Goal: Transaction & Acquisition: Purchase product/service

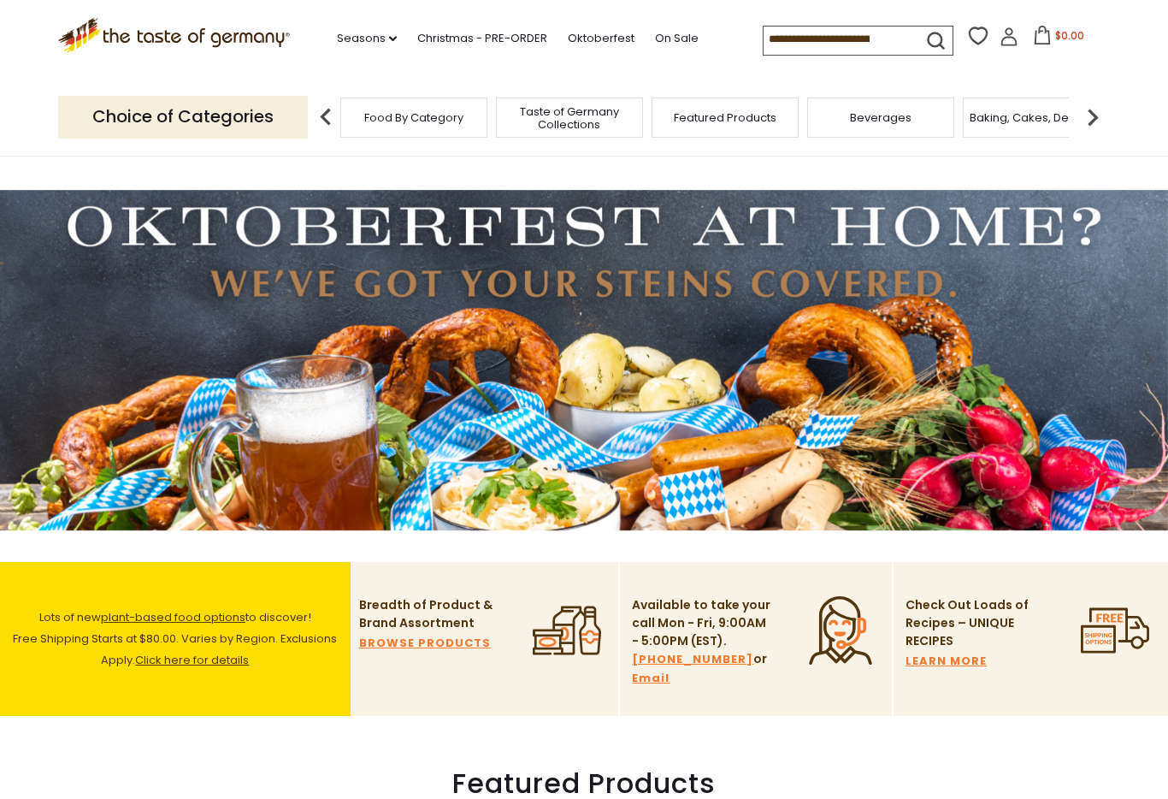
click at [1000, 39] on icon at bounding box center [1009, 36] width 19 height 19
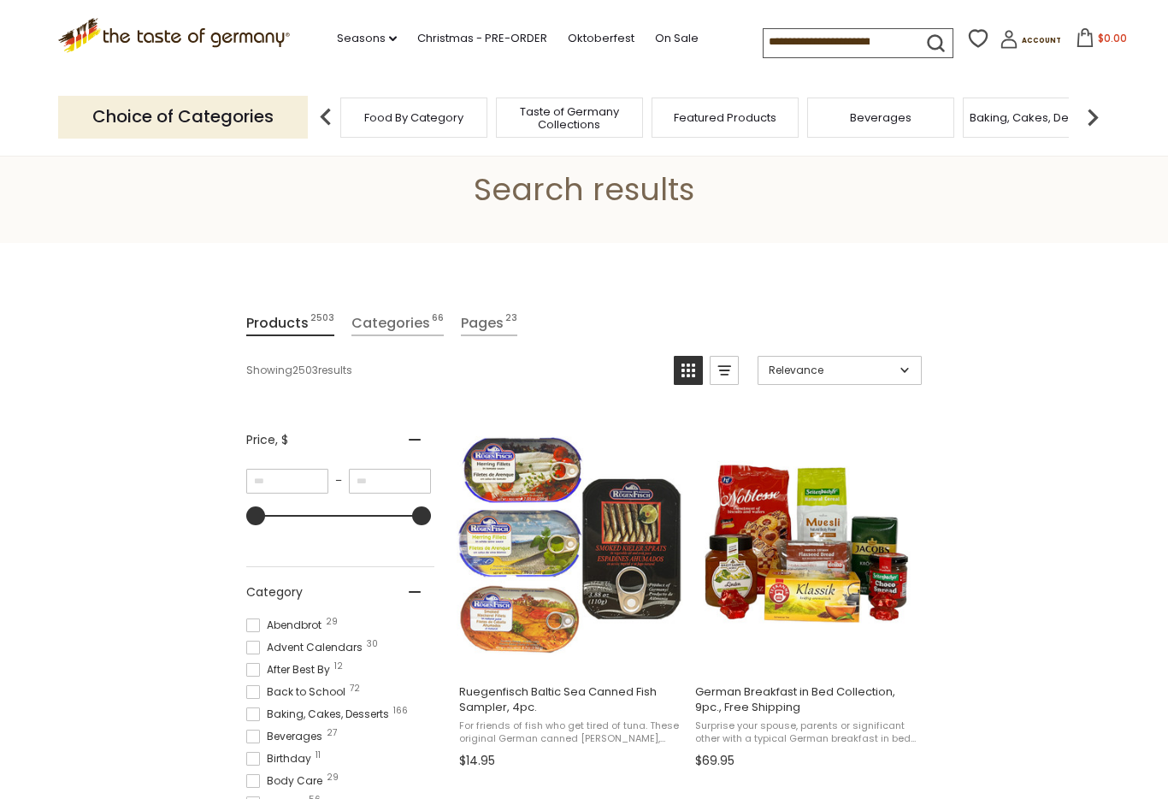
scroll to position [64, 0]
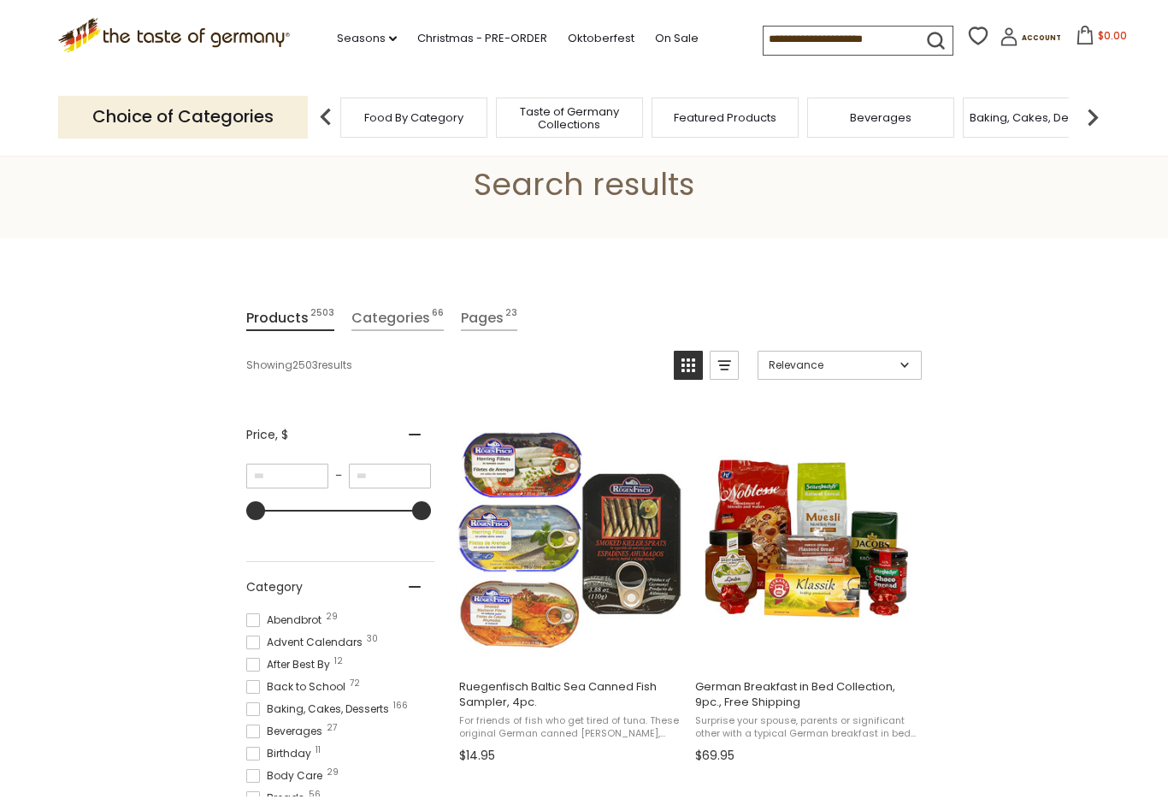
click at [764, 38] on input at bounding box center [836, 39] width 145 height 24
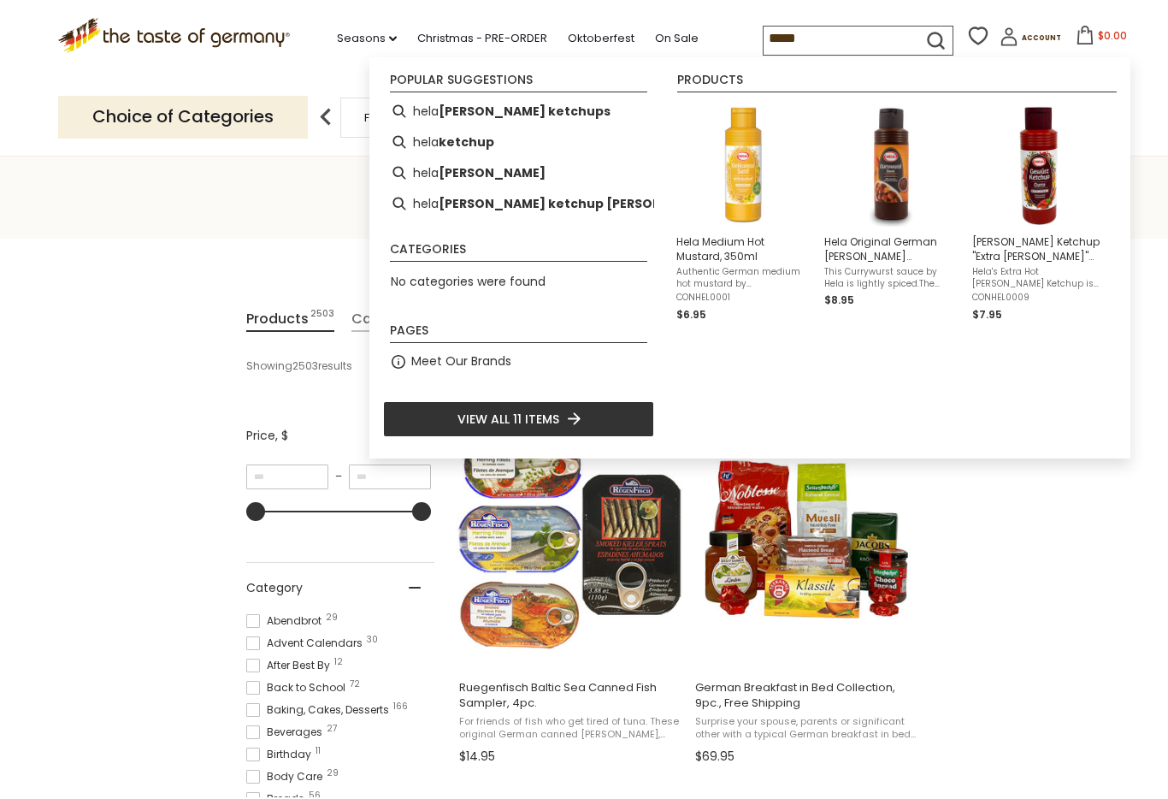
type input "****"
click at [911, 216] on img "Hela Original German Curry Wurst Sauce, 300ml" at bounding box center [892, 165] width 124 height 124
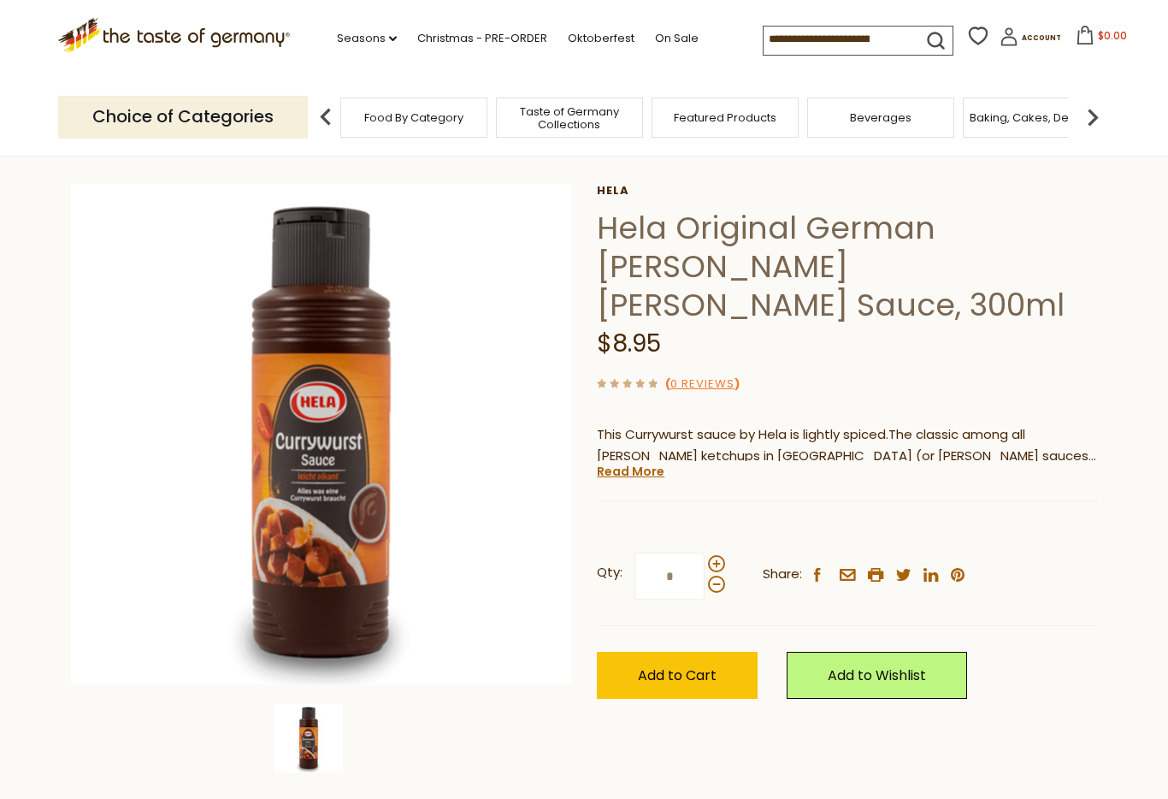
scroll to position [55, 0]
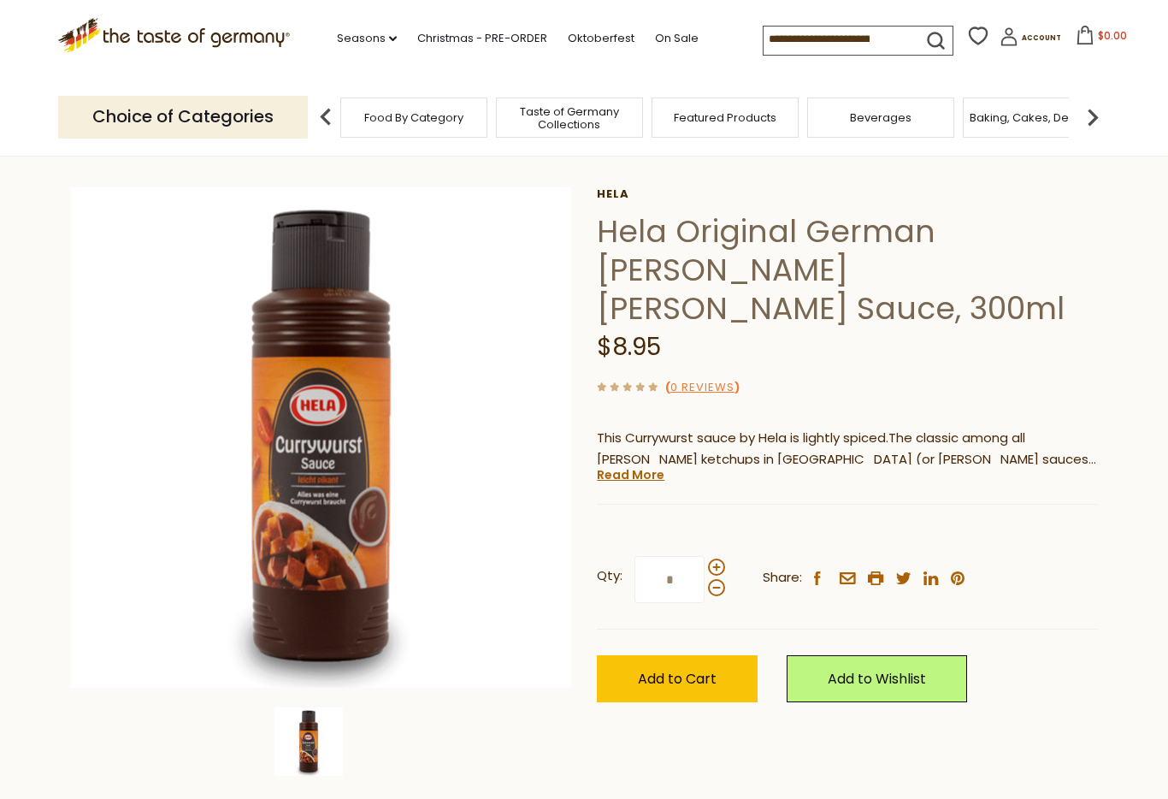
click at [669, 556] on input "*" at bounding box center [670, 579] width 70 height 47
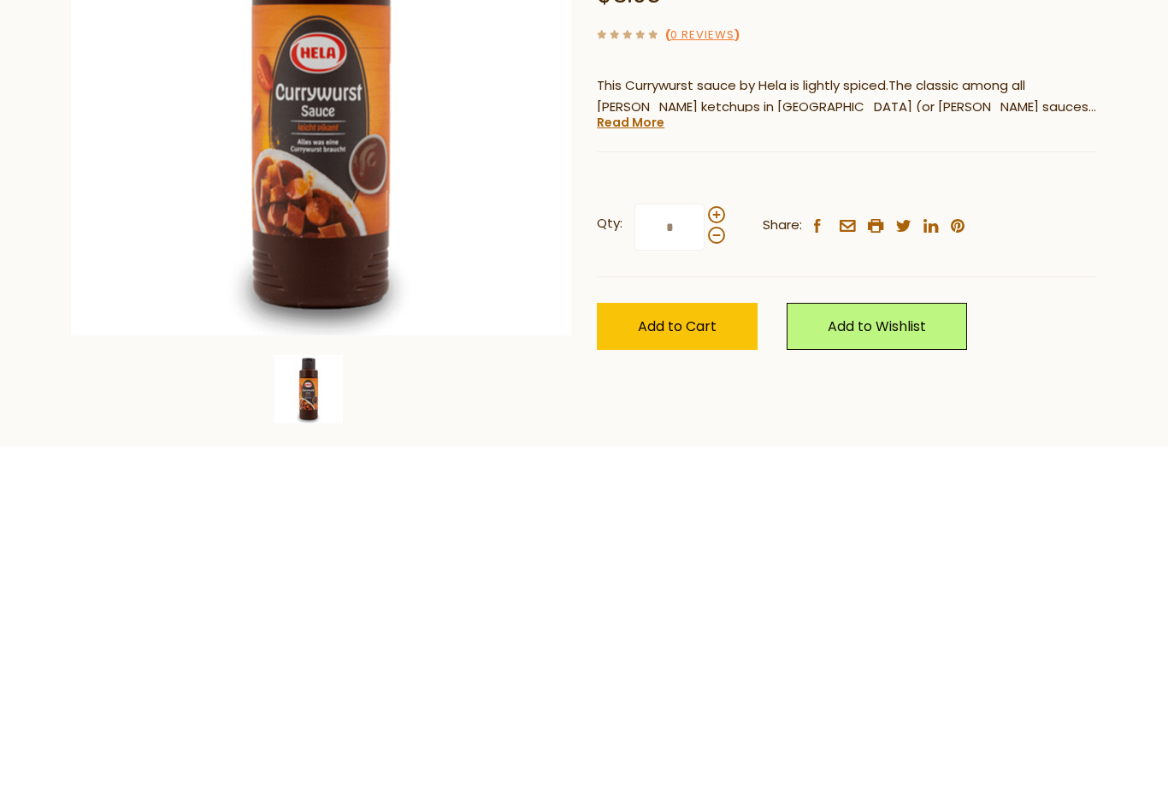
click at [718, 559] on span at bounding box center [716, 567] width 17 height 17
click at [705, 557] on input "*" at bounding box center [670, 580] width 70 height 47
click at [718, 559] on span at bounding box center [716, 567] width 17 height 17
click at [705, 557] on input "*" at bounding box center [670, 580] width 70 height 47
click at [723, 580] on span at bounding box center [716, 588] width 17 height 17
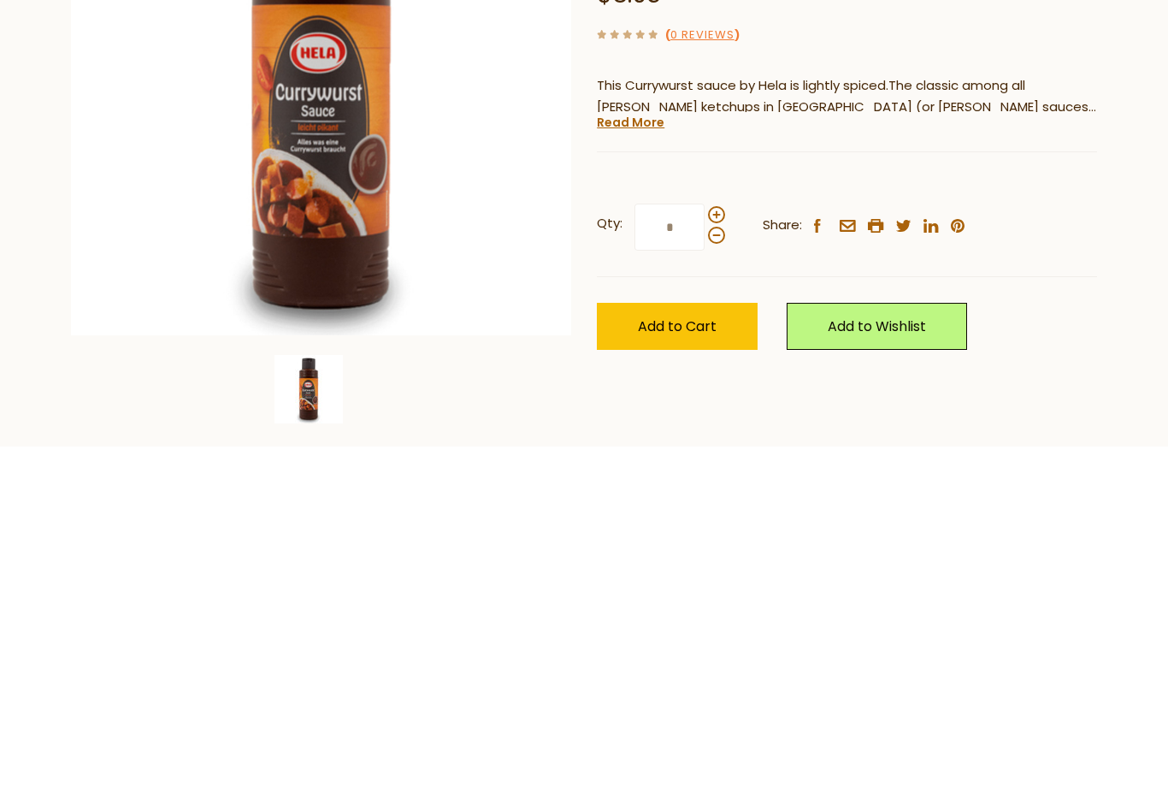
click at [705, 557] on input "*" at bounding box center [670, 580] width 70 height 47
click at [719, 580] on span at bounding box center [716, 588] width 17 height 17
click at [705, 557] on input "*" at bounding box center [670, 580] width 70 height 47
click at [721, 559] on span at bounding box center [716, 567] width 17 height 17
click at [705, 557] on input "*" at bounding box center [670, 580] width 70 height 47
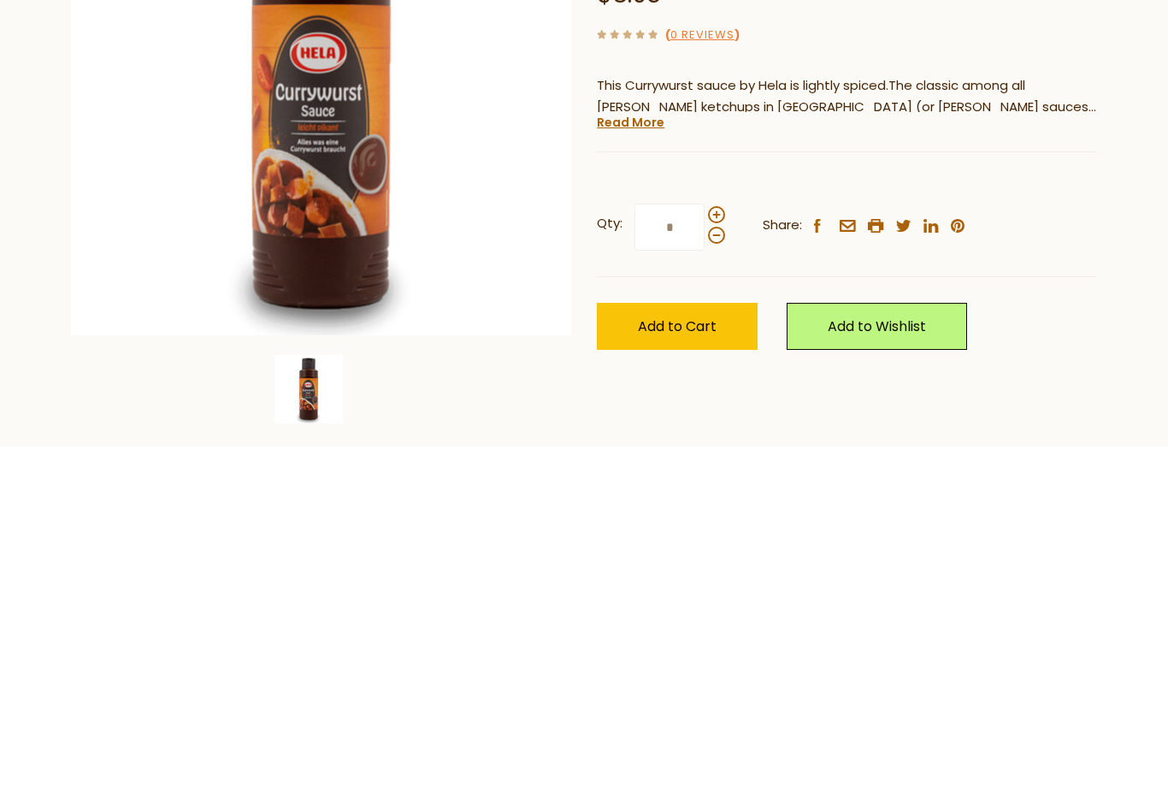
type input "*"
click at [695, 670] on span "Add to Cart" at bounding box center [677, 680] width 79 height 20
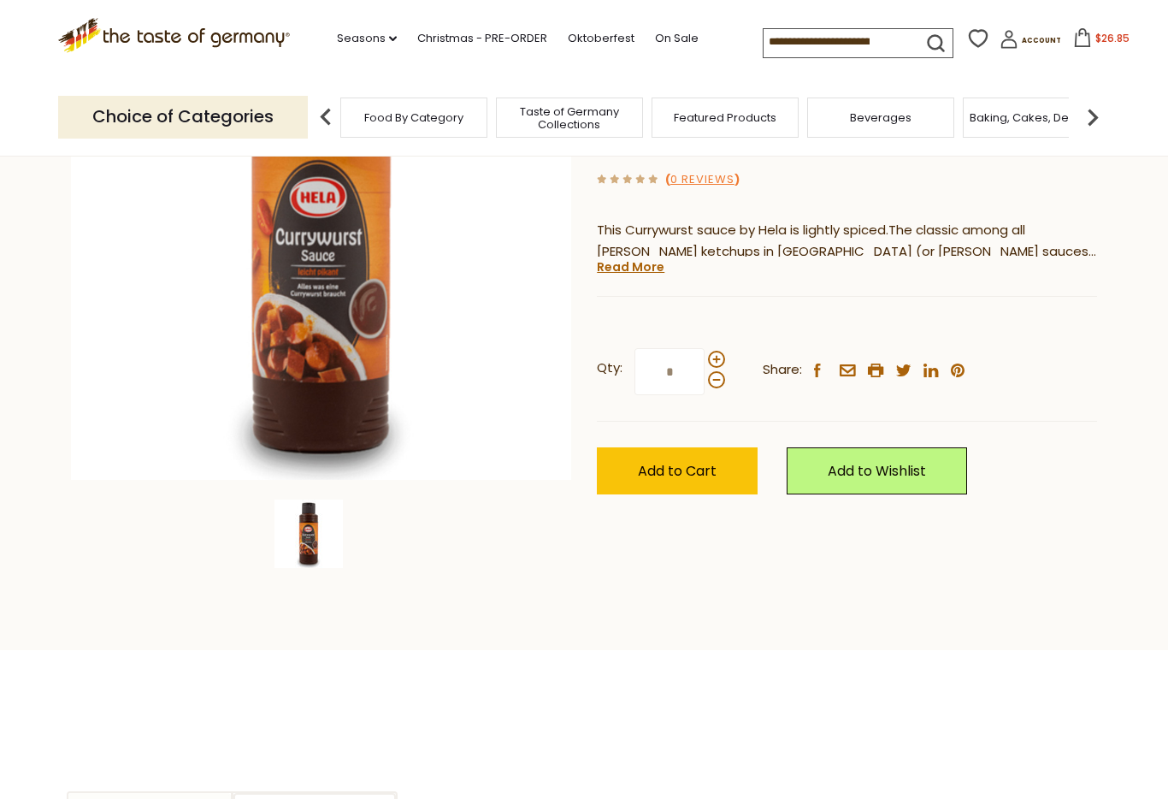
scroll to position [251, 0]
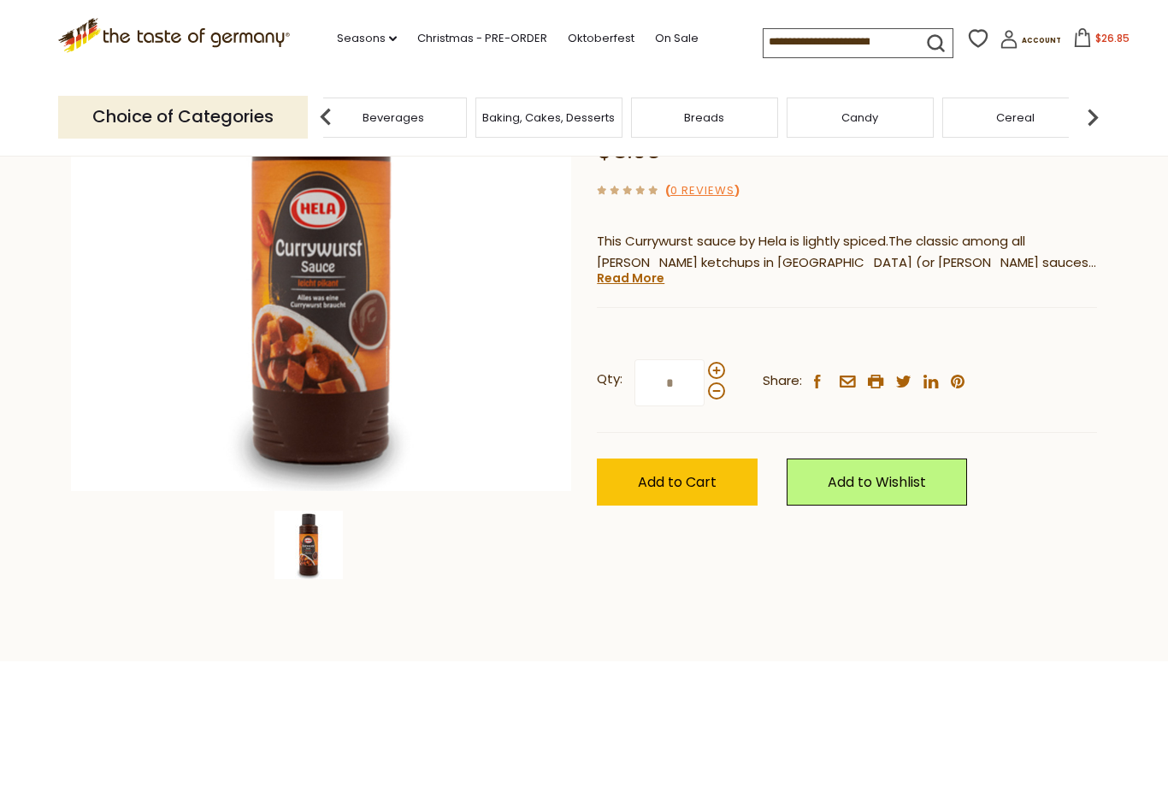
click at [307, 111] on div "Breads" at bounding box center [233, 117] width 147 height 40
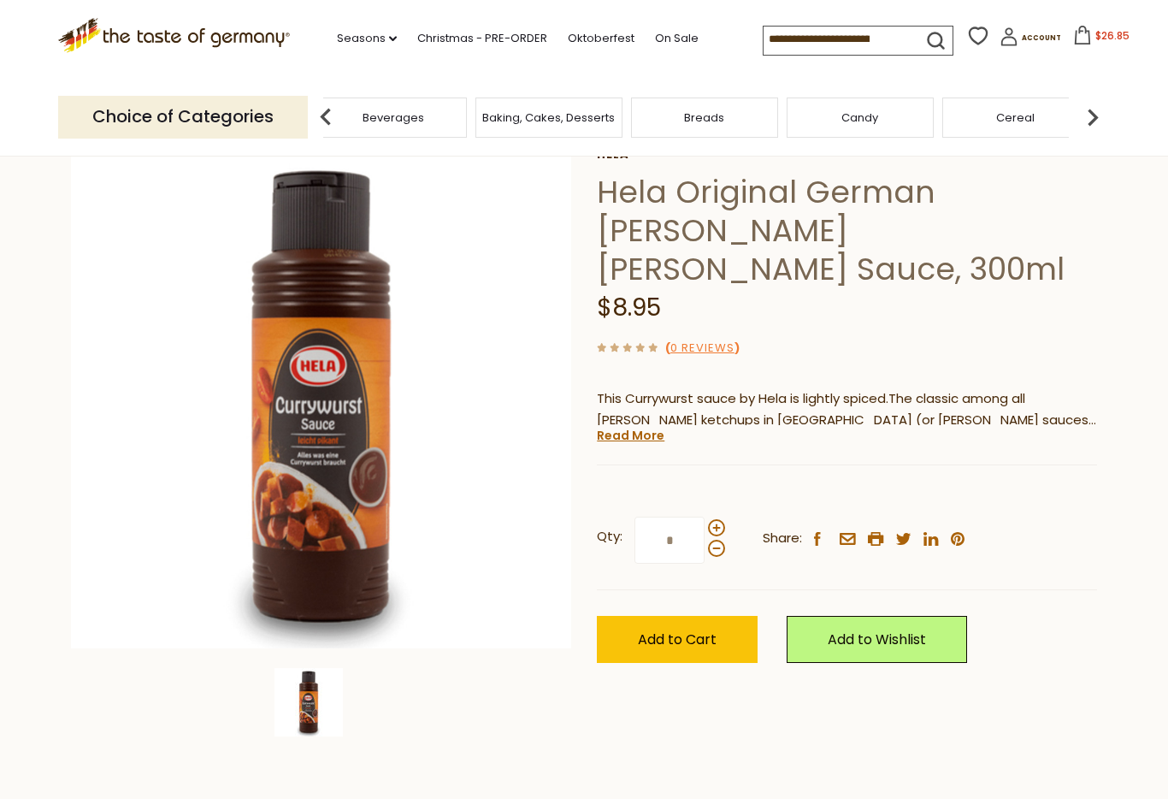
scroll to position [0, 0]
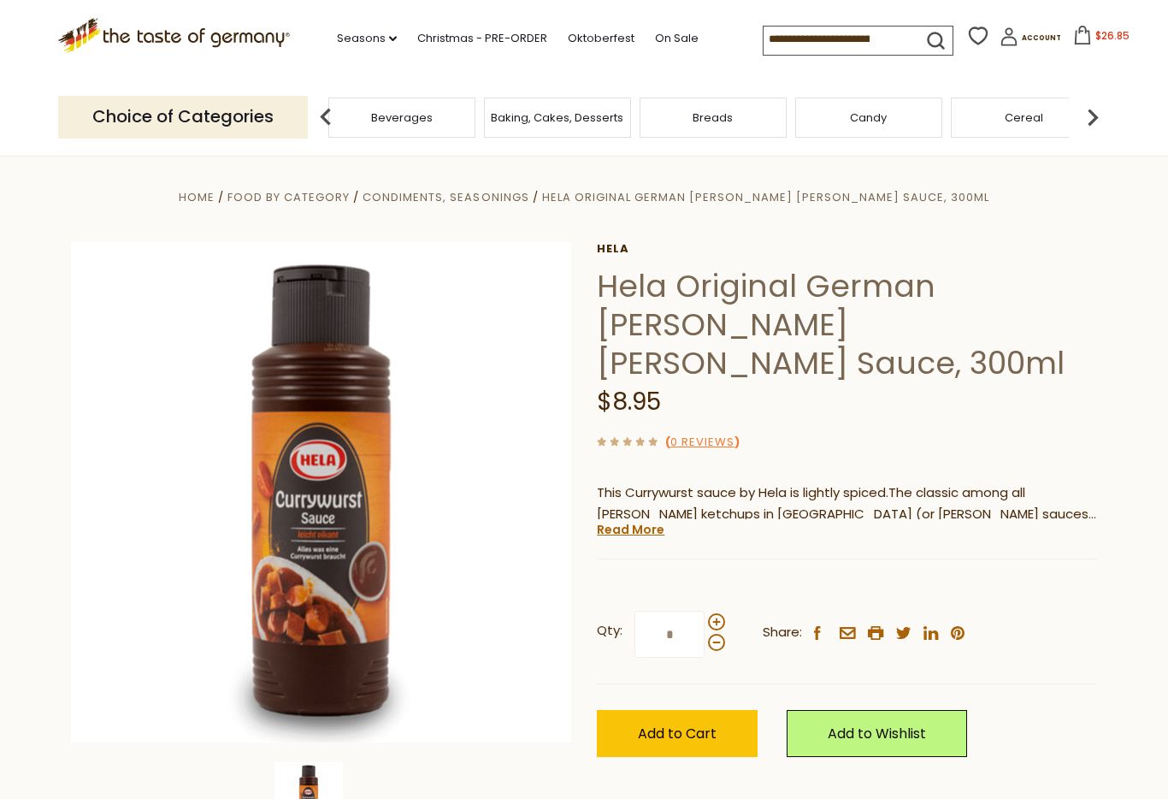
click at [332, 102] on img at bounding box center [326, 117] width 34 height 34
click at [417, 41] on link "Christmas - PRE-ORDER" at bounding box center [482, 38] width 130 height 19
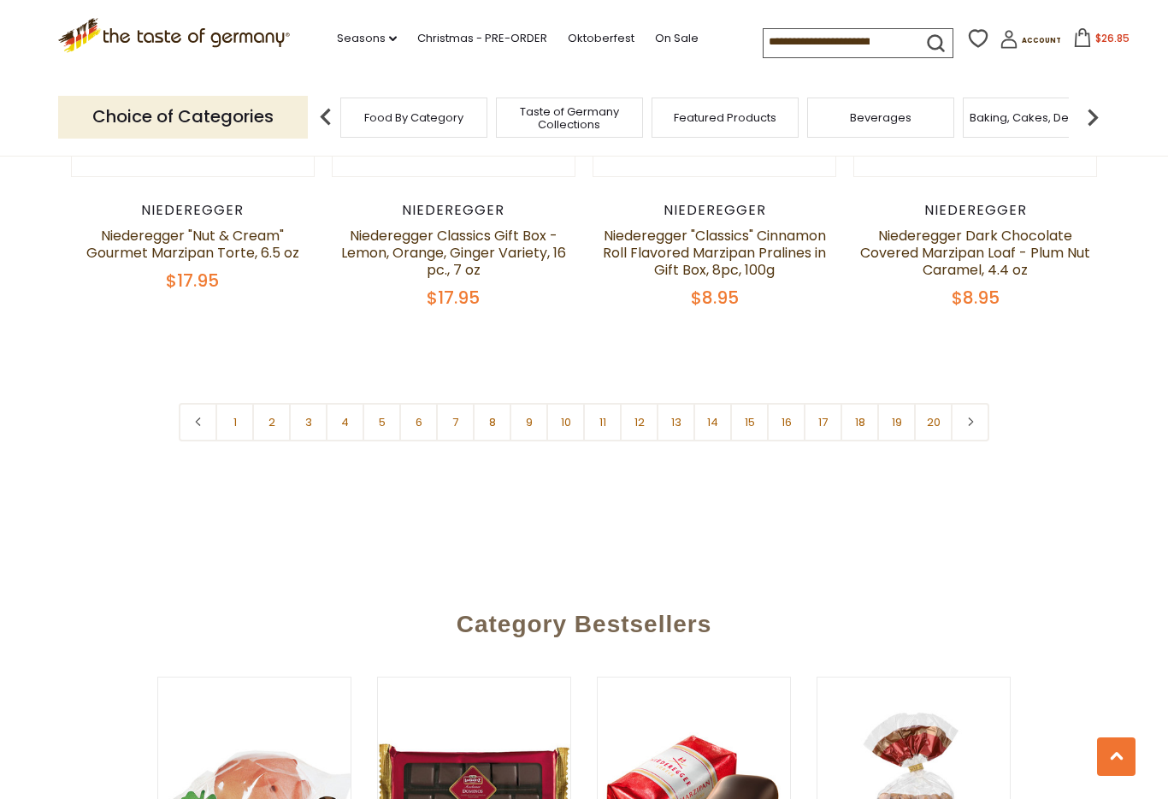
scroll to position [4093, 0]
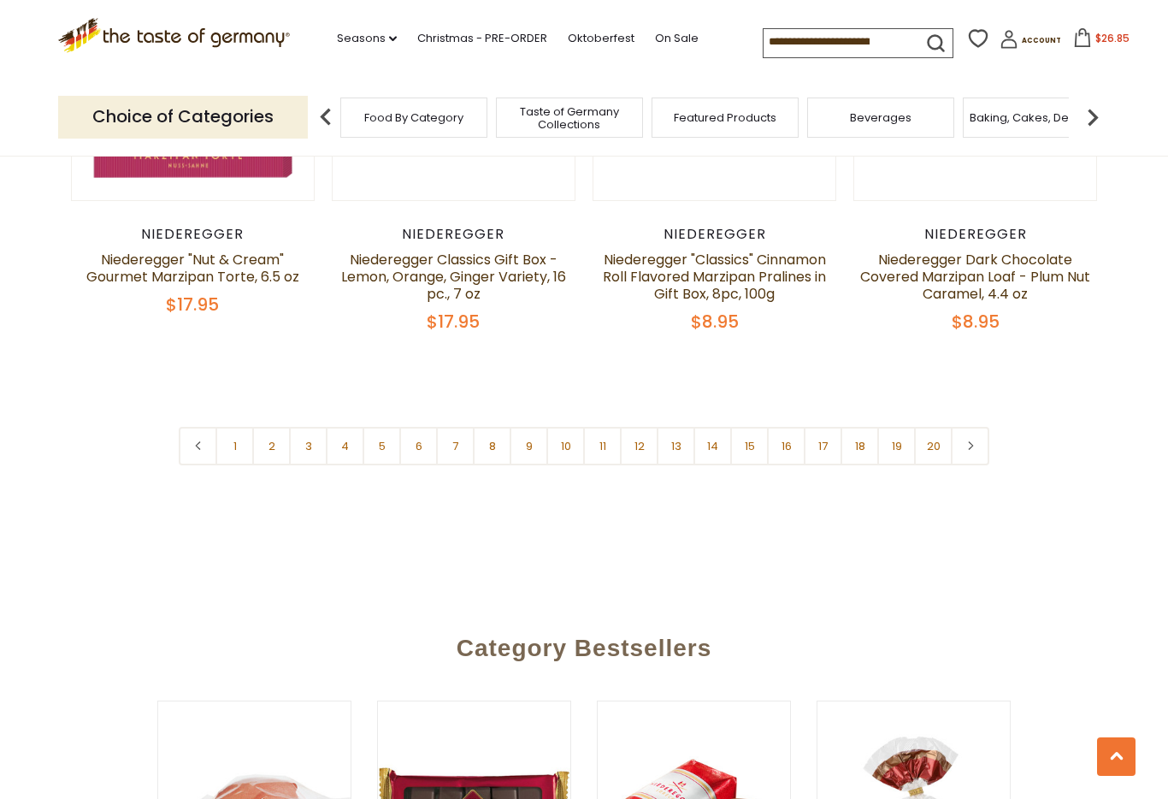
click at [973, 427] on link at bounding box center [970, 446] width 38 height 38
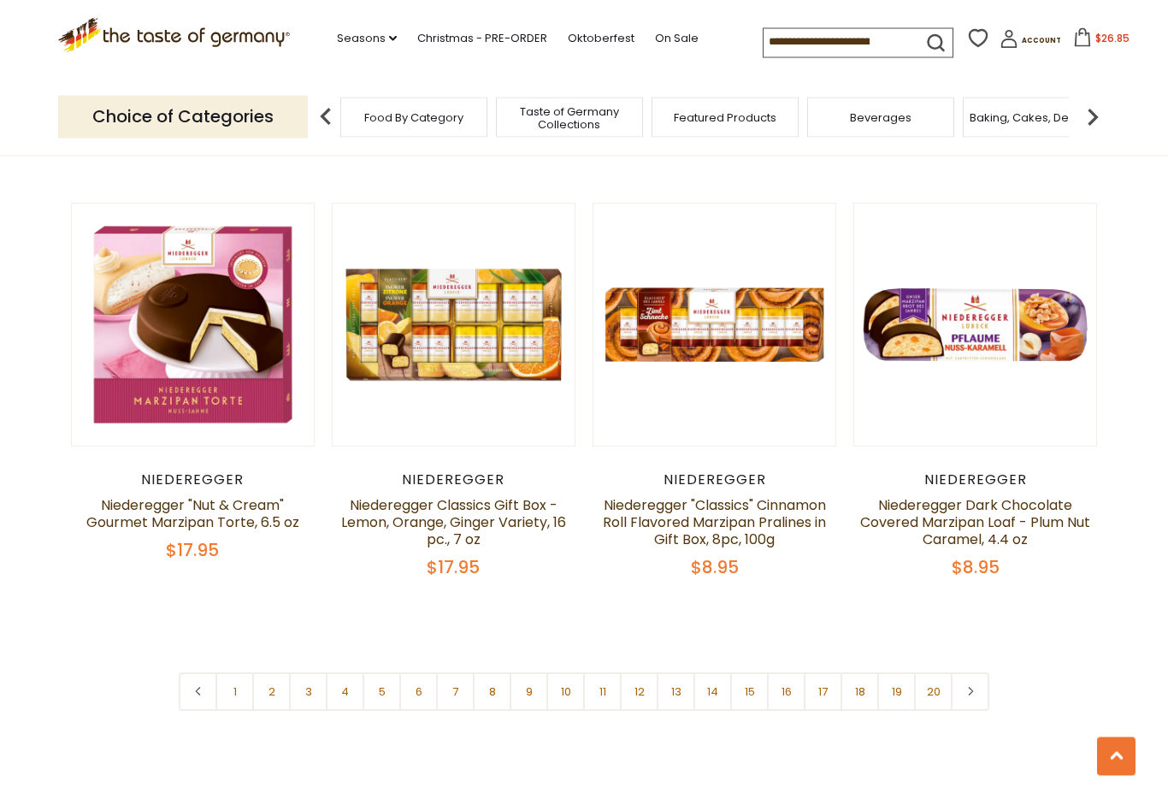
scroll to position [3847, 0]
click at [970, 672] on link at bounding box center [970, 691] width 38 height 38
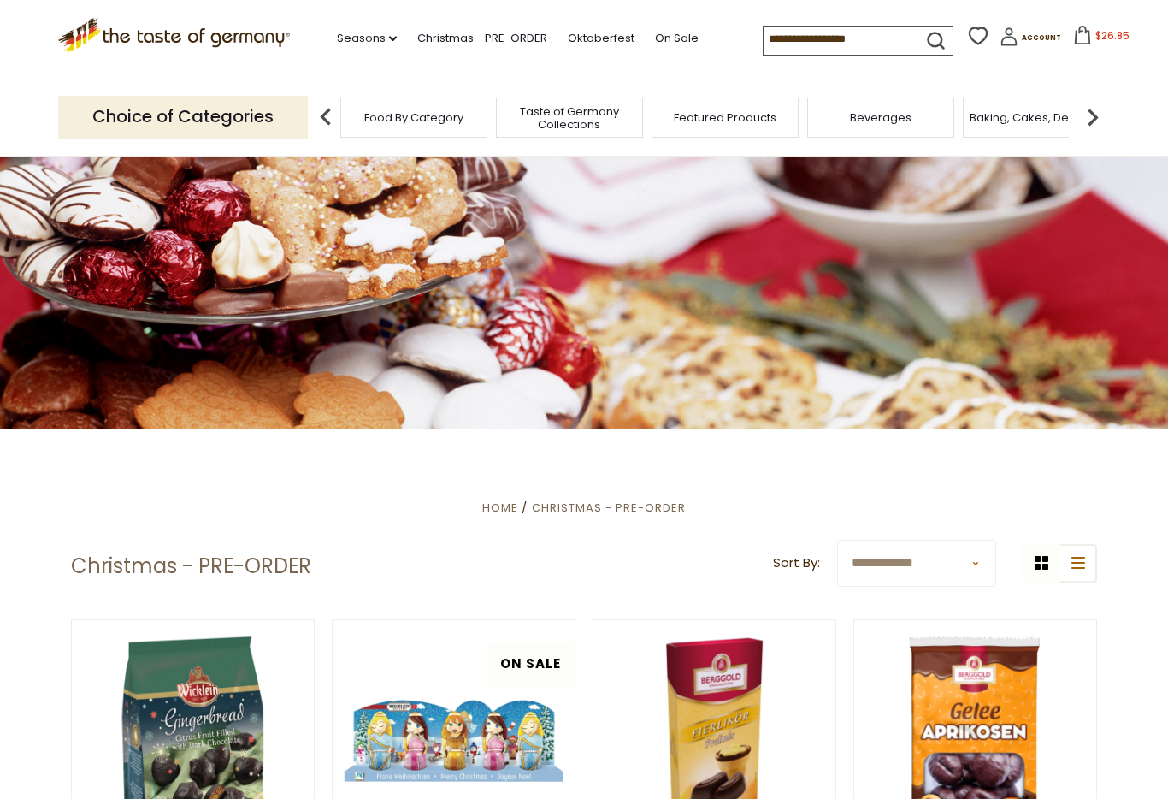
scroll to position [0, 0]
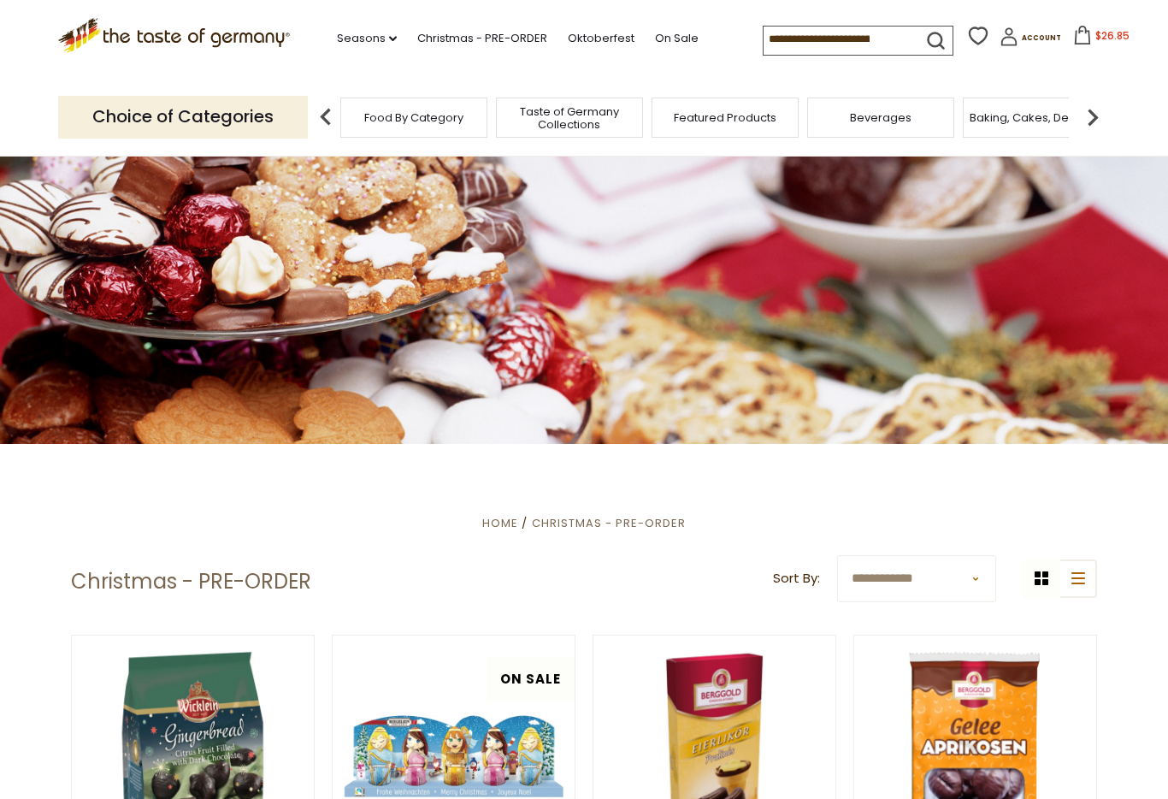
click at [976, 579] on select "**********" at bounding box center [916, 578] width 159 height 47
select select "********"
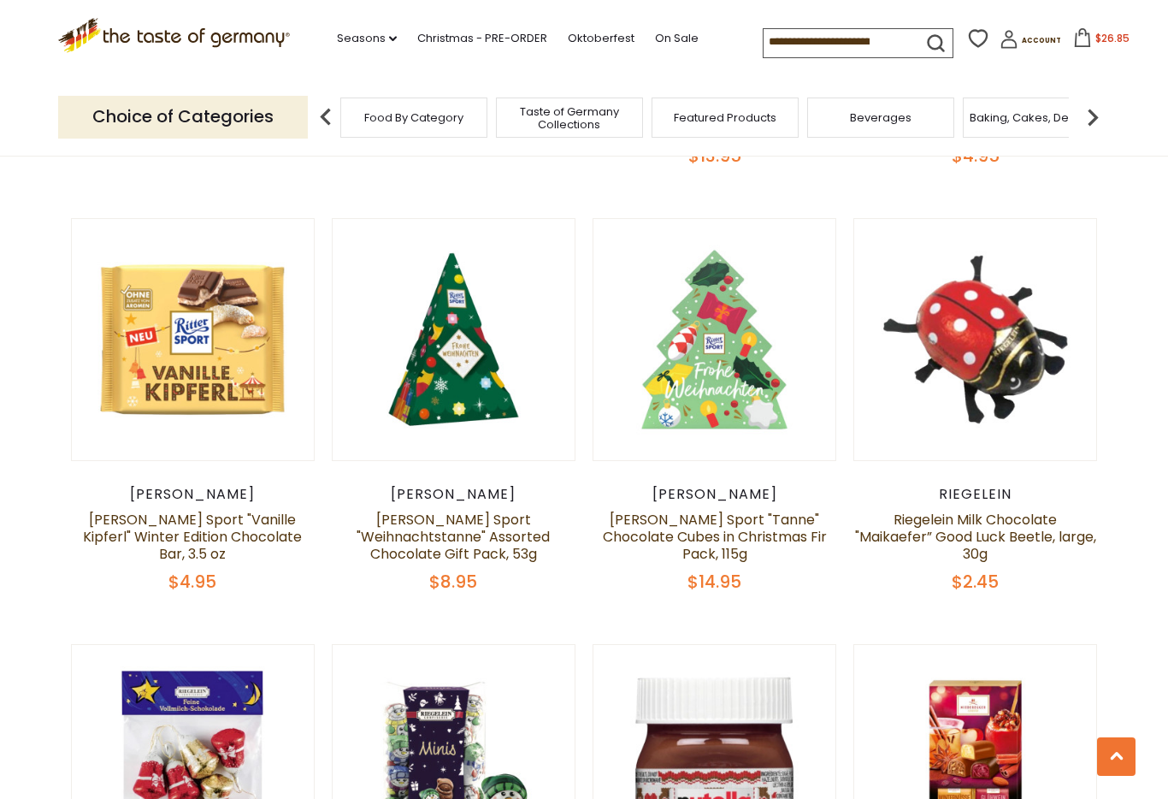
scroll to position [3338, 0]
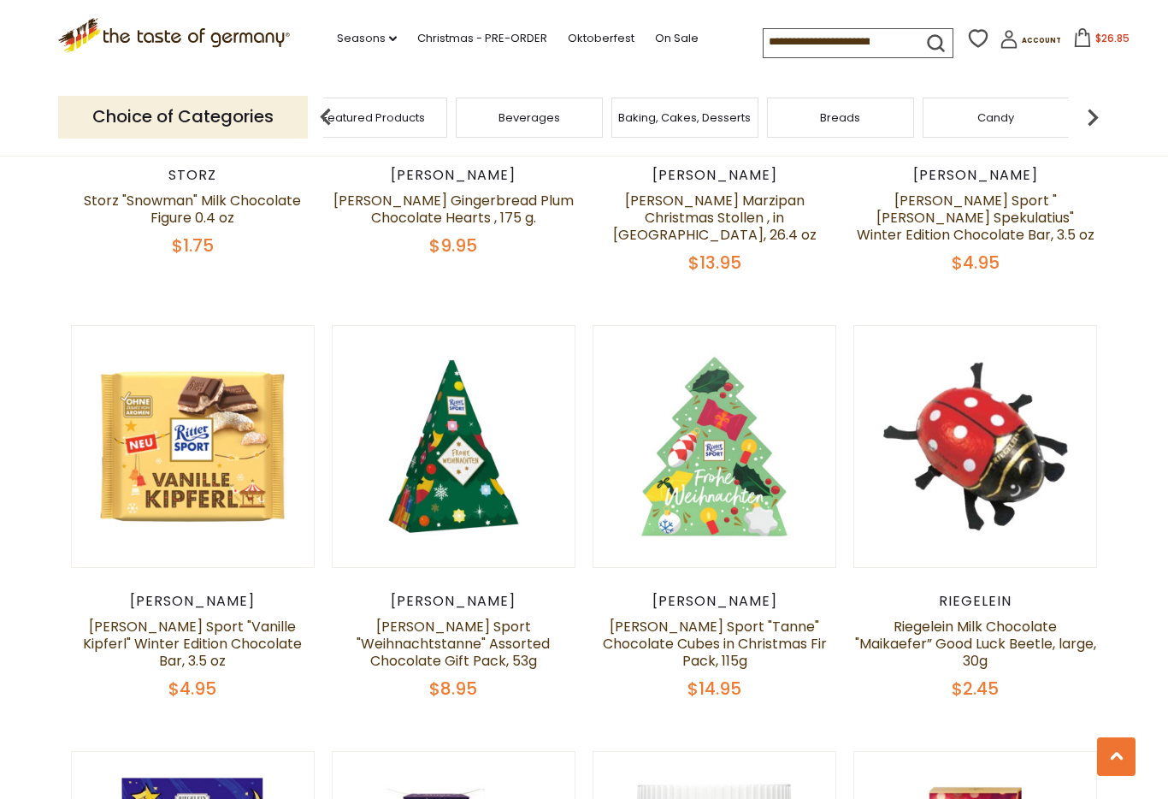
click at [286, 110] on span "Taste of Germany Collections" at bounding box center [218, 118] width 137 height 26
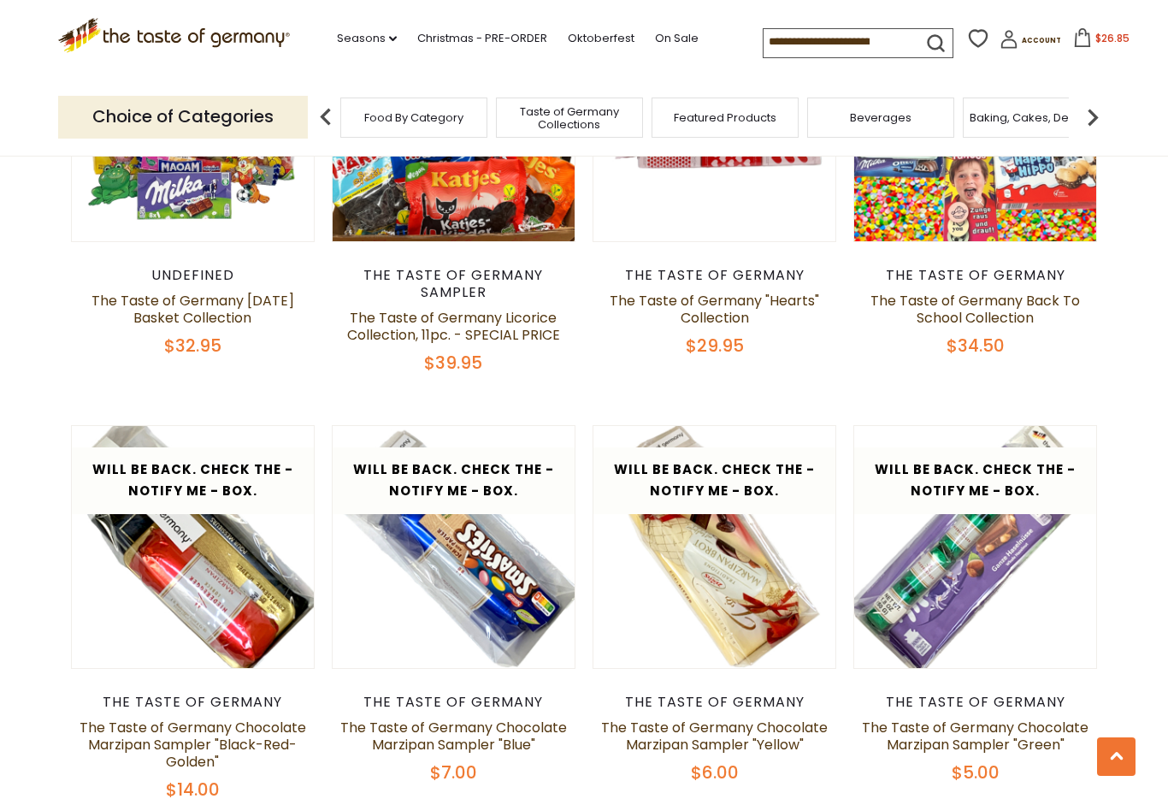
scroll to position [2884, 0]
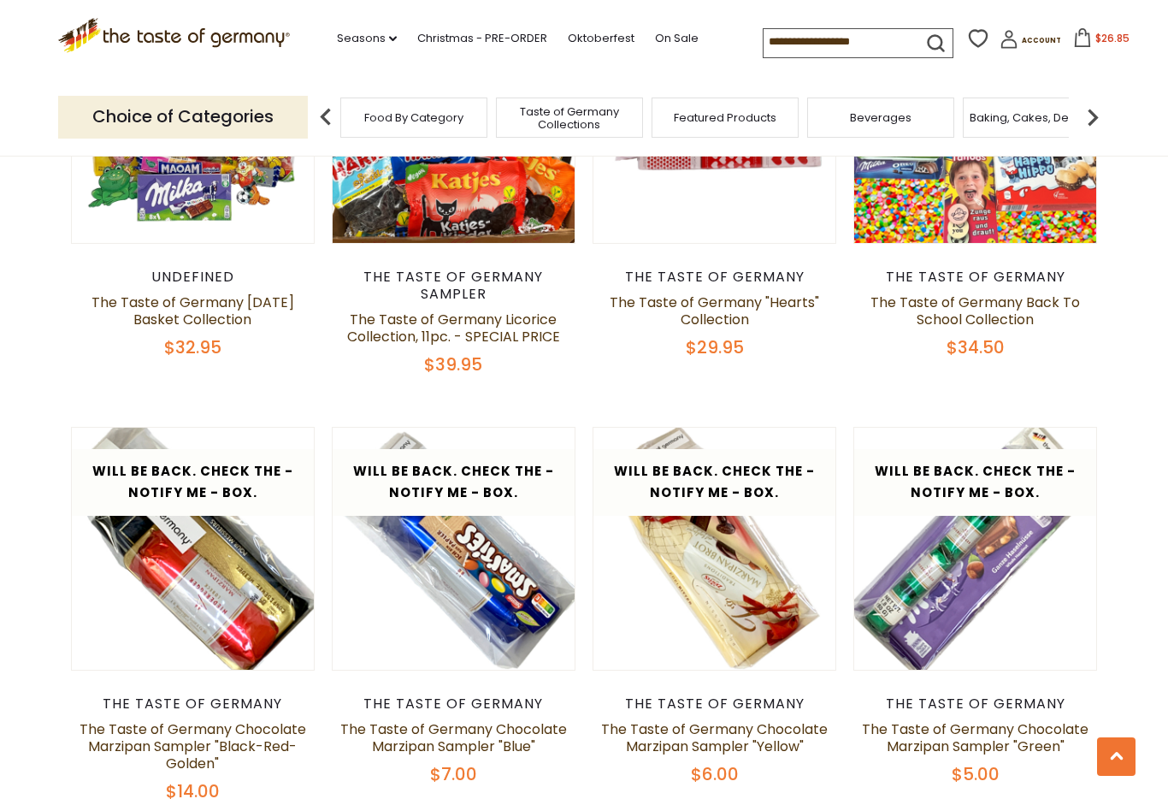
click at [970, 111] on span "Baking, Cakes, Desserts" at bounding box center [1036, 117] width 133 height 13
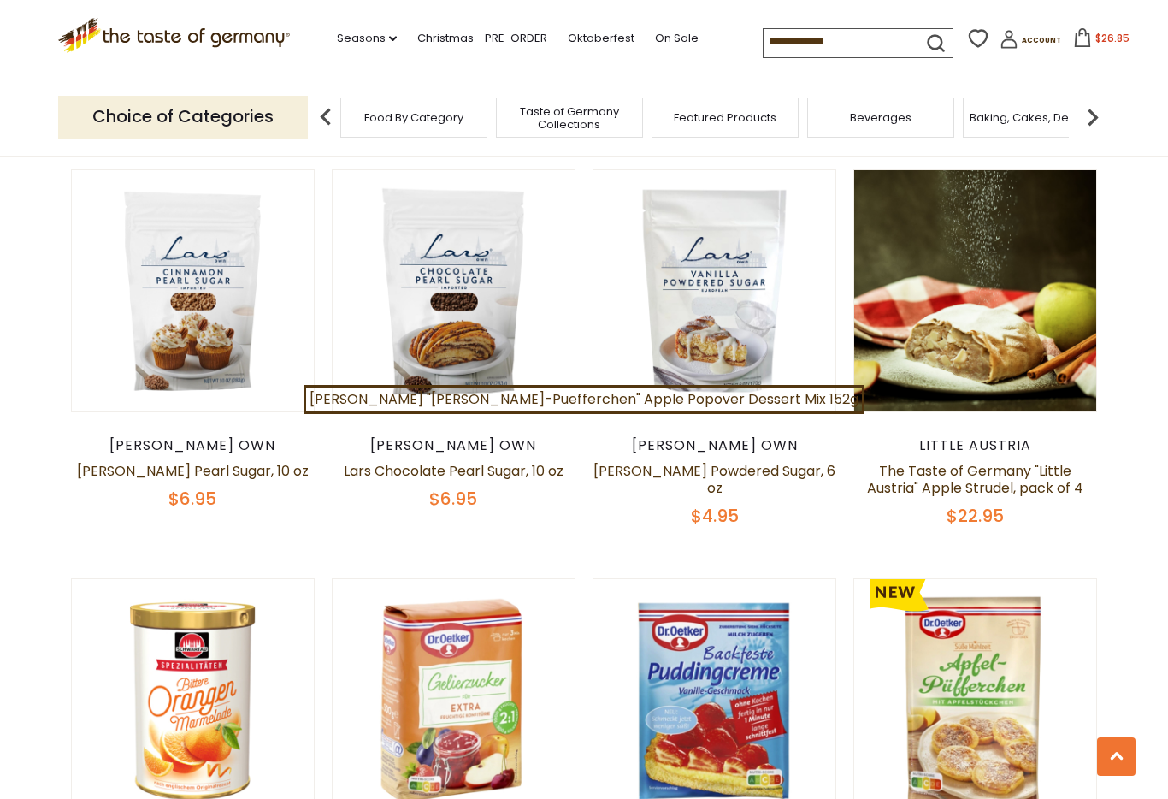
scroll to position [3451, 0]
click at [1026, 461] on link "The Taste of Germany "Little Austria" Apple Strudel, pack of 4" at bounding box center [975, 479] width 216 height 37
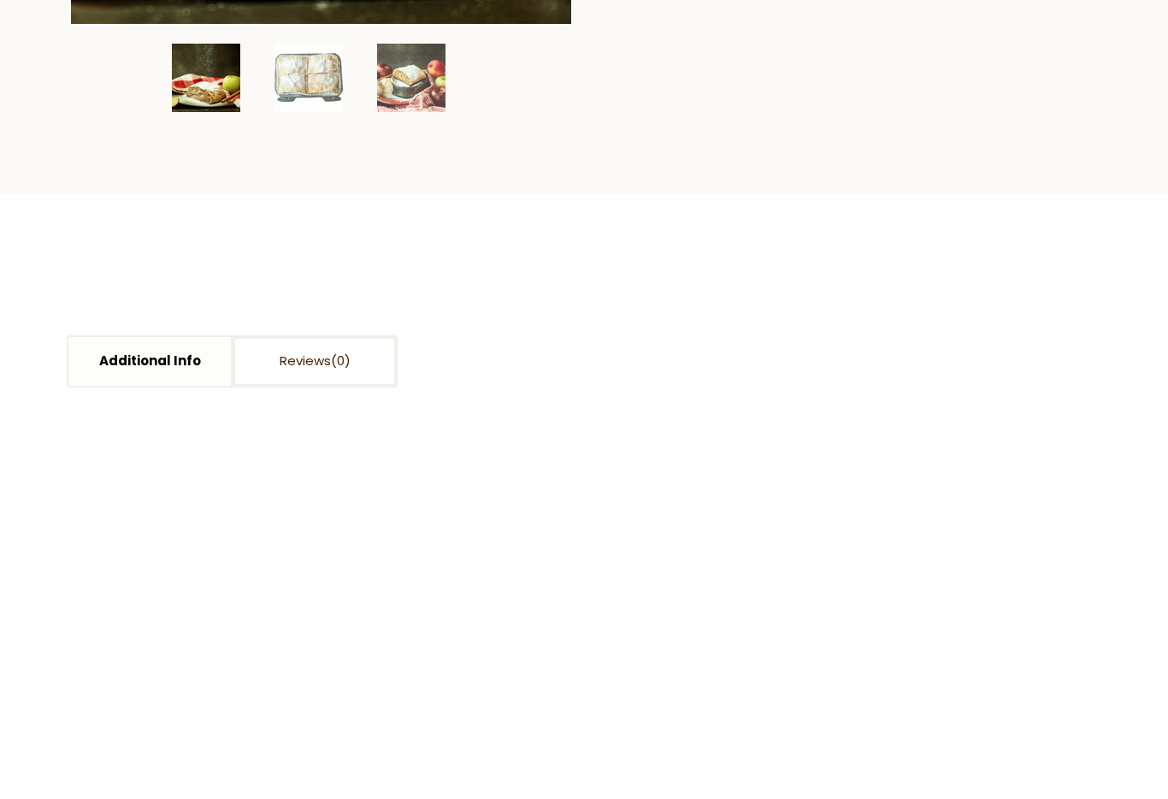
scroll to position [346, 0]
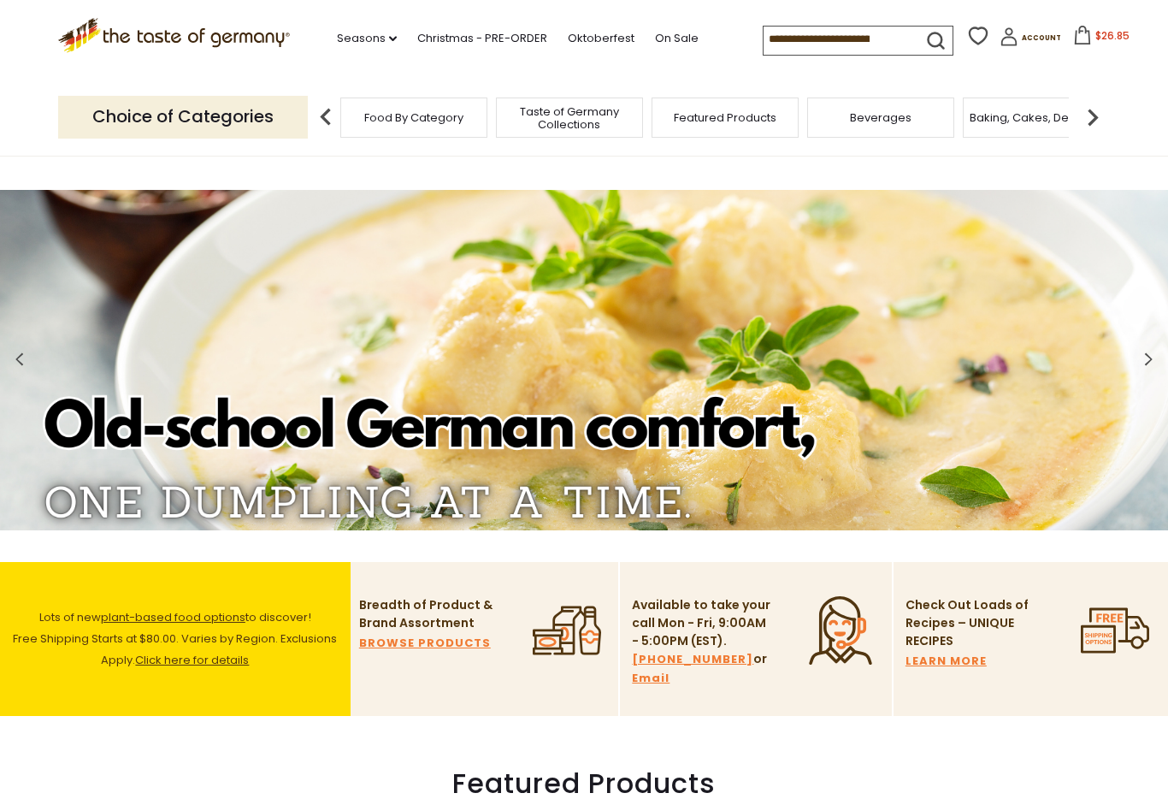
click at [1075, 39] on icon at bounding box center [1082, 35] width 15 height 19
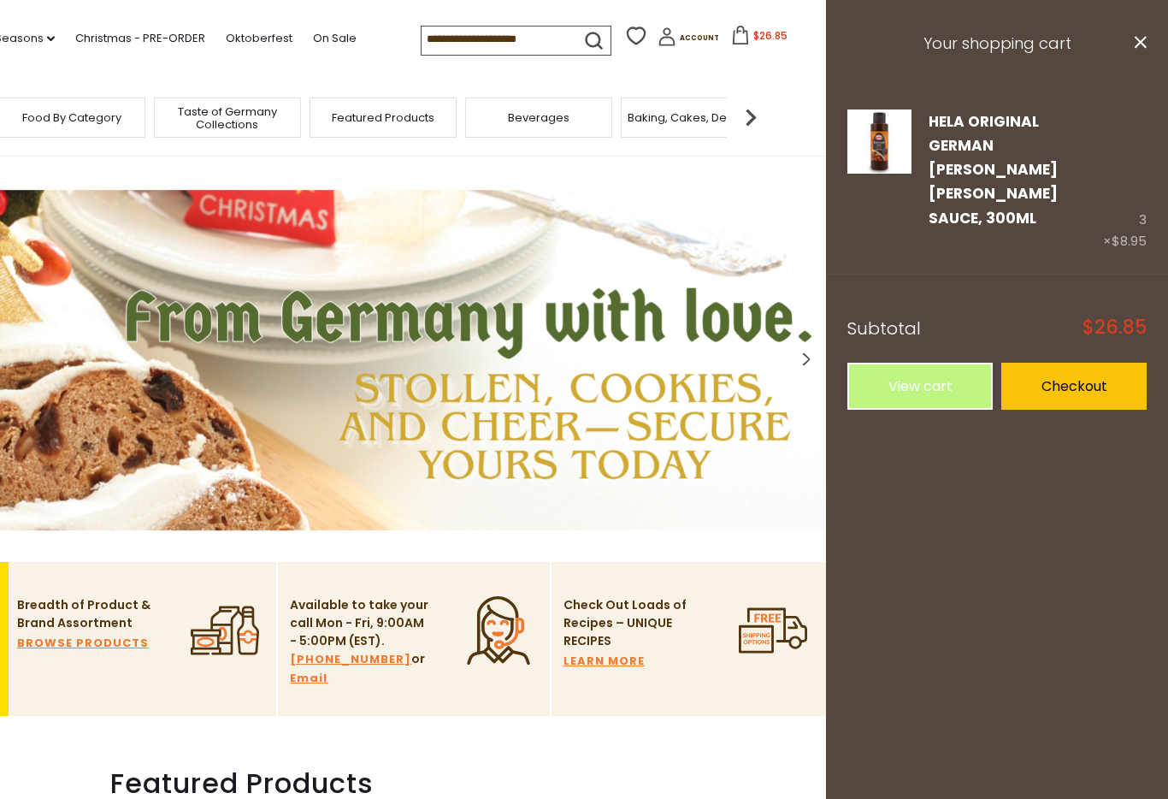
click at [930, 206] on div "Hela Original German Curry Wurst Sauce, 300ml Edit Remove 3 × $8.95" at bounding box center [997, 181] width 342 height 186
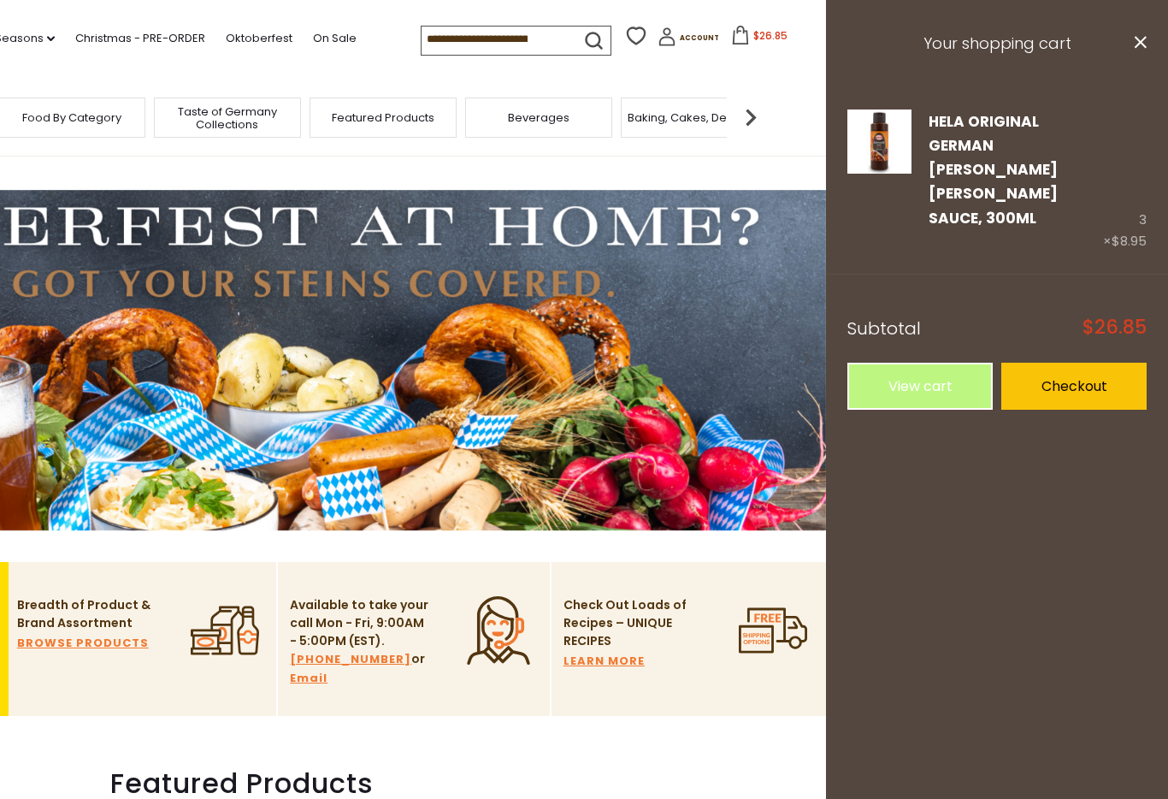
click at [941, 234] on link "Edit" at bounding box center [942, 243] width 26 height 18
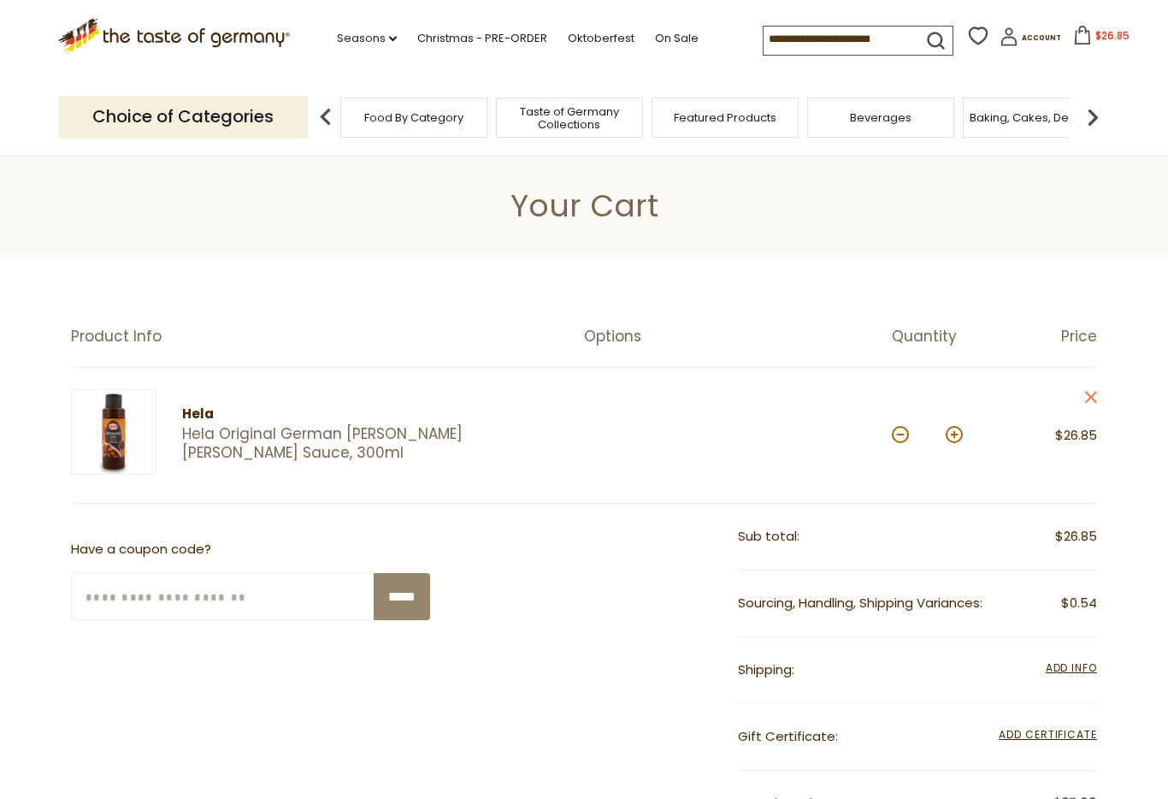
click at [954, 442] on button at bounding box center [954, 434] width 17 height 17
type input "*"
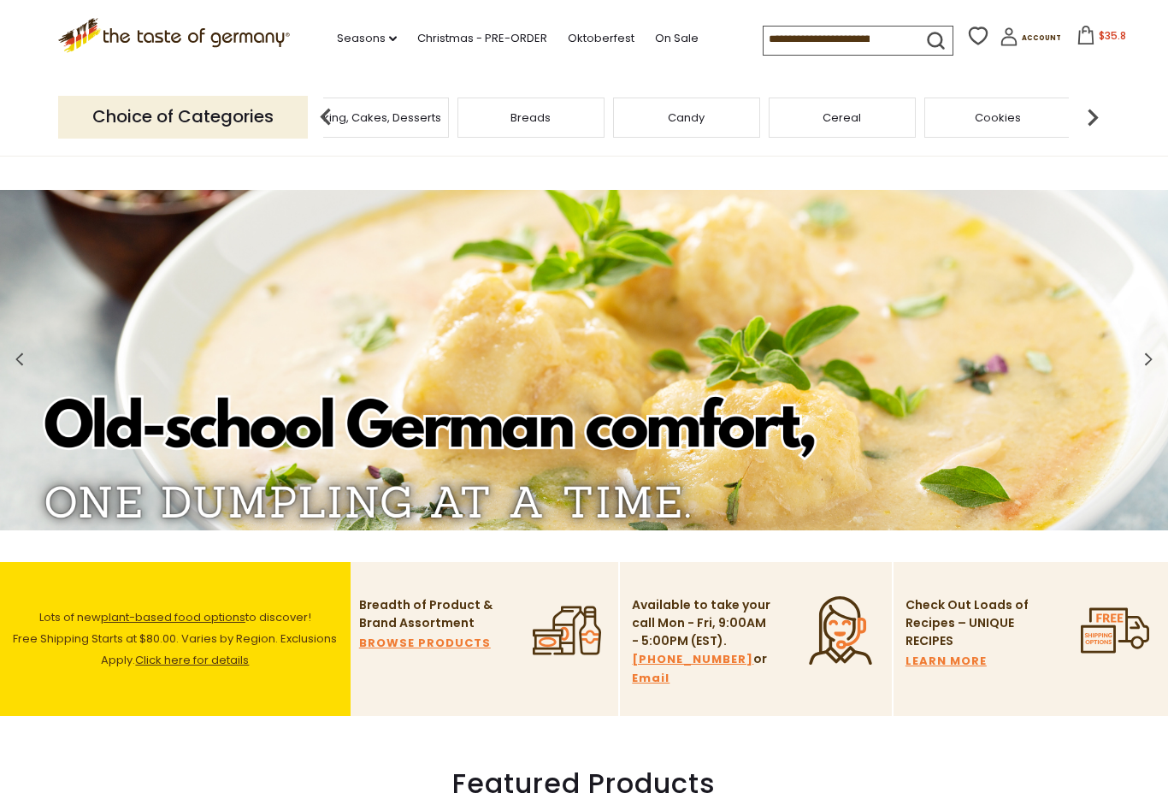
click at [441, 117] on span "Baking, Cakes, Desserts" at bounding box center [375, 117] width 133 height 13
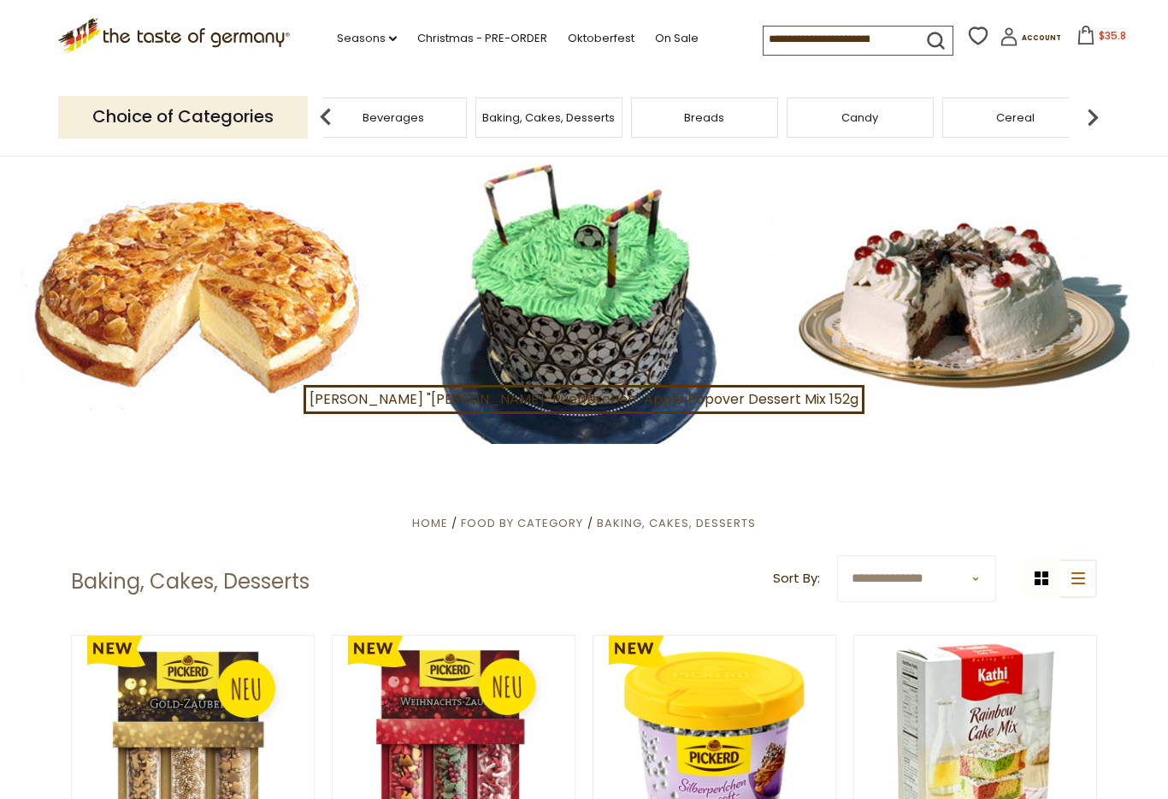
click at [889, 113] on div "Fish" at bounding box center [967, 117] width 156 height 40
click at [430, 121] on div "Savory Snacks" at bounding box center [356, 117] width 147 height 40
click at [394, 119] on div "Savory Snacks" at bounding box center [366, 117] width 147 height 40
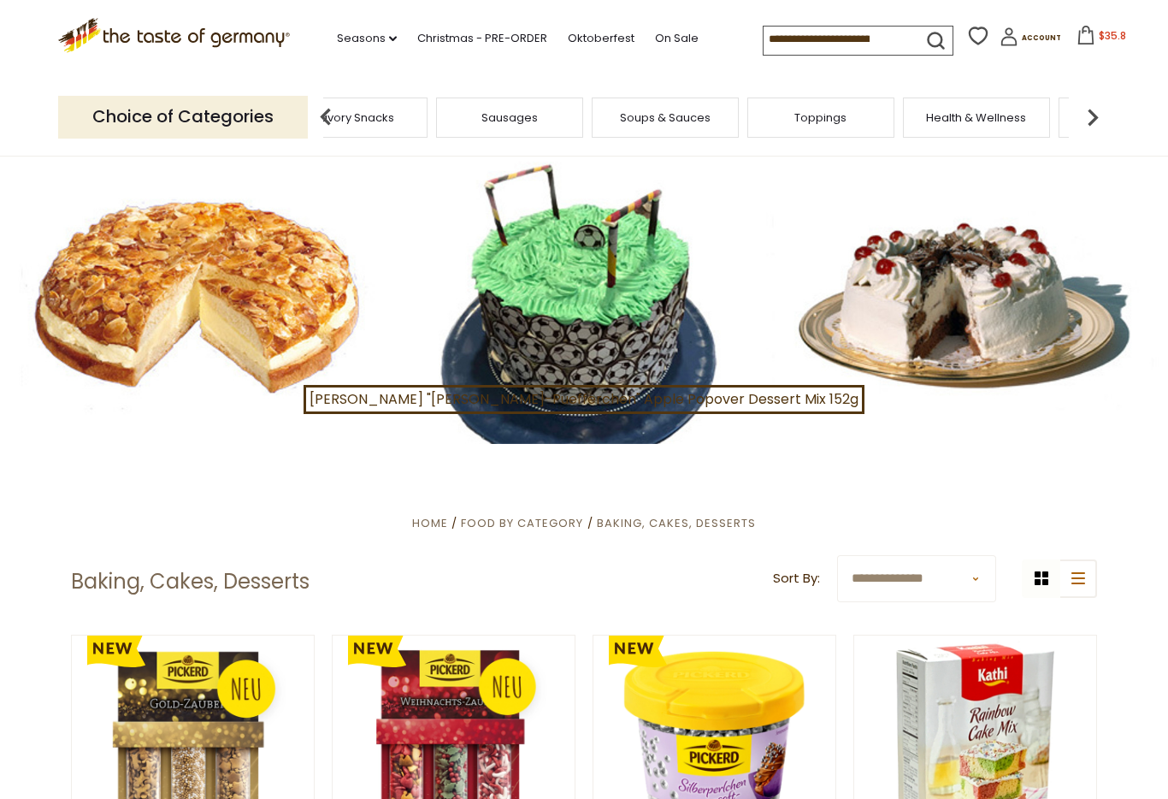
click at [764, 41] on input at bounding box center [836, 39] width 145 height 24
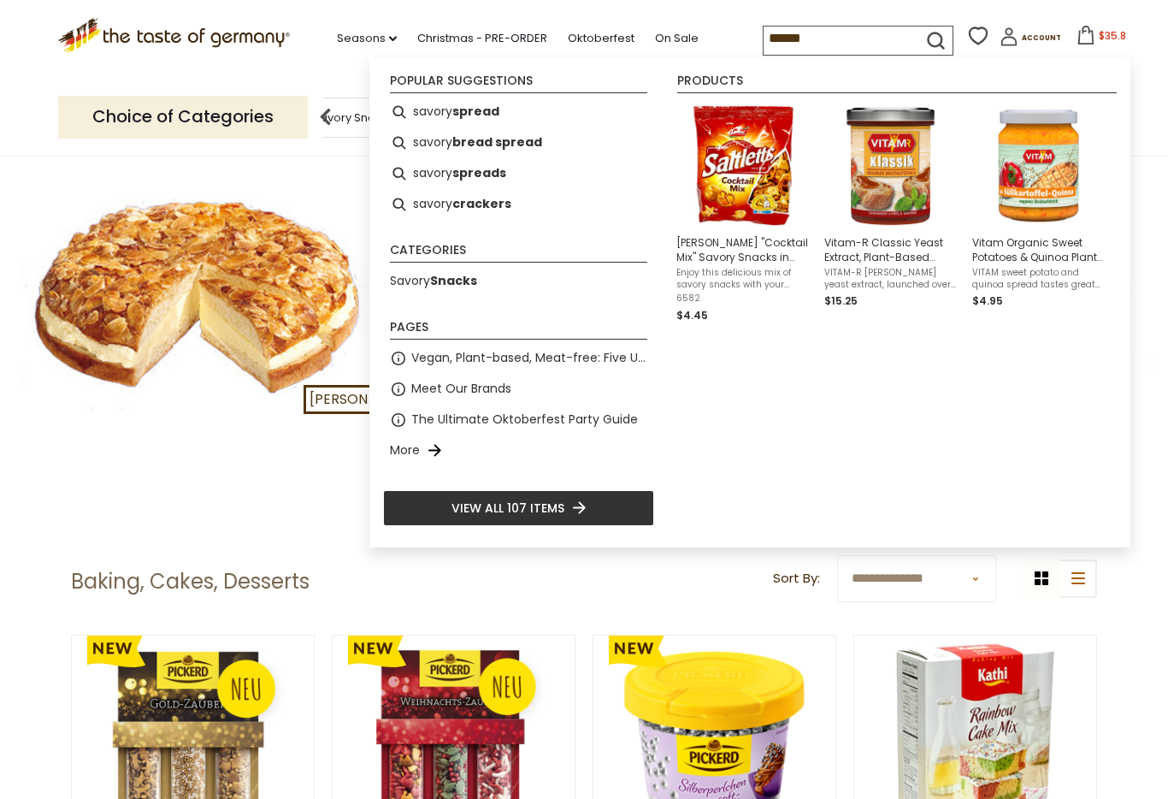
type input "******"
click at [453, 286] on b "Snacks" at bounding box center [453, 280] width 47 height 17
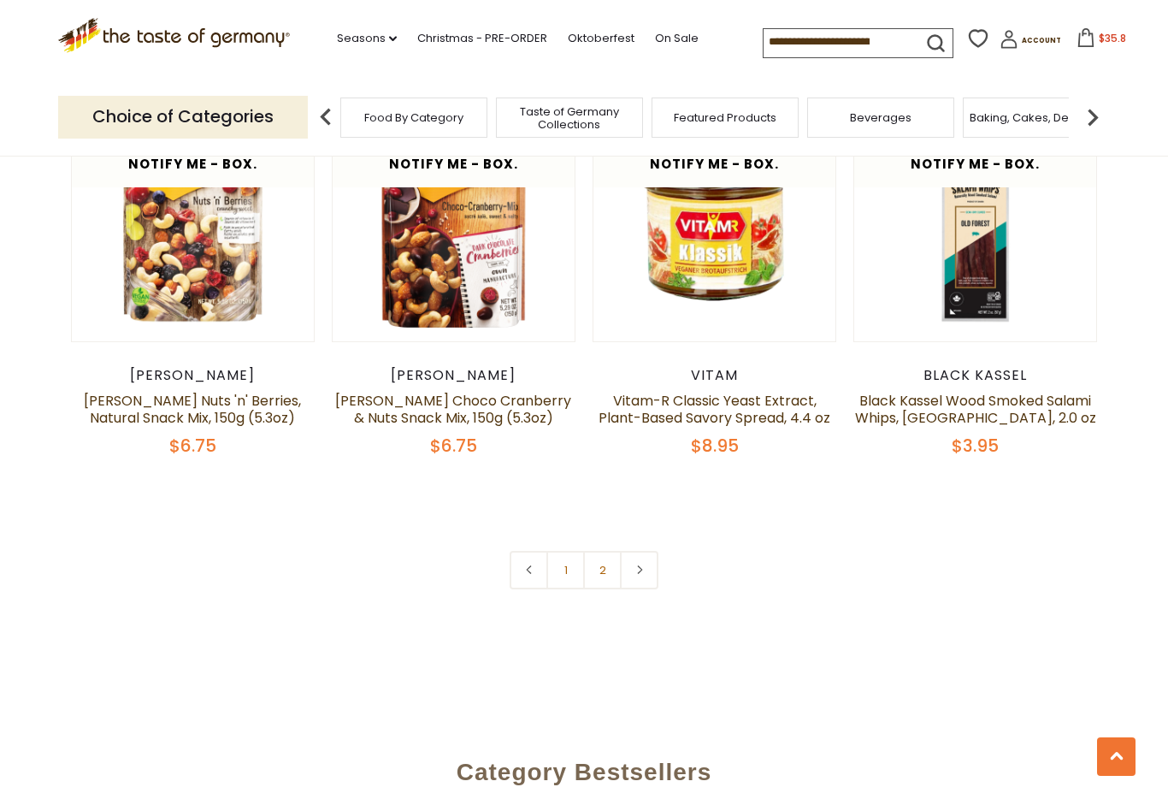
scroll to position [3889, 0]
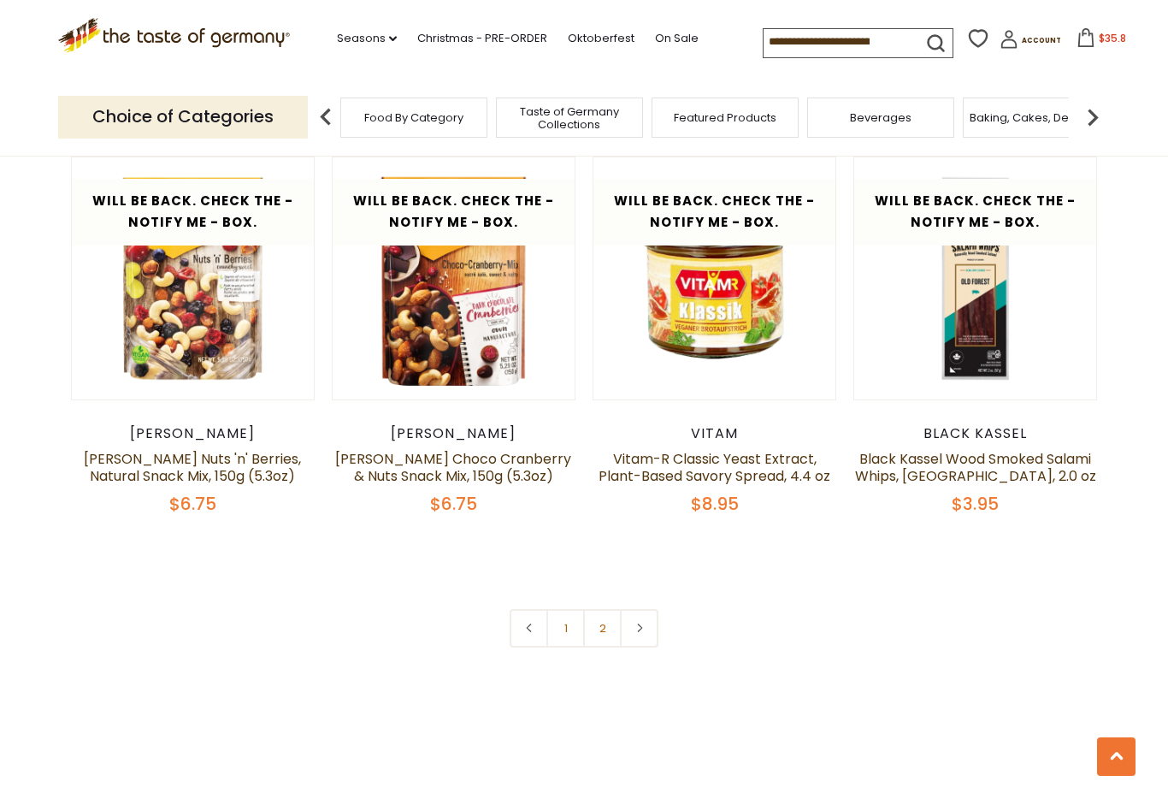
click at [643, 609] on link at bounding box center [639, 628] width 38 height 38
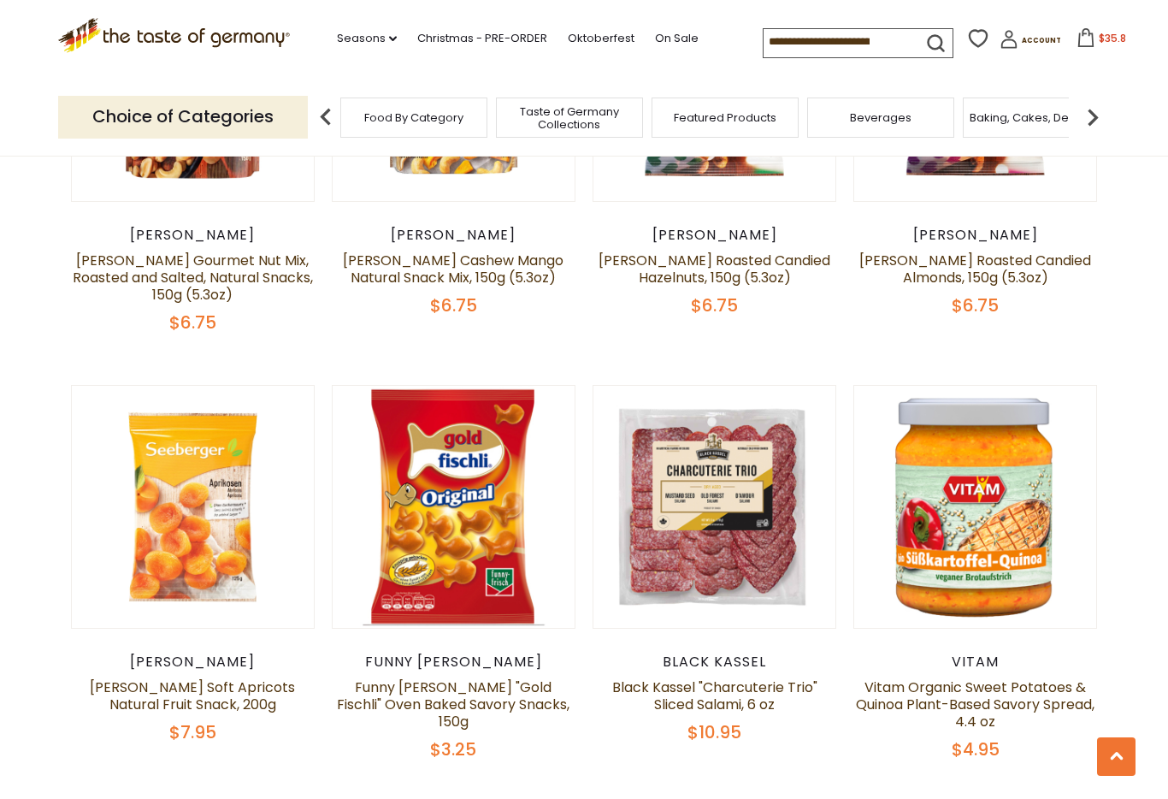
scroll to position [1953, 0]
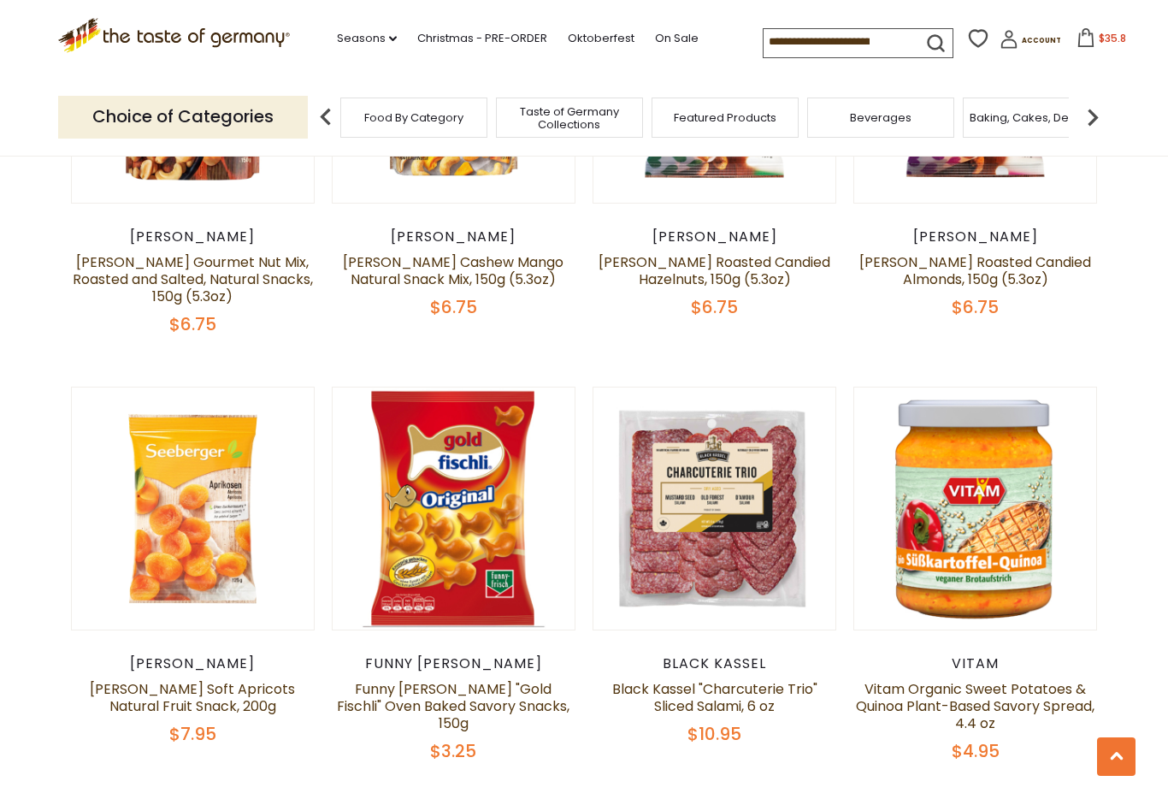
click at [655, 32] on link "On Sale" at bounding box center [677, 38] width 44 height 19
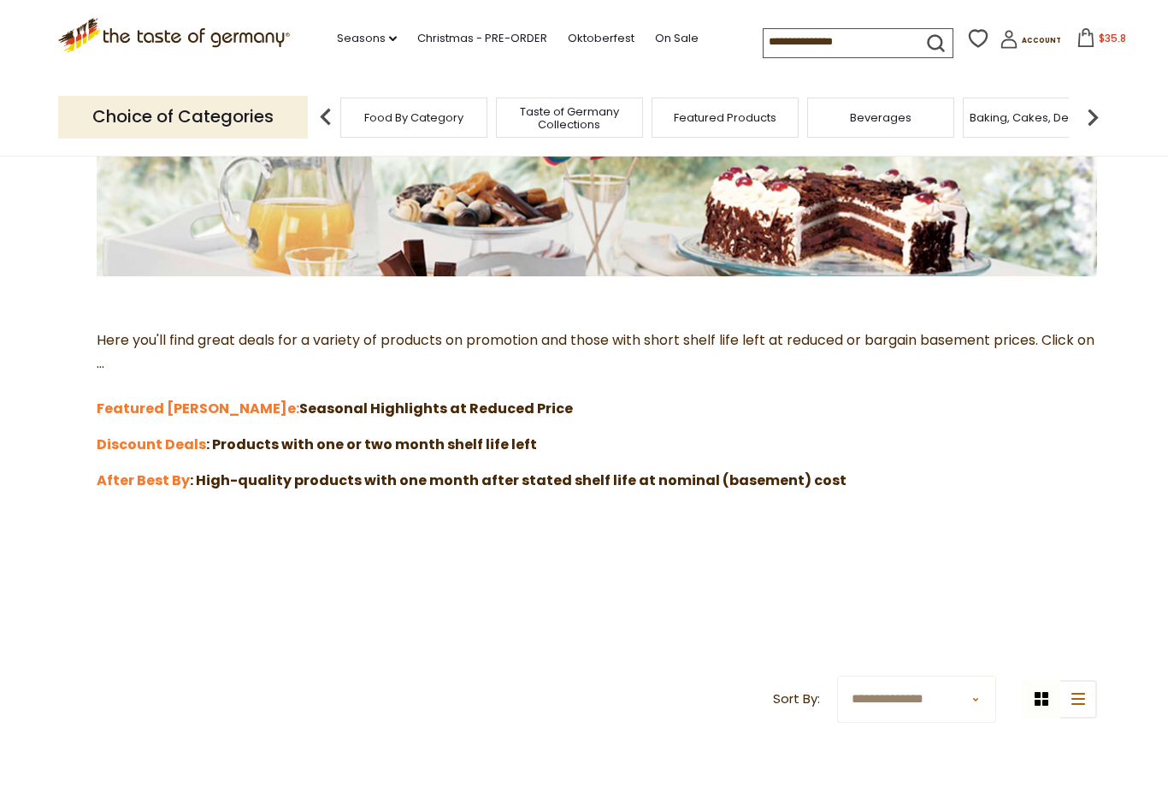
click at [1097, 601] on div "**********" at bounding box center [584, 381] width 1052 height 971
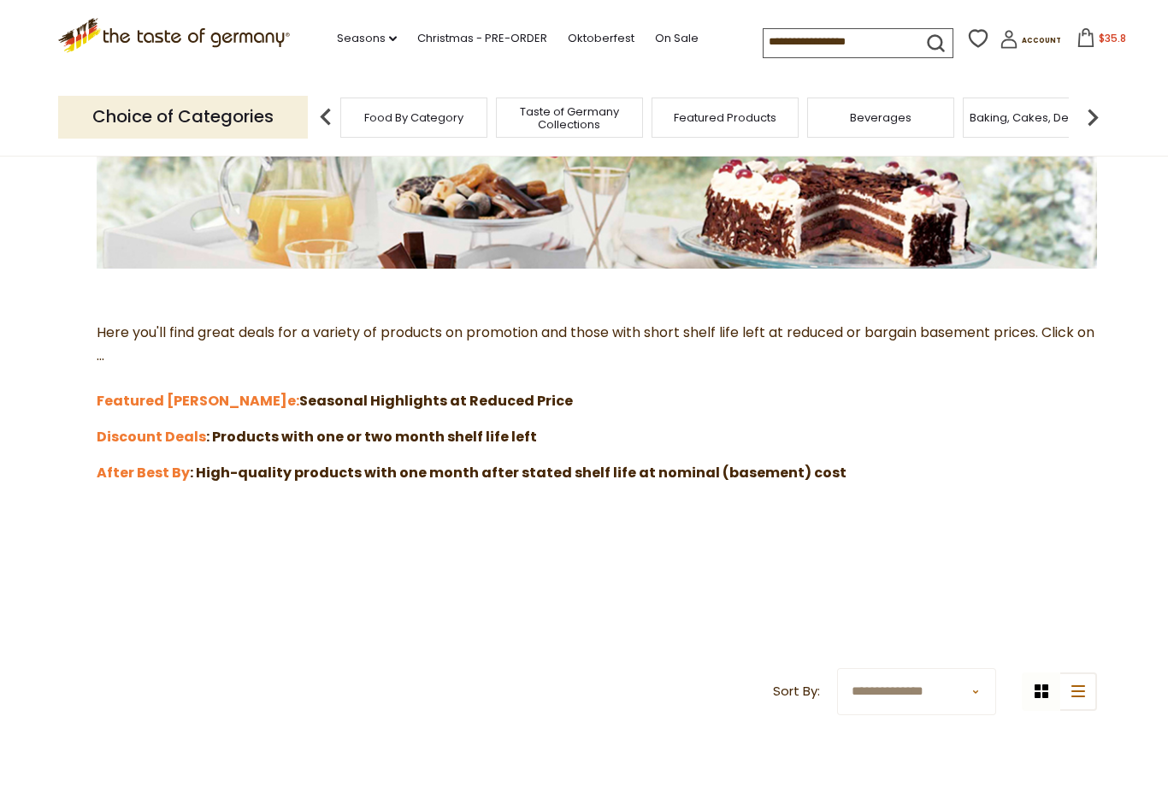
scroll to position [363, 0]
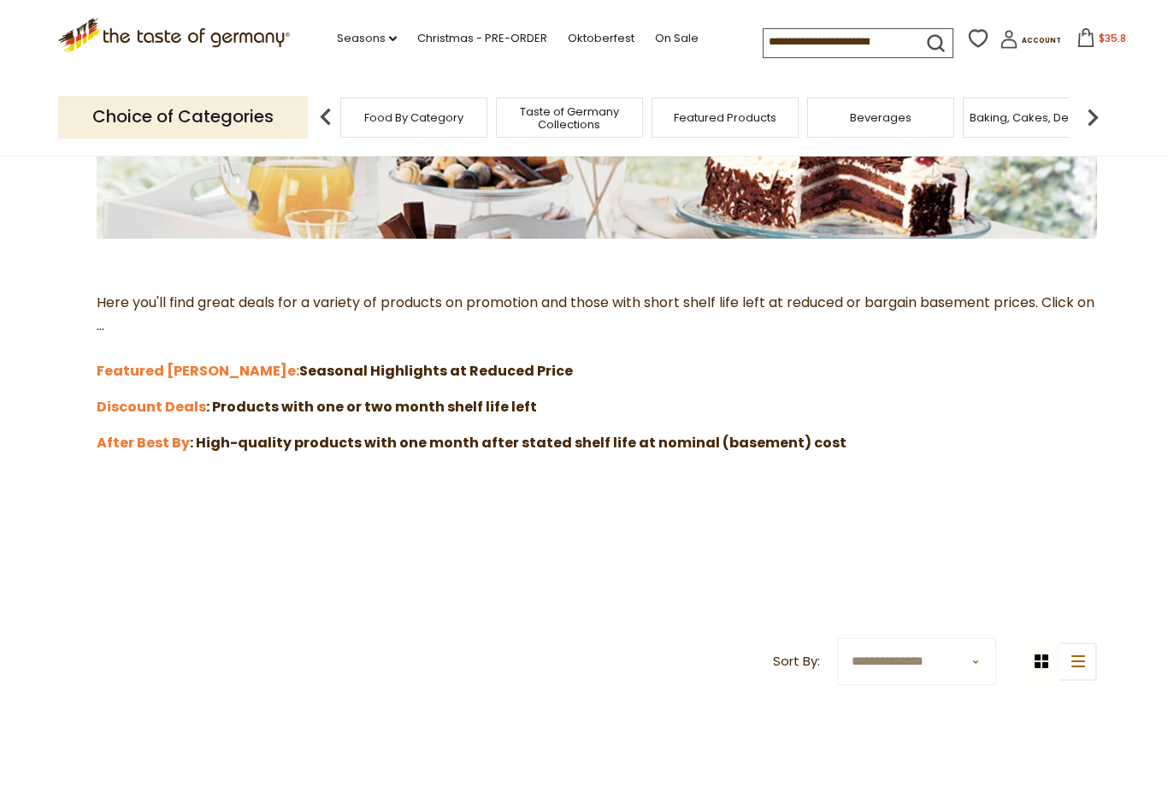
click at [156, 371] on strong "Featured [PERSON_NAME]" at bounding box center [192, 371] width 191 height 20
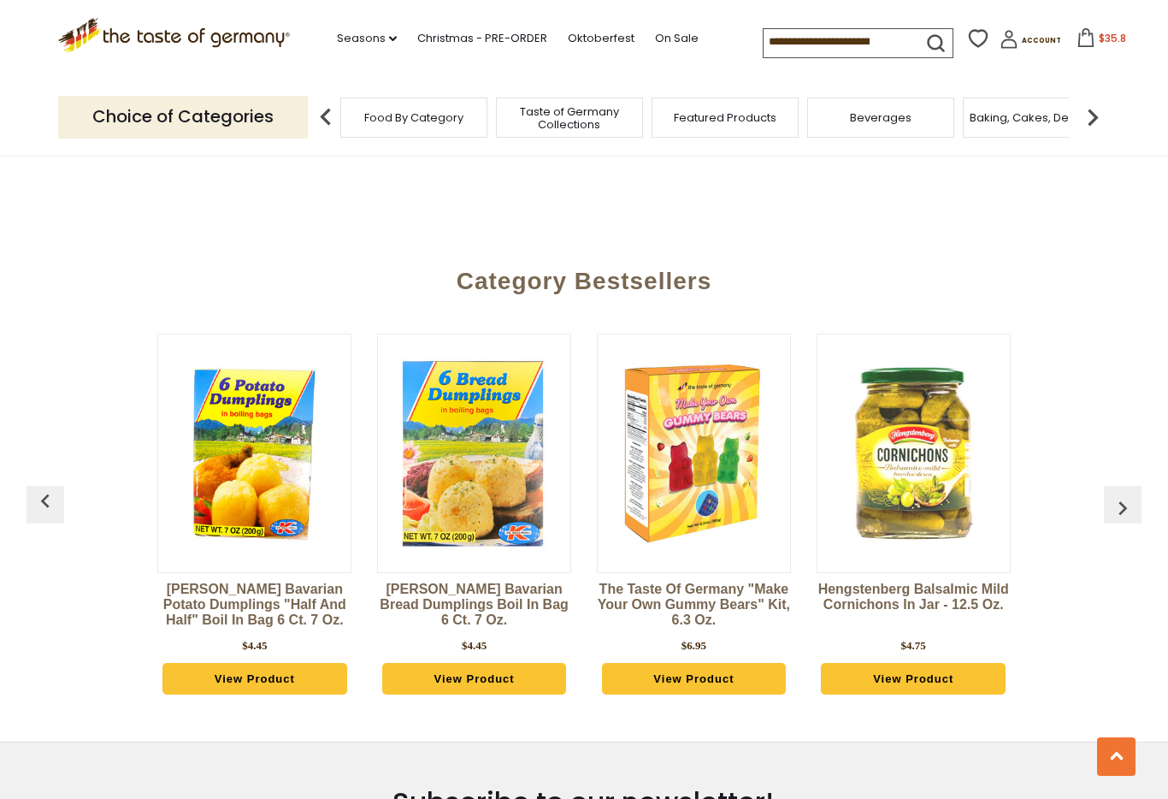
scroll to position [1102, 0]
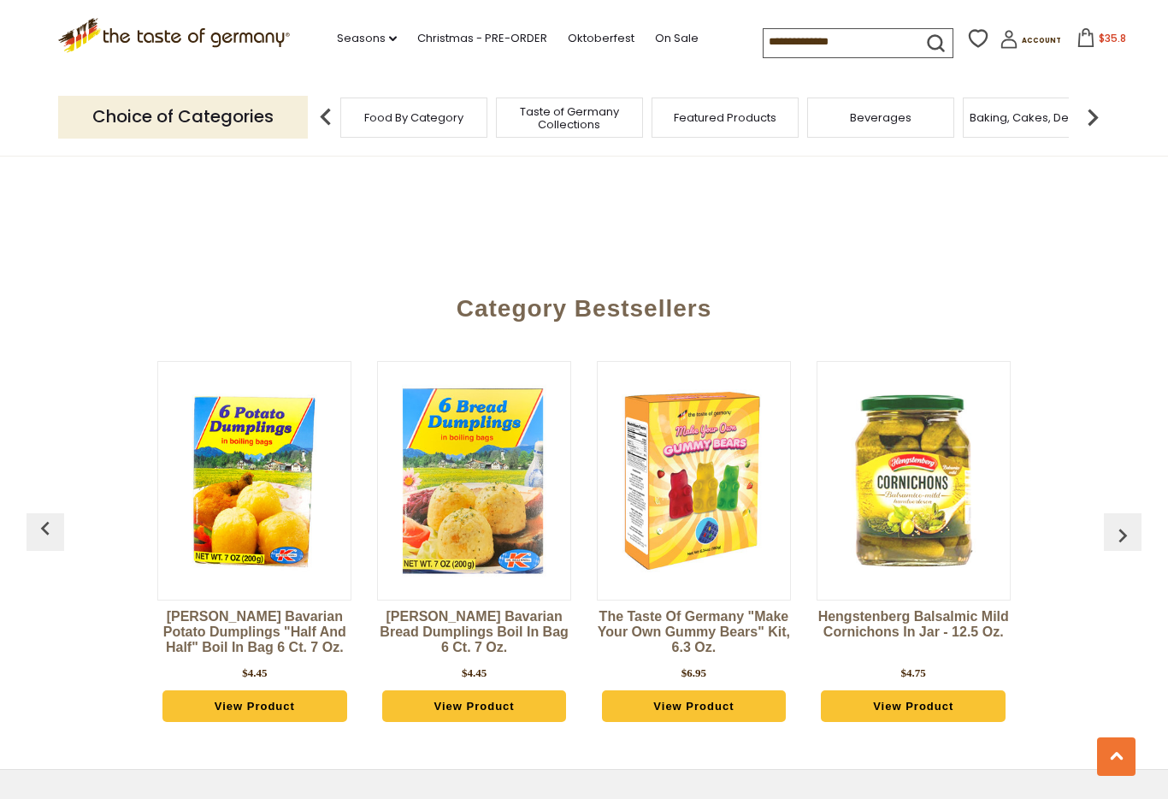
click at [954, 705] on link "View Product" at bounding box center [913, 706] width 184 height 32
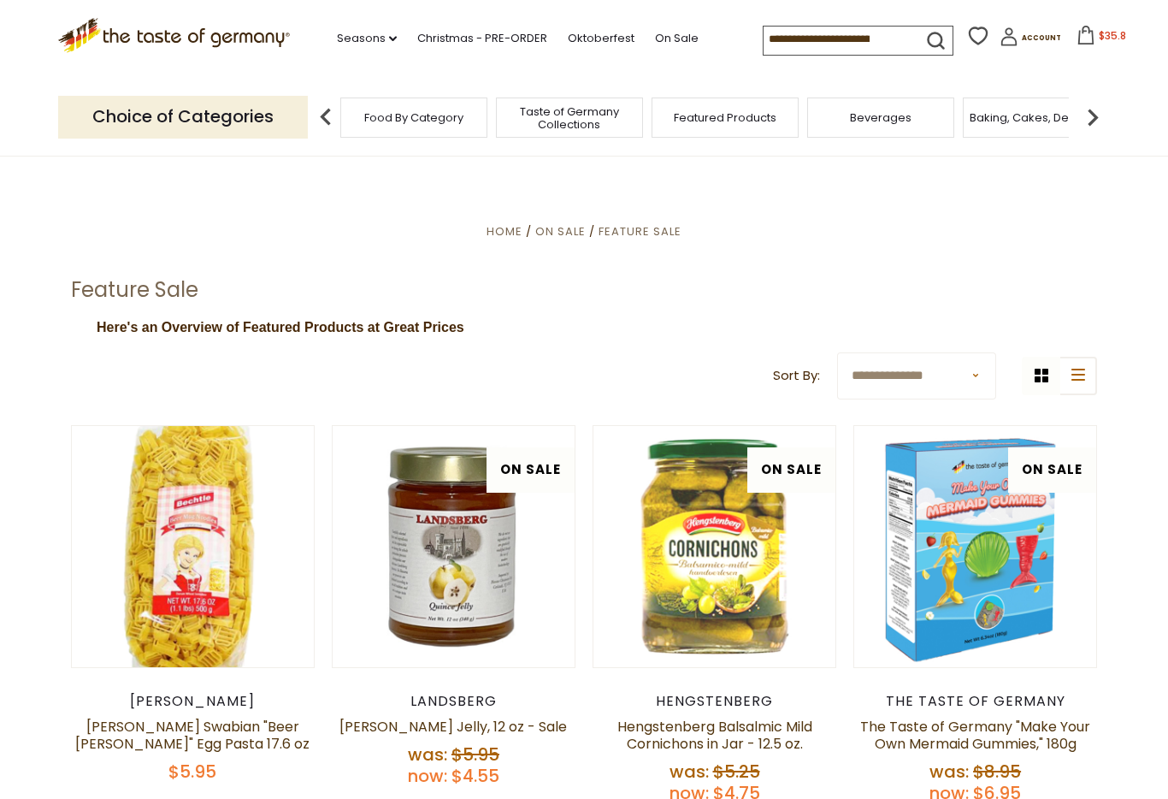
click at [764, 30] on input at bounding box center [836, 39] width 145 height 24
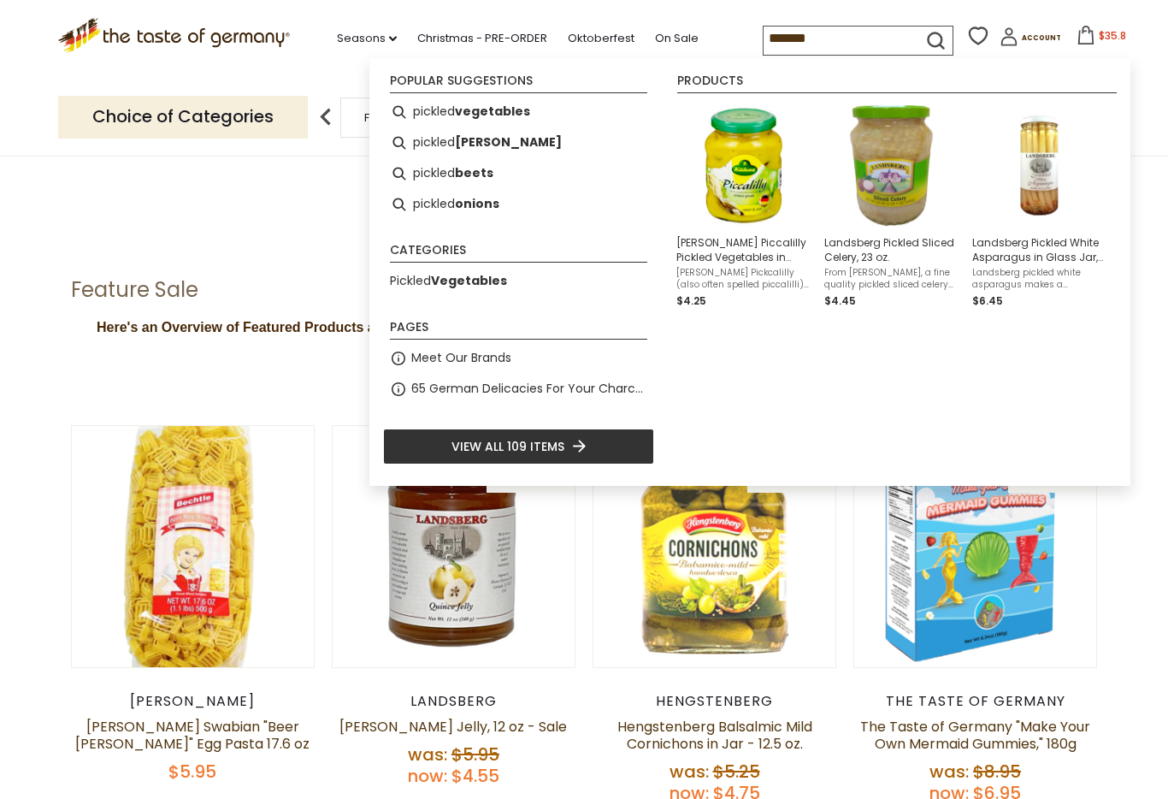
click at [499, 110] on b "vegetables" at bounding box center [492, 112] width 75 height 20
type input "**********"
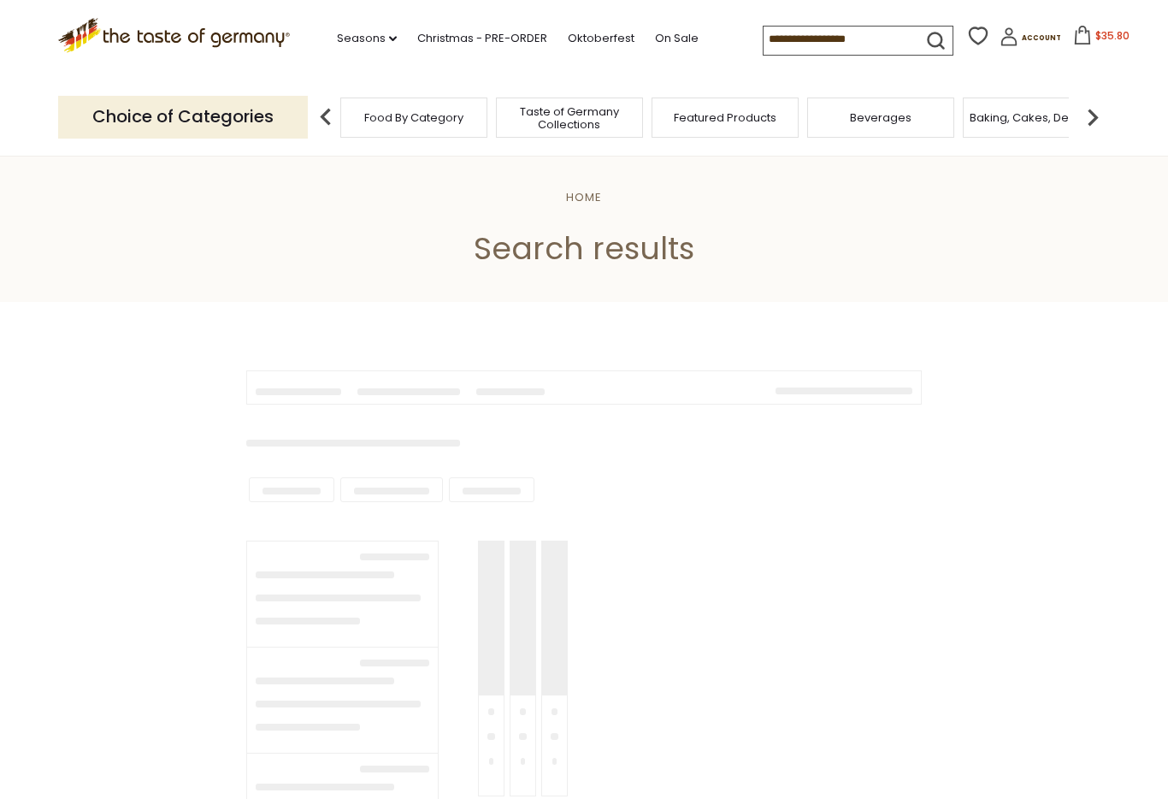
type input "**********"
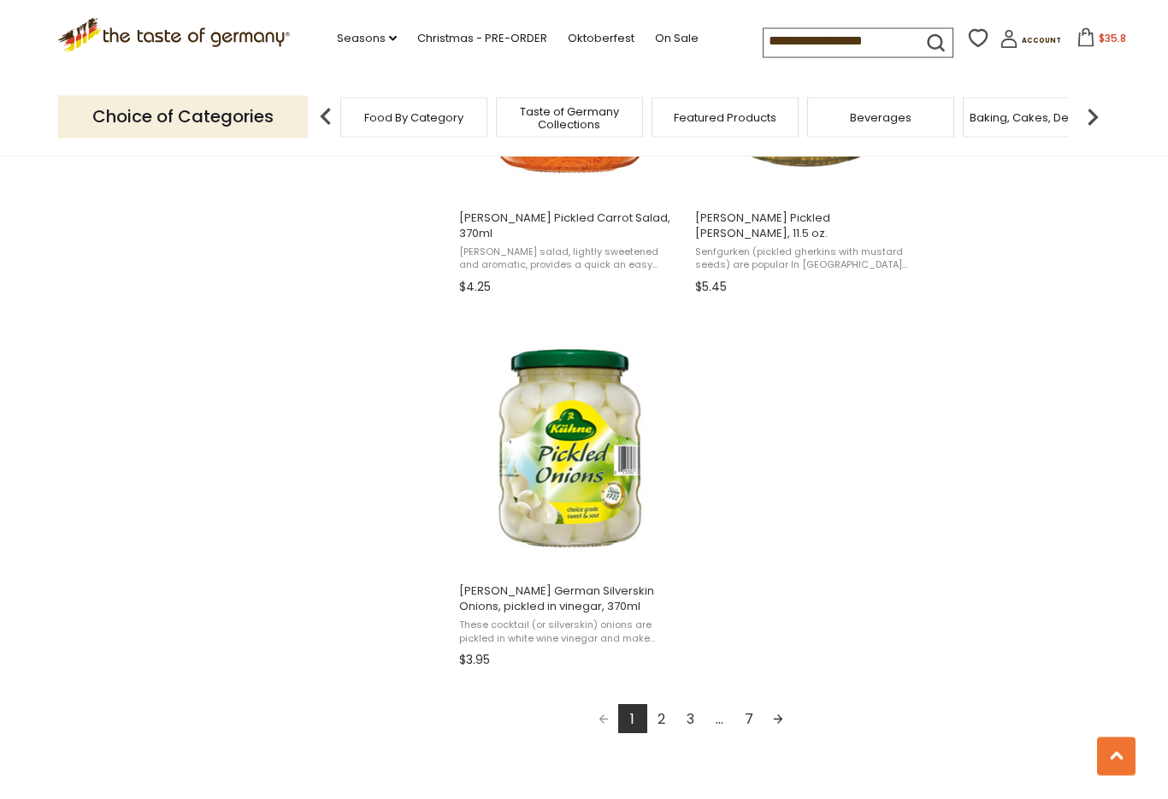
scroll to position [2773, 0]
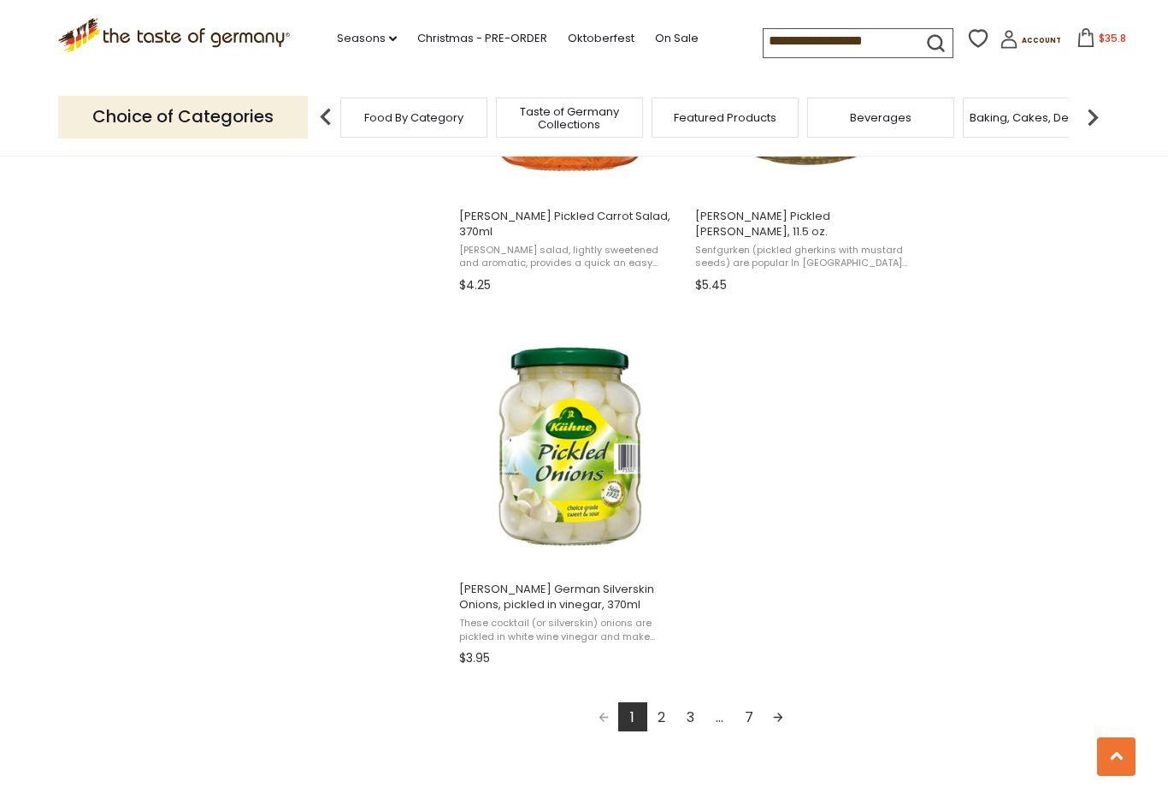
click at [782, 723] on link "Next page" at bounding box center [778, 716] width 29 height 29
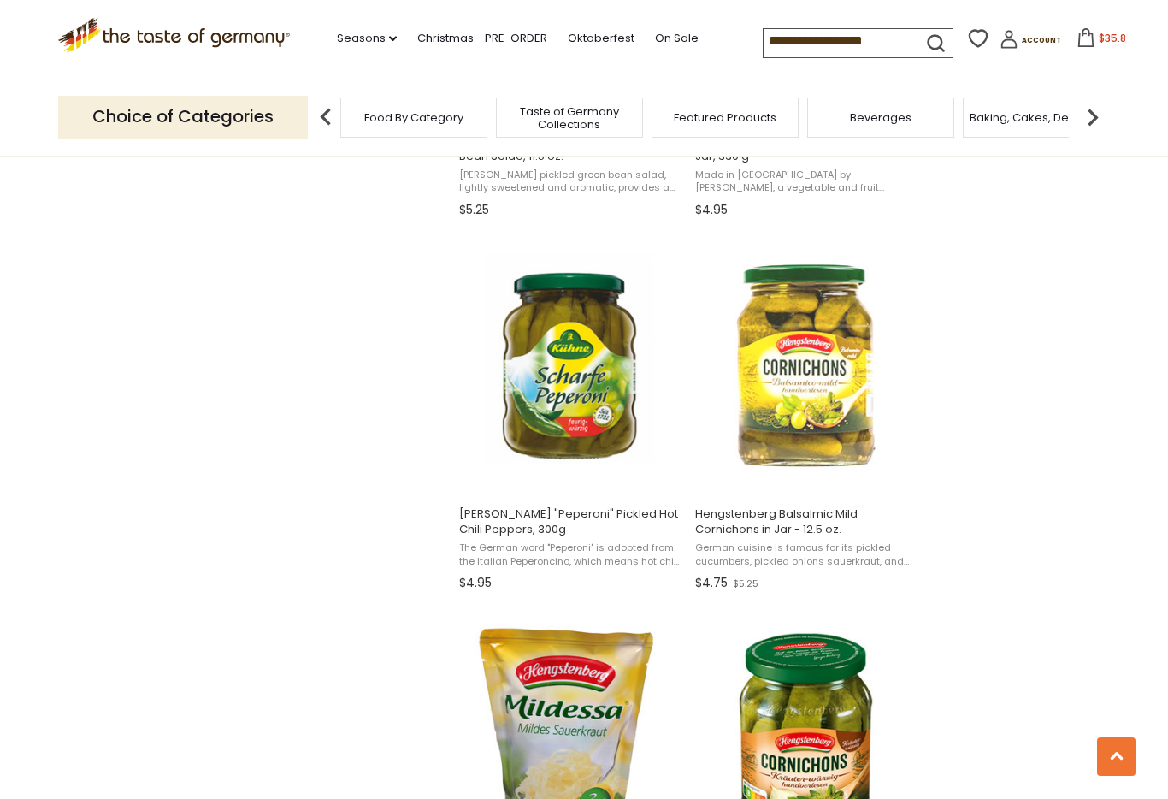
scroll to position [1730, 0]
click at [543, 516] on span "[PERSON_NAME] "Peperoni" Pickled Hot Chili Peppers, 300g" at bounding box center [569, 520] width 221 height 31
click at [578, 474] on button "Add to cart" at bounding box center [569, 474] width 225 height 37
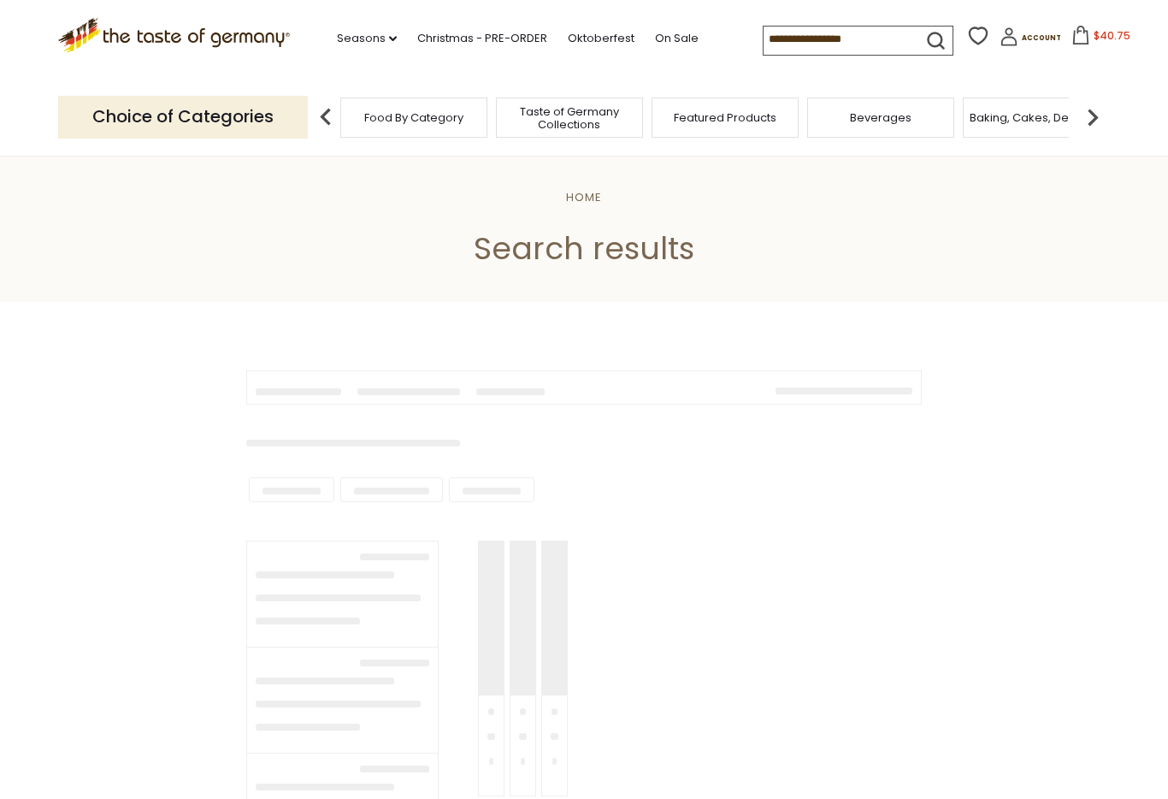
scroll to position [1122, 0]
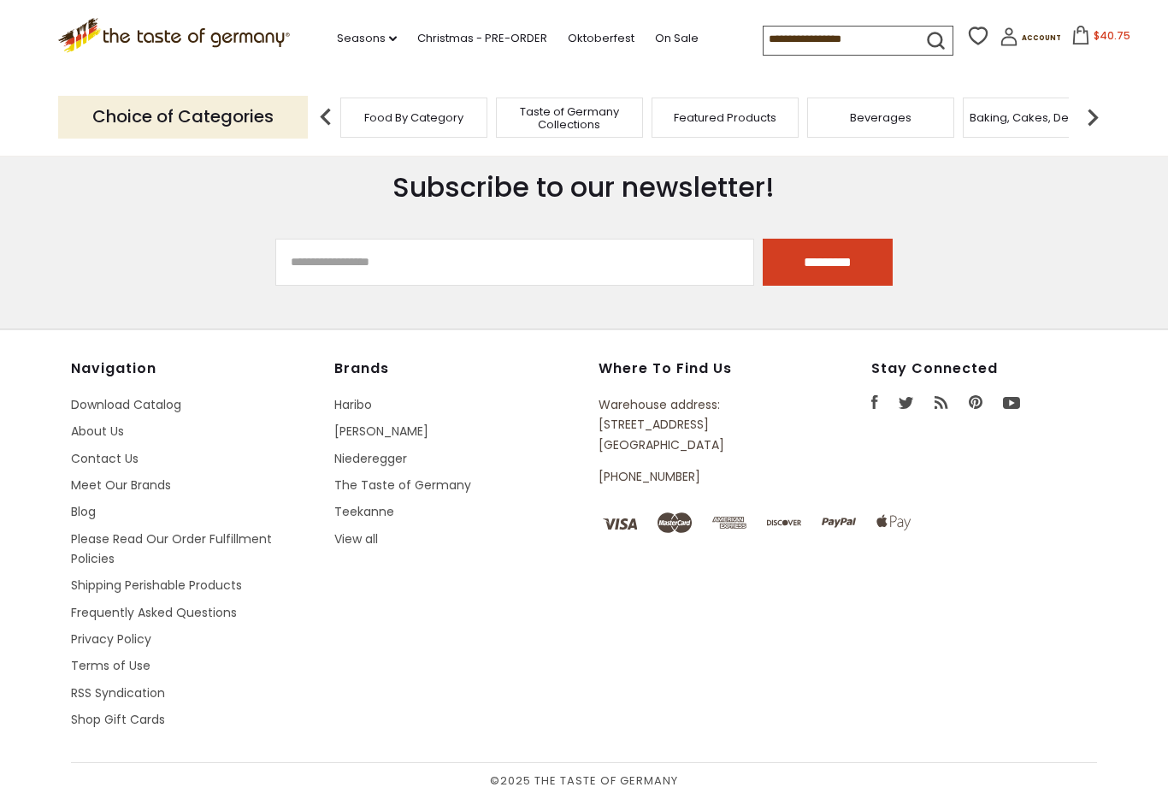
type input "**********"
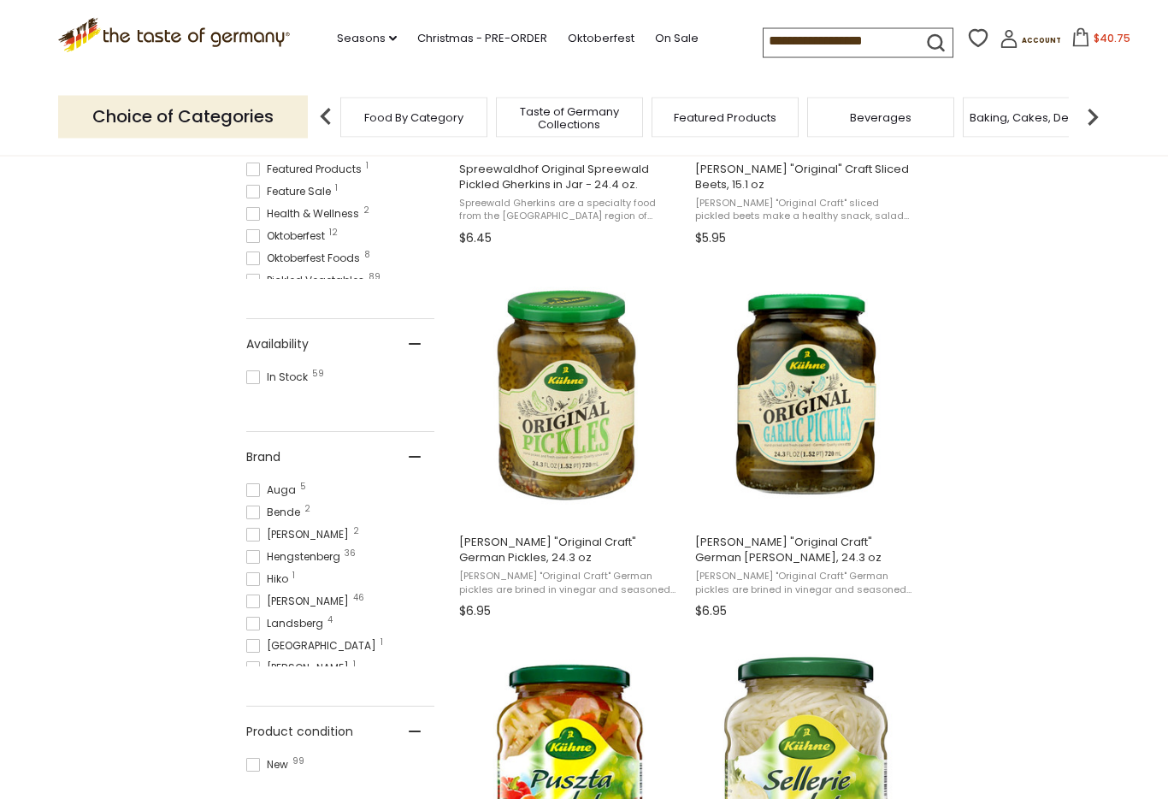
scroll to position [582, 0]
click at [843, 552] on span "[PERSON_NAME] "Original Craft" German [PERSON_NAME], 24.3 oz" at bounding box center [805, 549] width 221 height 31
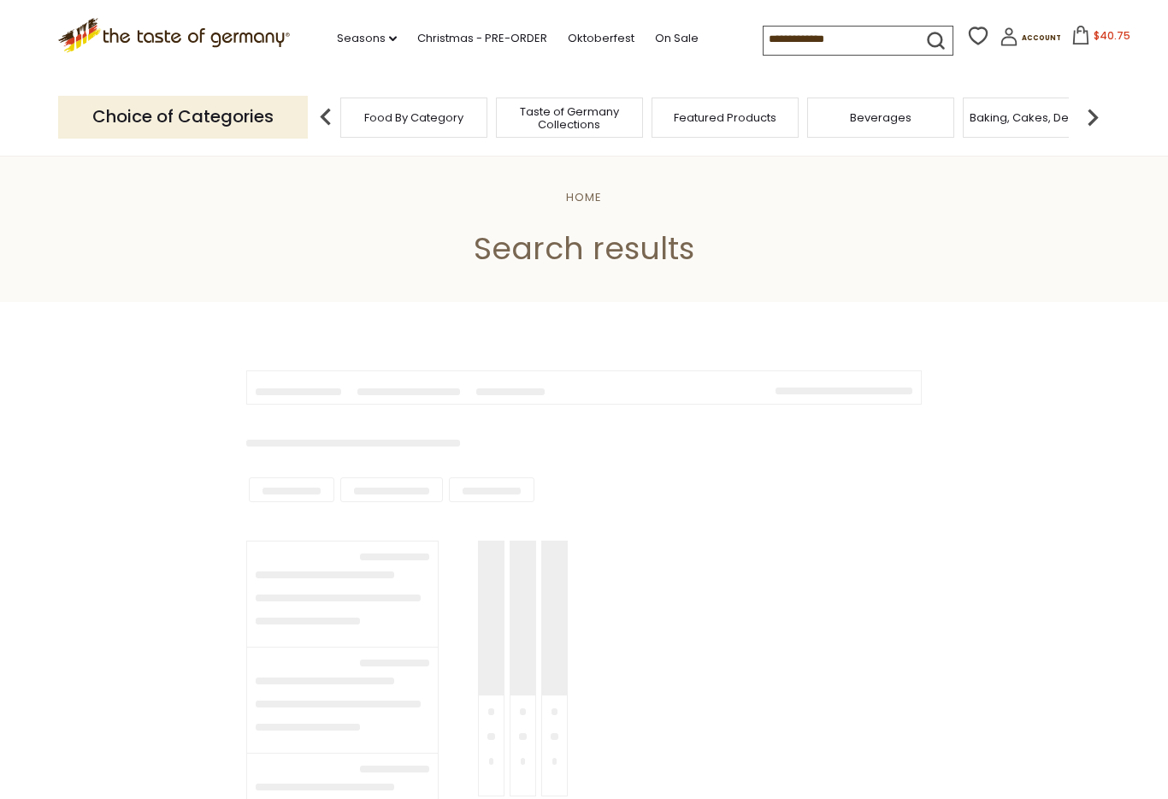
type input "**********"
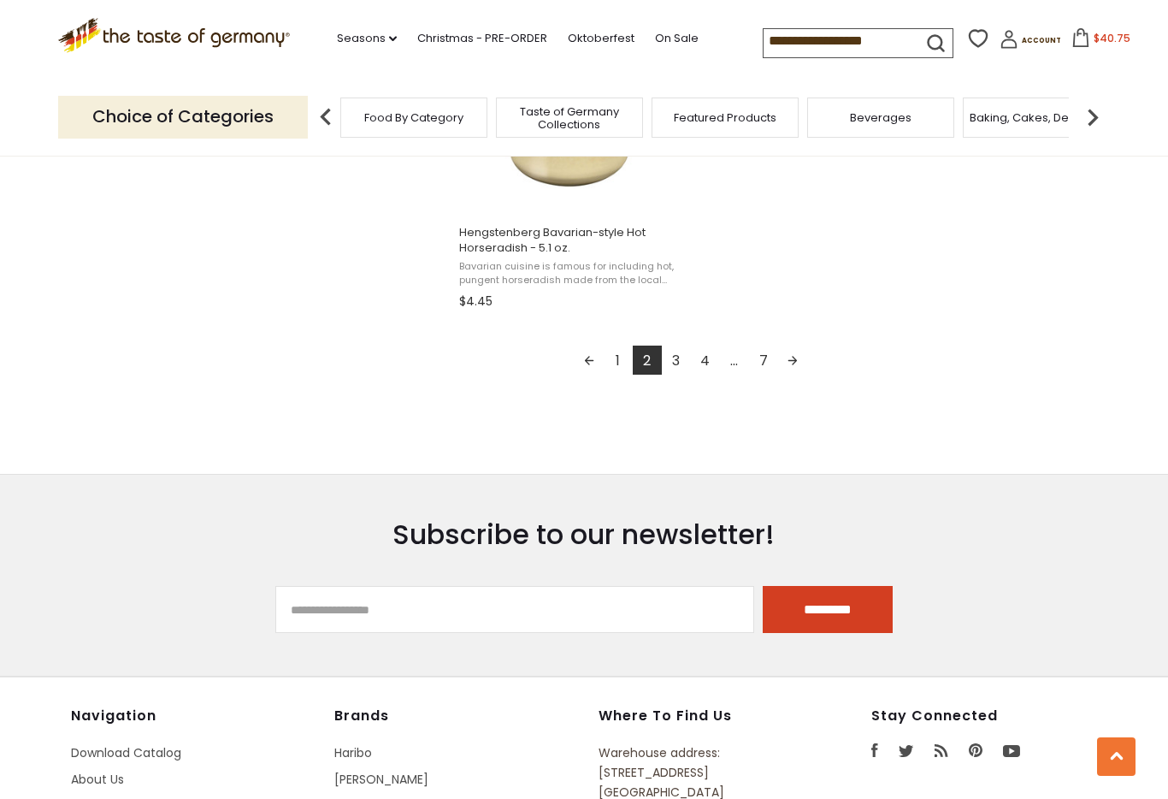
click at [793, 364] on link "Next page" at bounding box center [792, 359] width 29 height 29
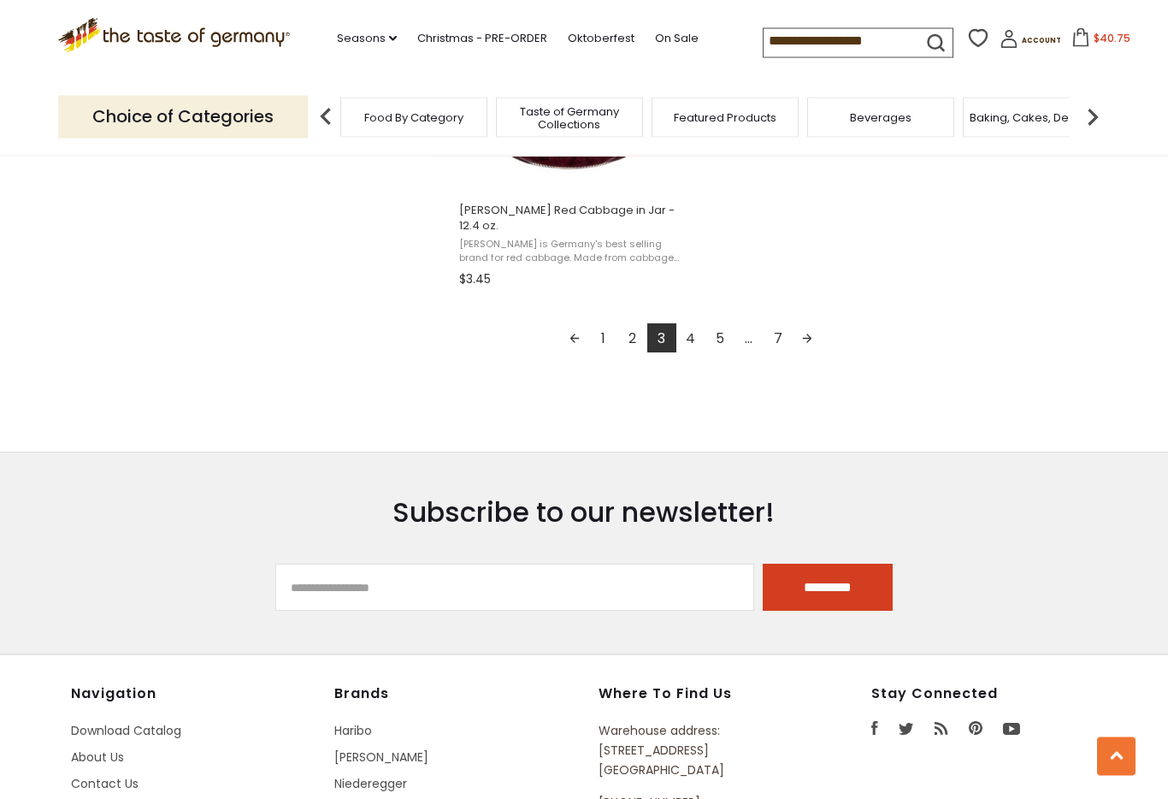
scroll to position [3153, 0]
click at [813, 322] on link "Next page" at bounding box center [807, 336] width 29 height 29
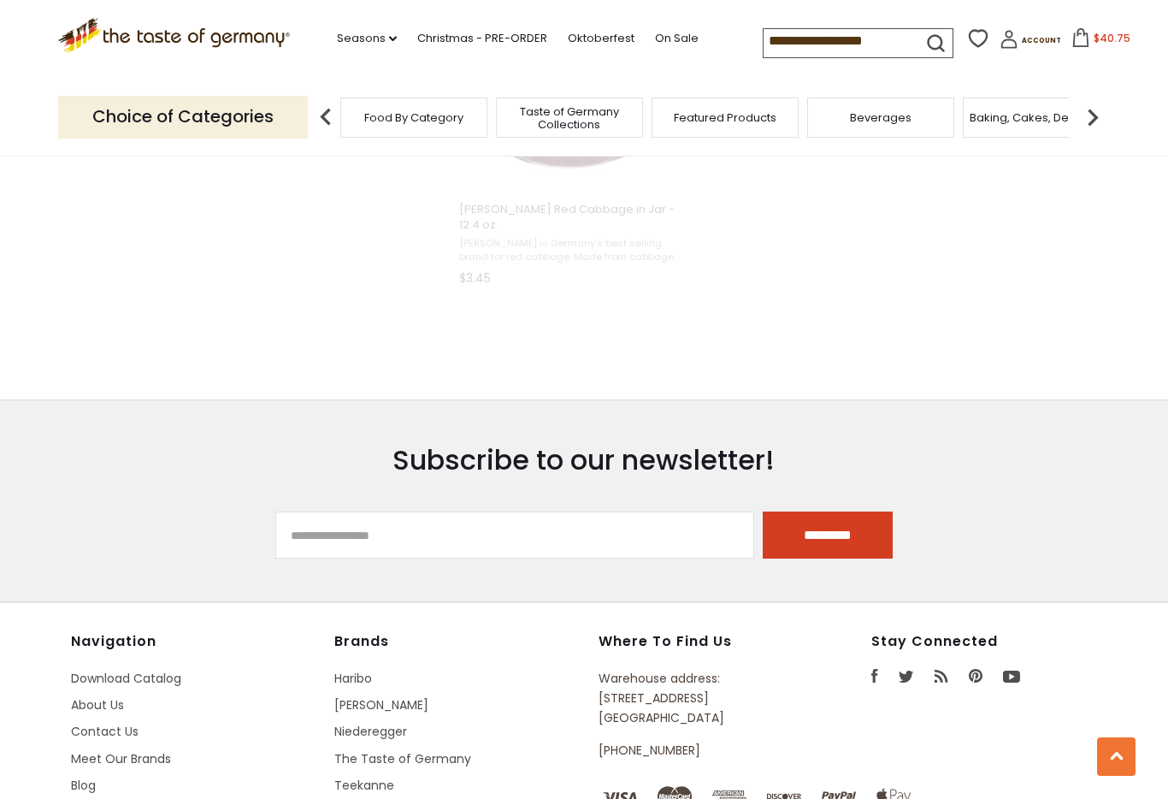
scroll to position [2028, 0]
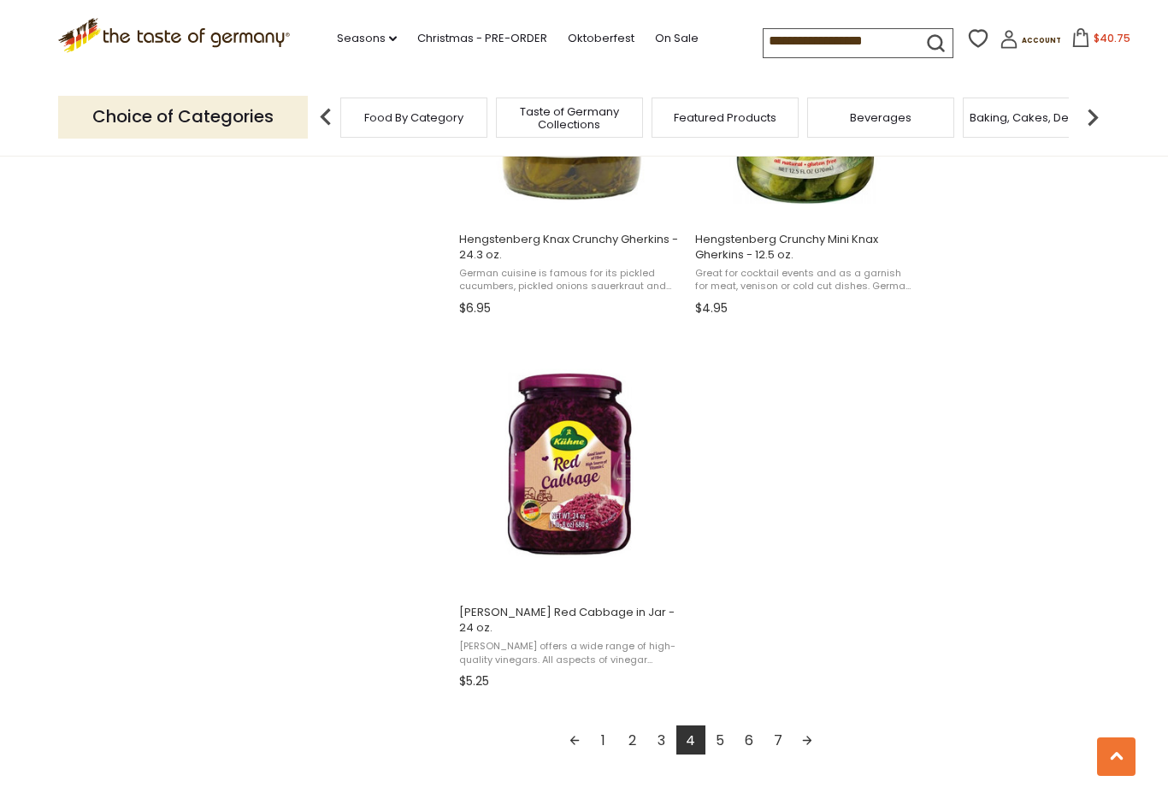
scroll to position [2758, 0]
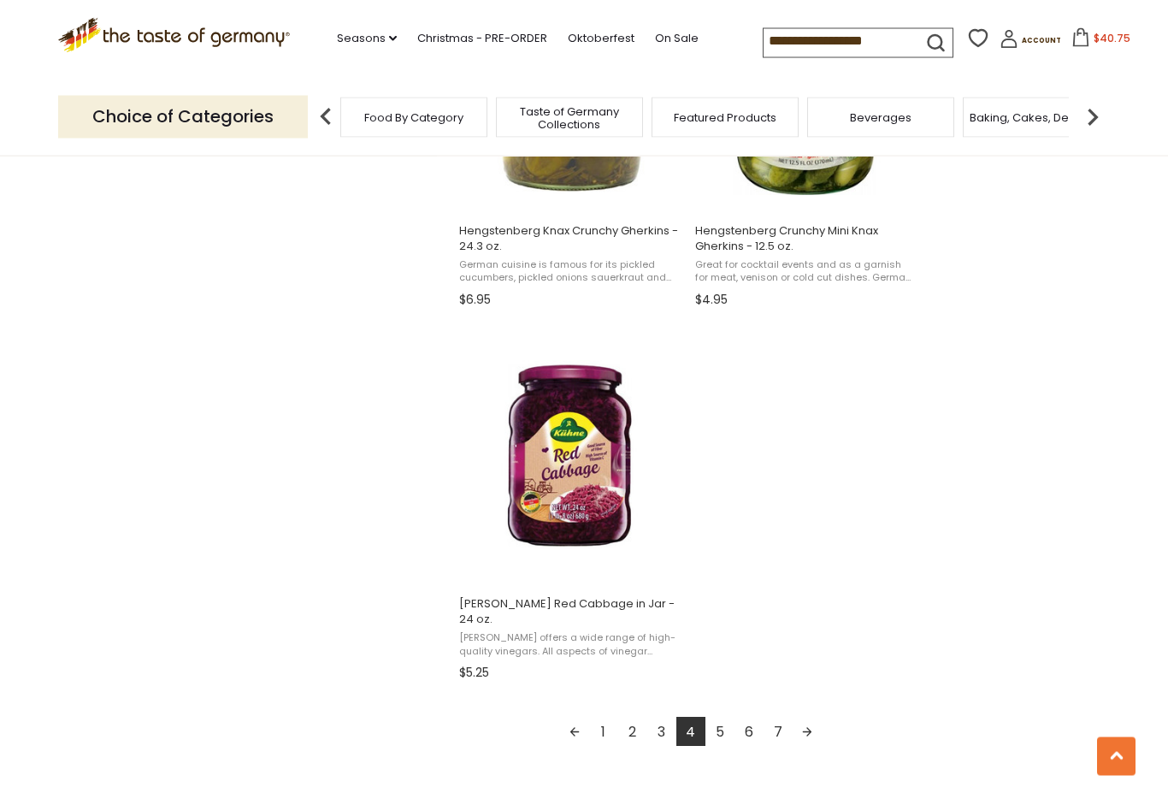
click at [722, 718] on link "5" at bounding box center [720, 732] width 29 height 29
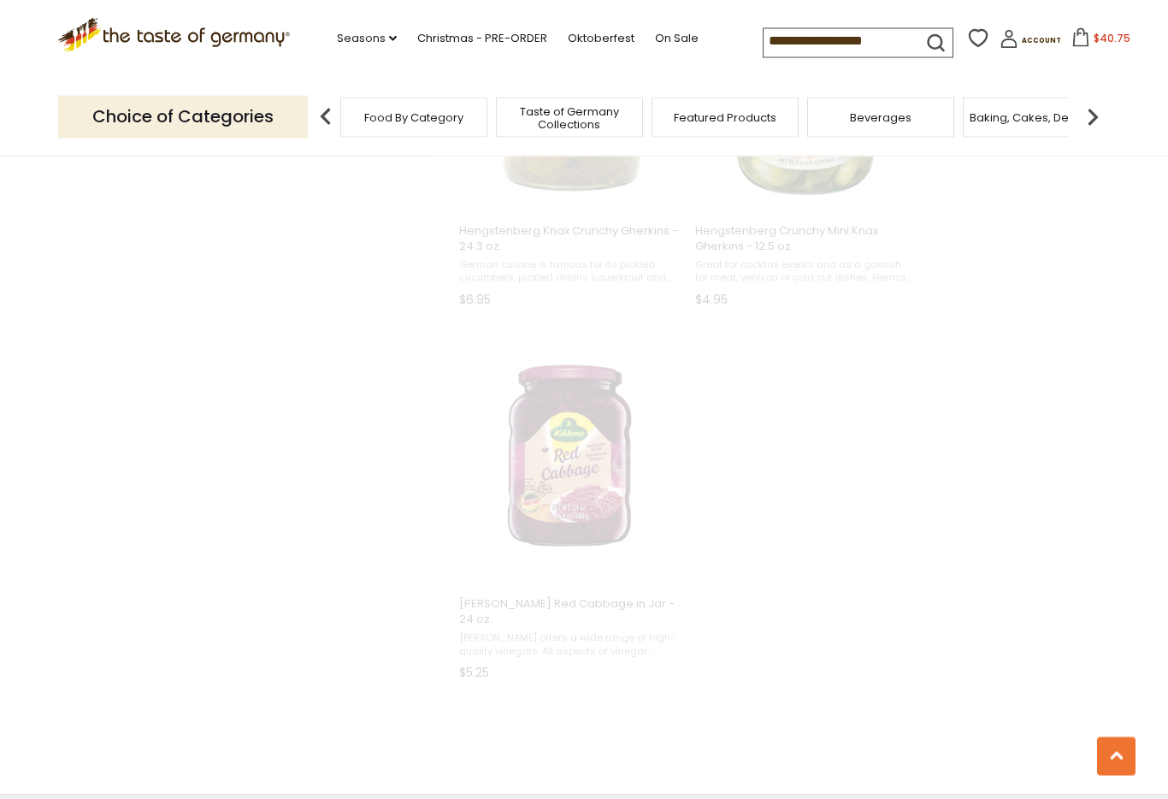
scroll to position [1433, 0]
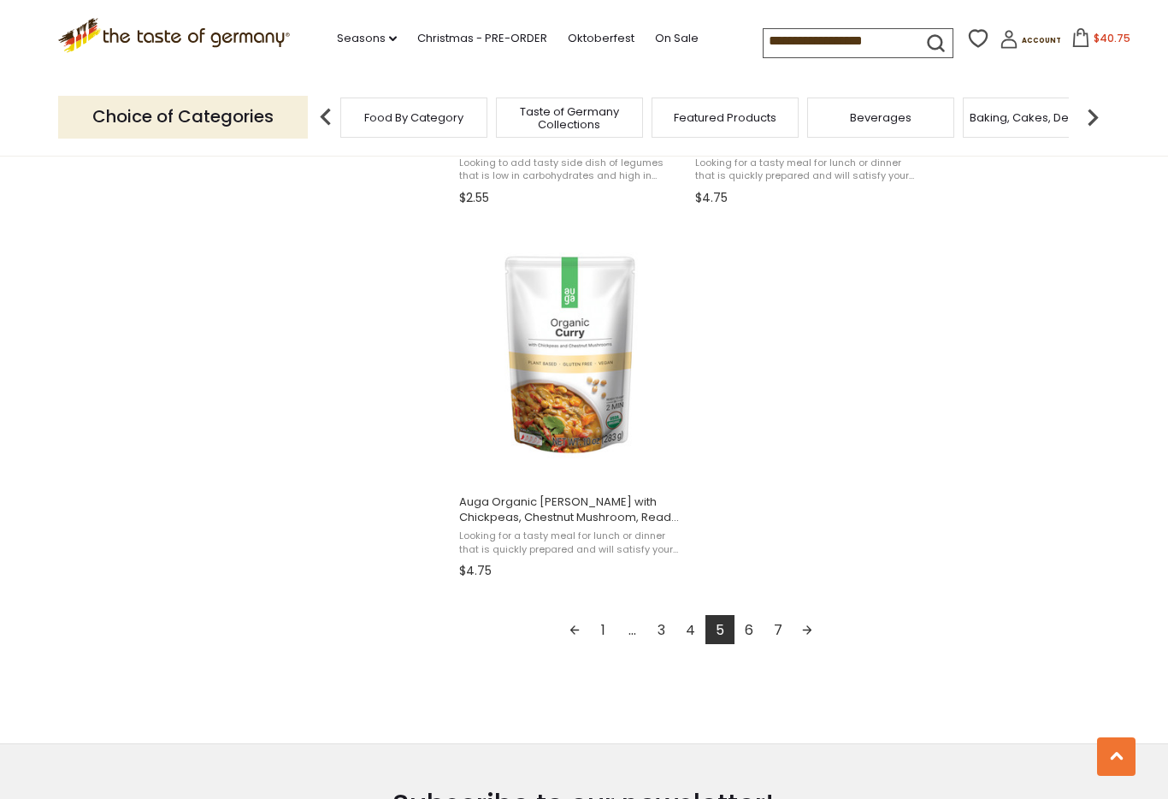
scroll to position [2869, 0]
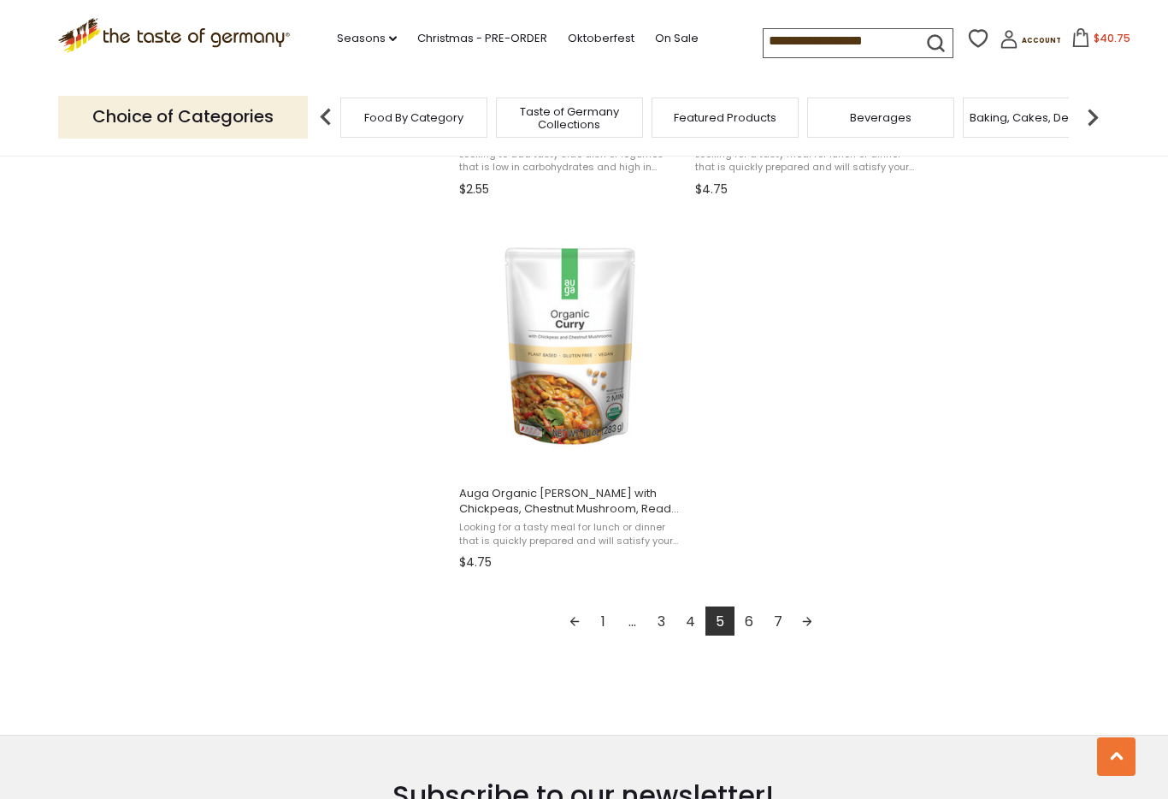
click at [808, 623] on link "Next page" at bounding box center [807, 620] width 29 height 29
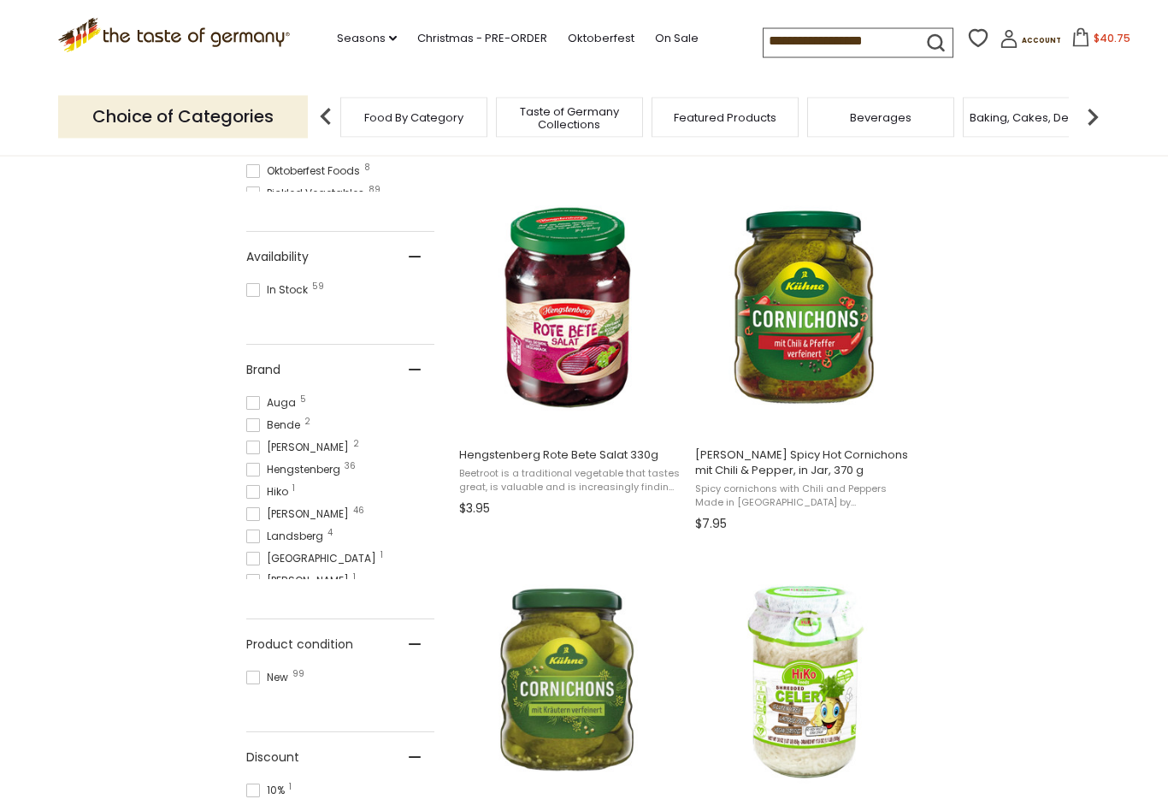
scroll to position [669, 0]
click at [809, 459] on span "[PERSON_NAME] Spicy Hot Cornichons mit Chili & Pepper, in Jar, 370 g" at bounding box center [805, 462] width 221 height 31
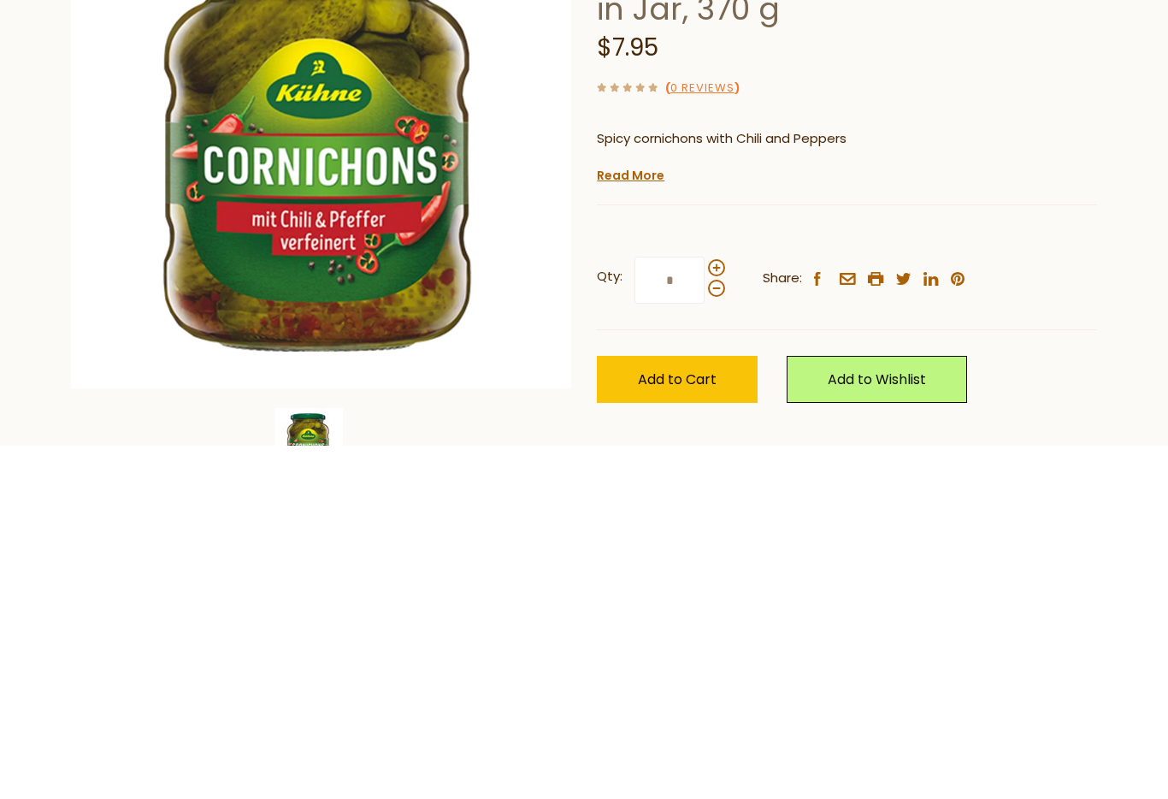
click at [681, 723] on span "Add to Cart" at bounding box center [677, 733] width 79 height 20
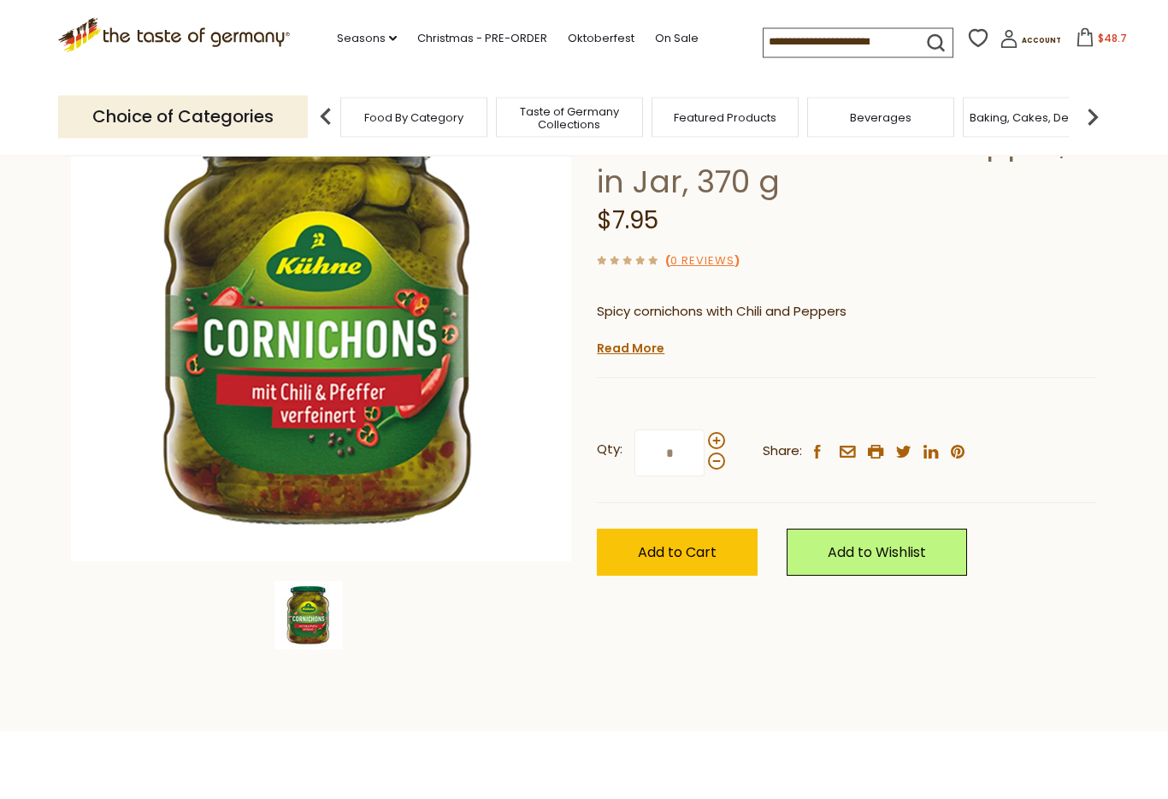
scroll to position [224, 0]
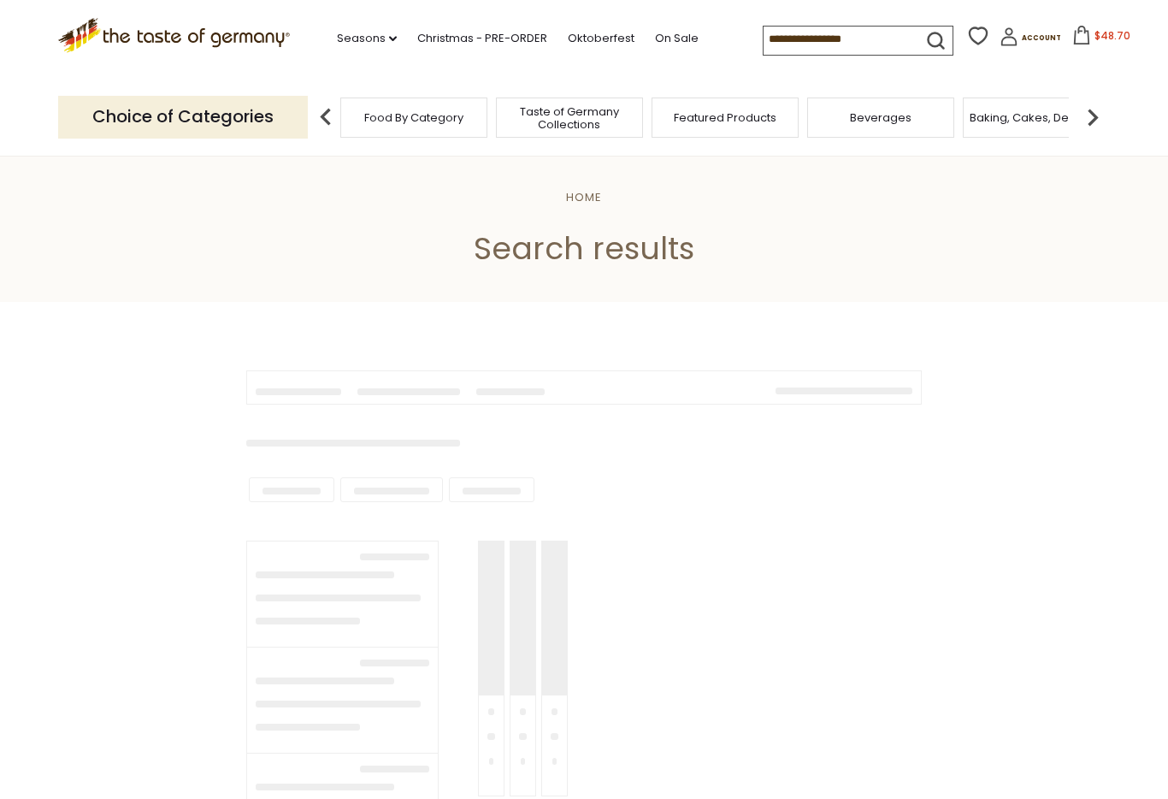
scroll to position [705, 0]
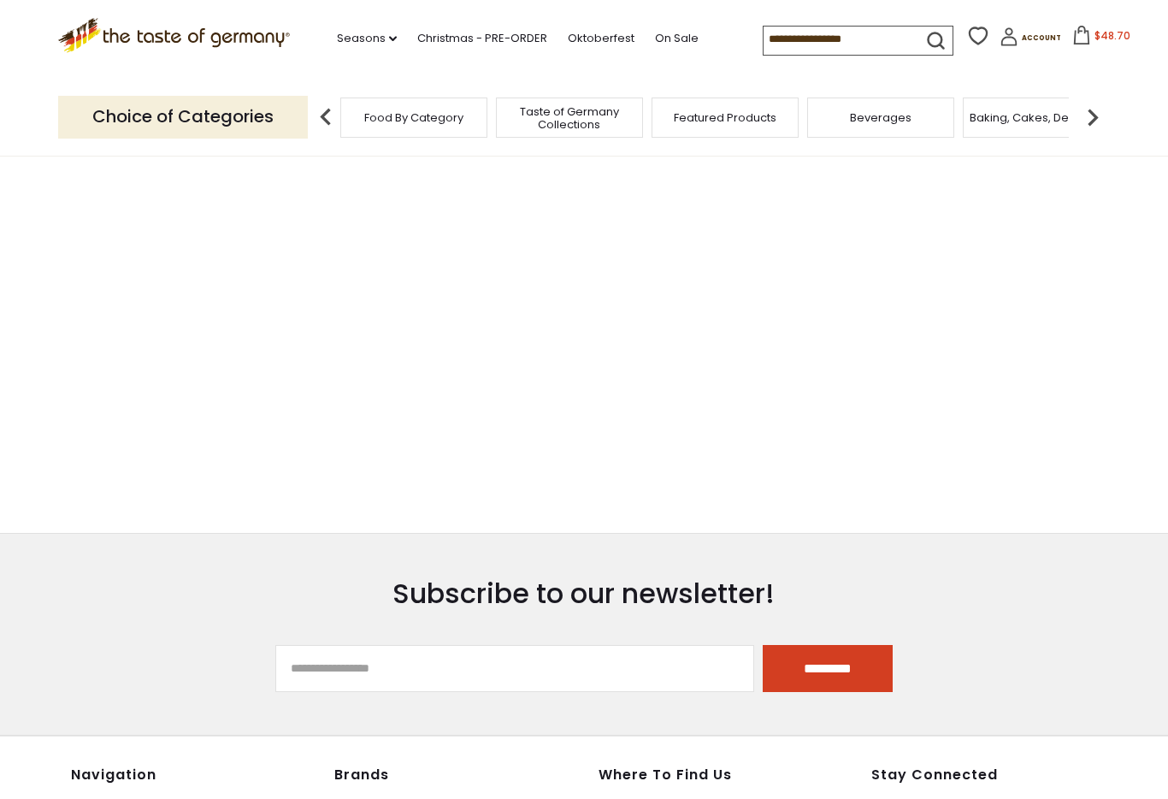
type input "**********"
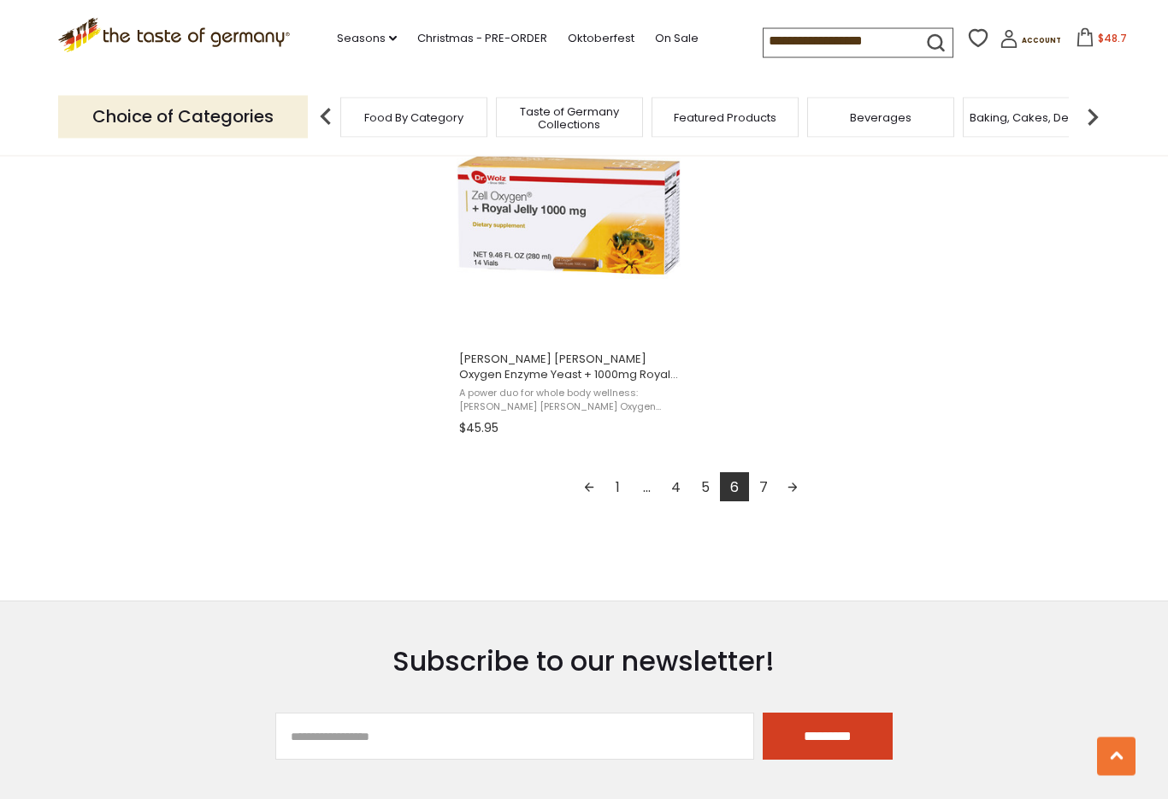
scroll to position [3003, 0]
click at [798, 491] on link "Next page" at bounding box center [792, 486] width 29 height 29
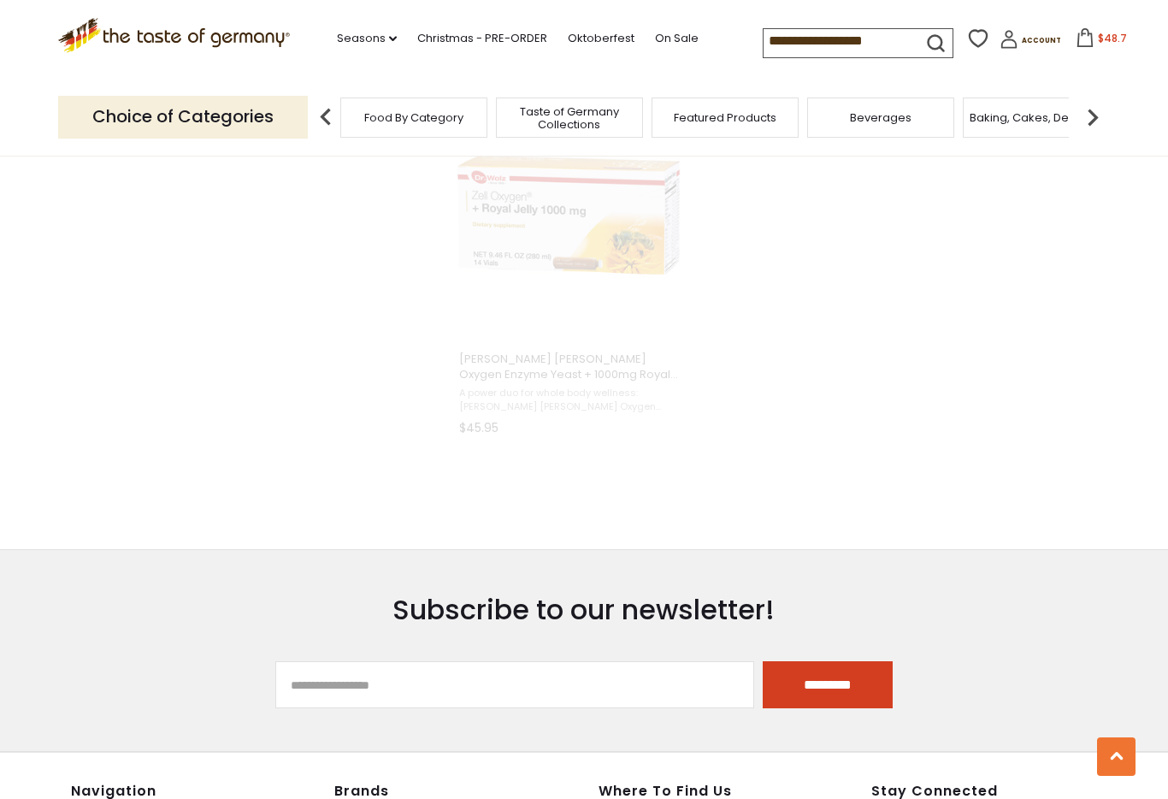
scroll to position [1231, 0]
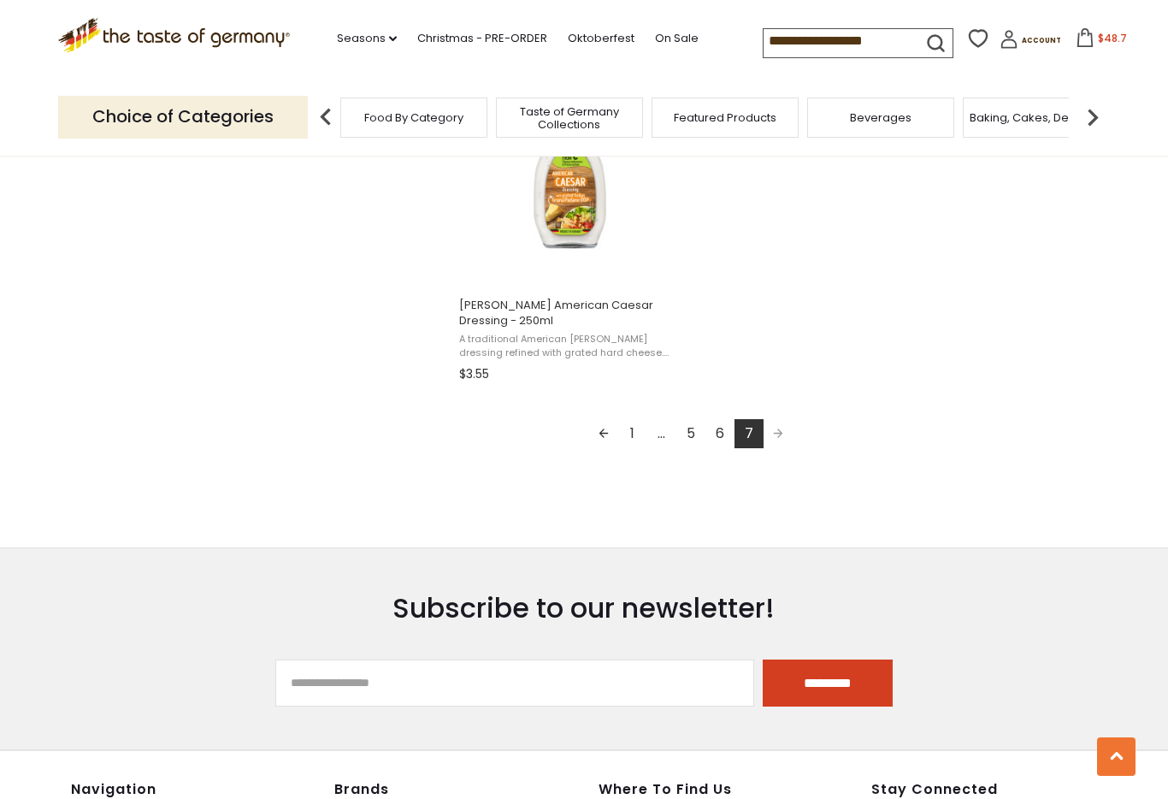
scroll to position [1940, 0]
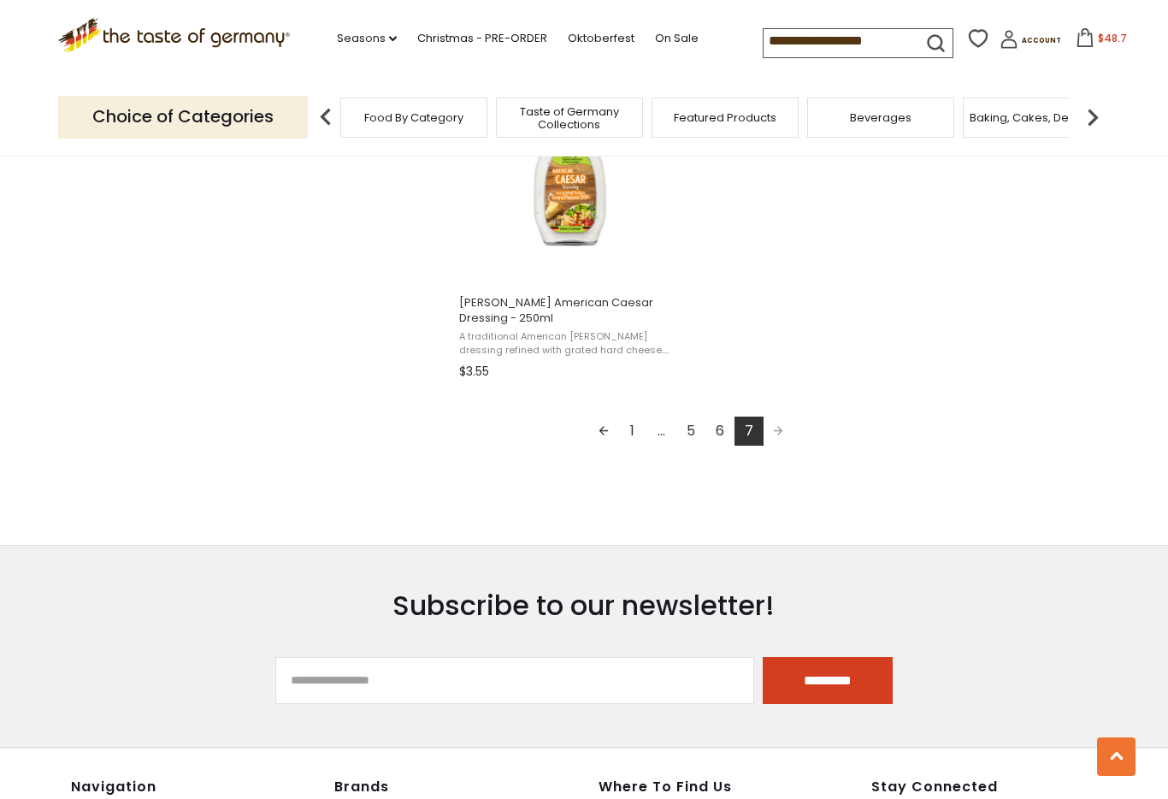
click at [782, 432] on span "Pagination" at bounding box center [778, 430] width 29 height 29
click at [642, 428] on link "1" at bounding box center [632, 430] width 29 height 29
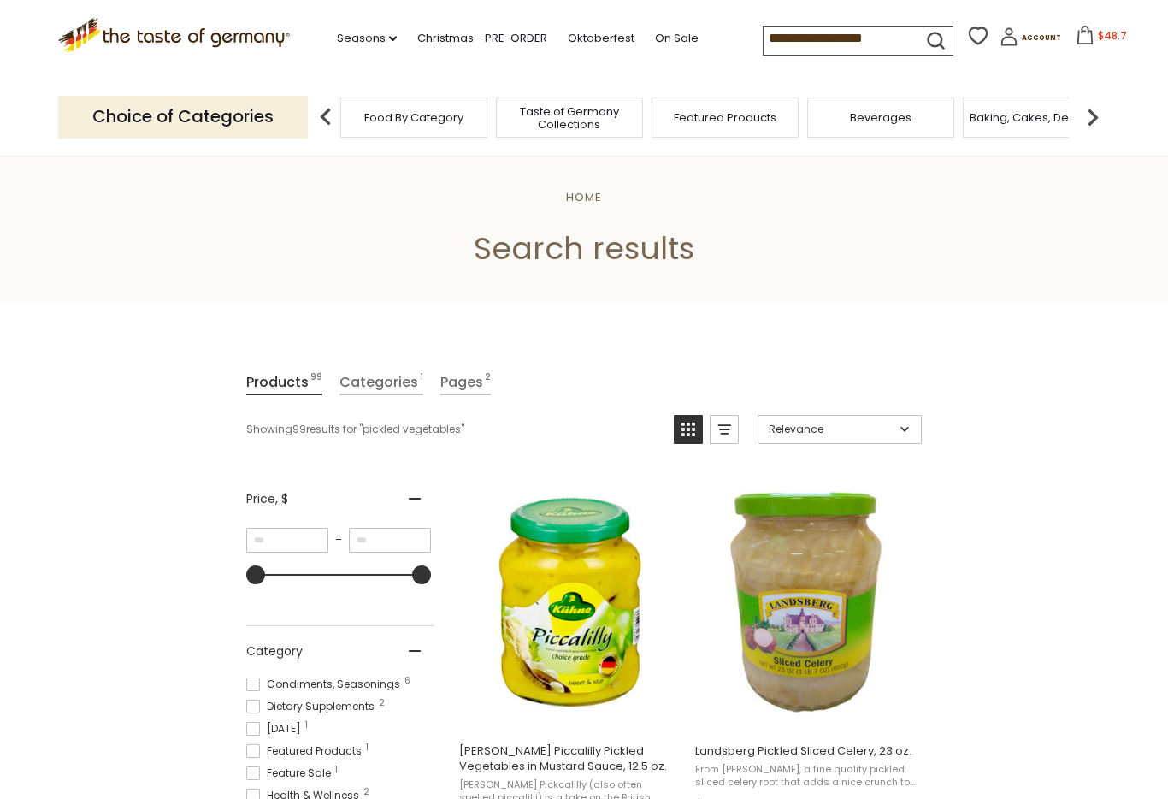
click at [1098, 37] on span "$48.7" at bounding box center [1112, 35] width 29 height 15
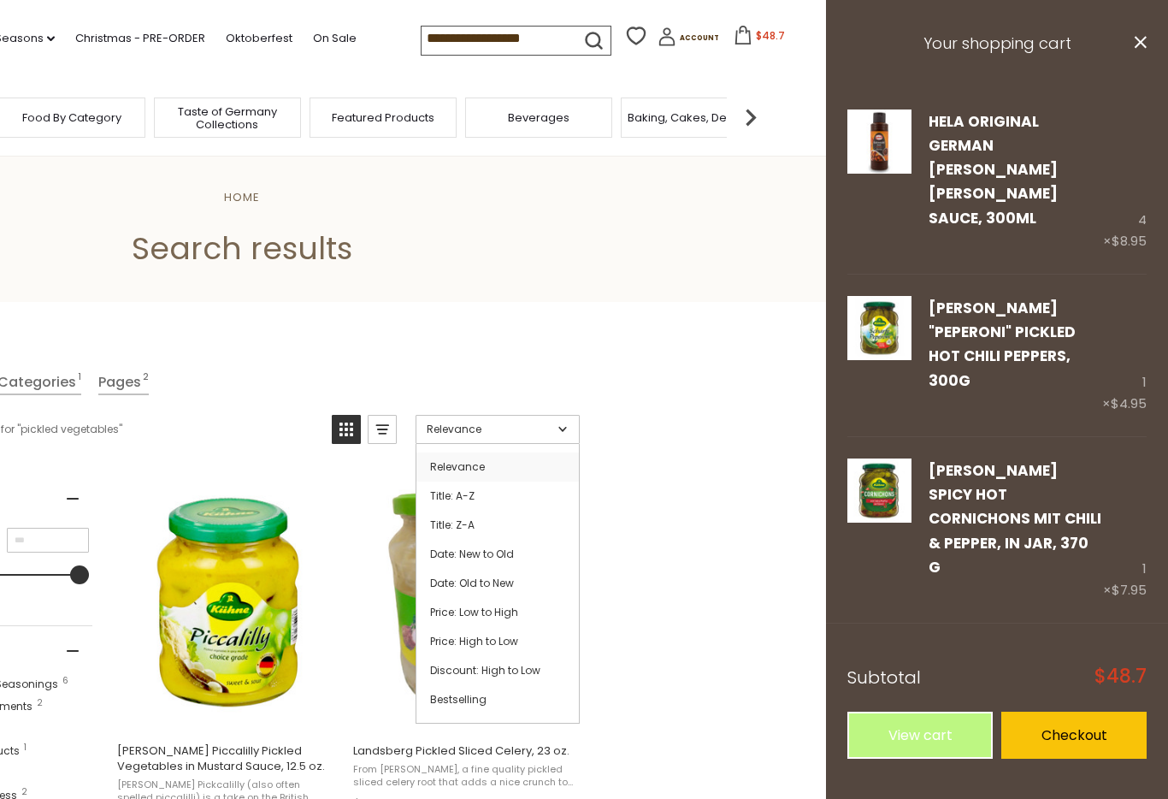
click at [464, 708] on link "Bestselling" at bounding box center [497, 699] width 162 height 29
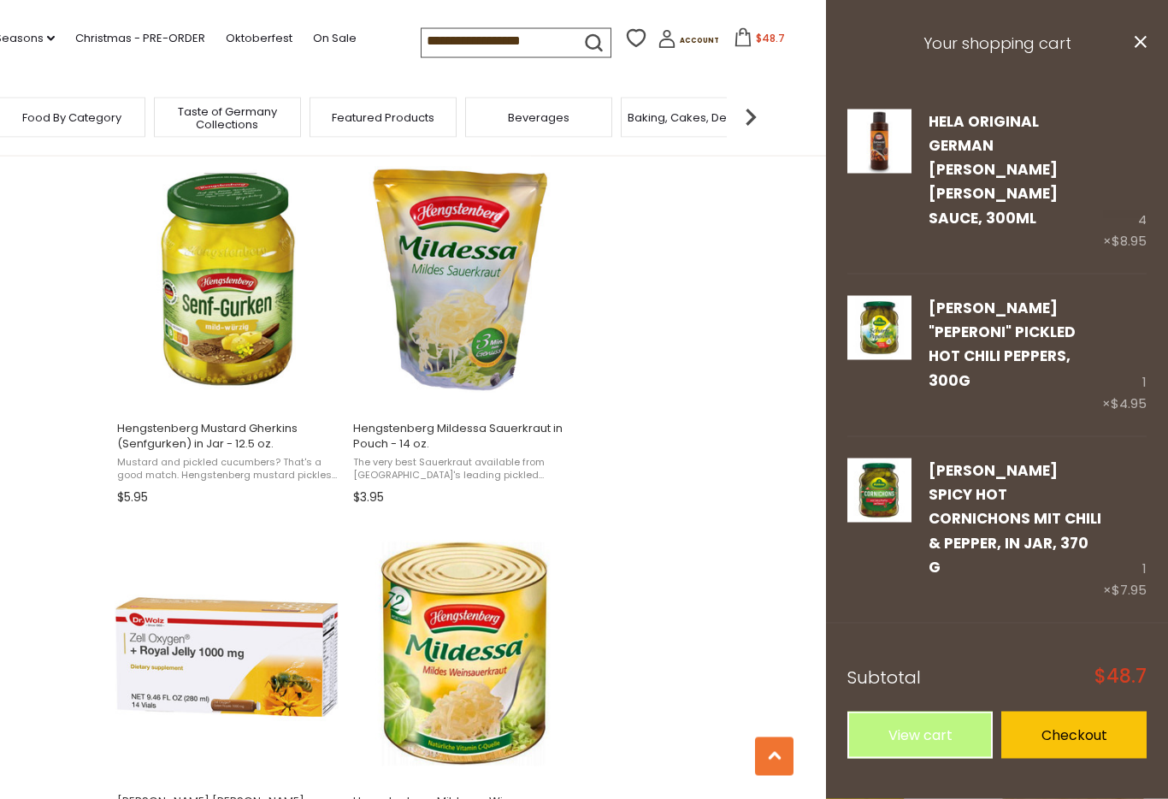
scroll to position [1442, 0]
click at [240, 438] on span "Hengstenberg Mustard Gherkins (Senfgurken) in Jar - 12.5 oz." at bounding box center [227, 436] width 221 height 31
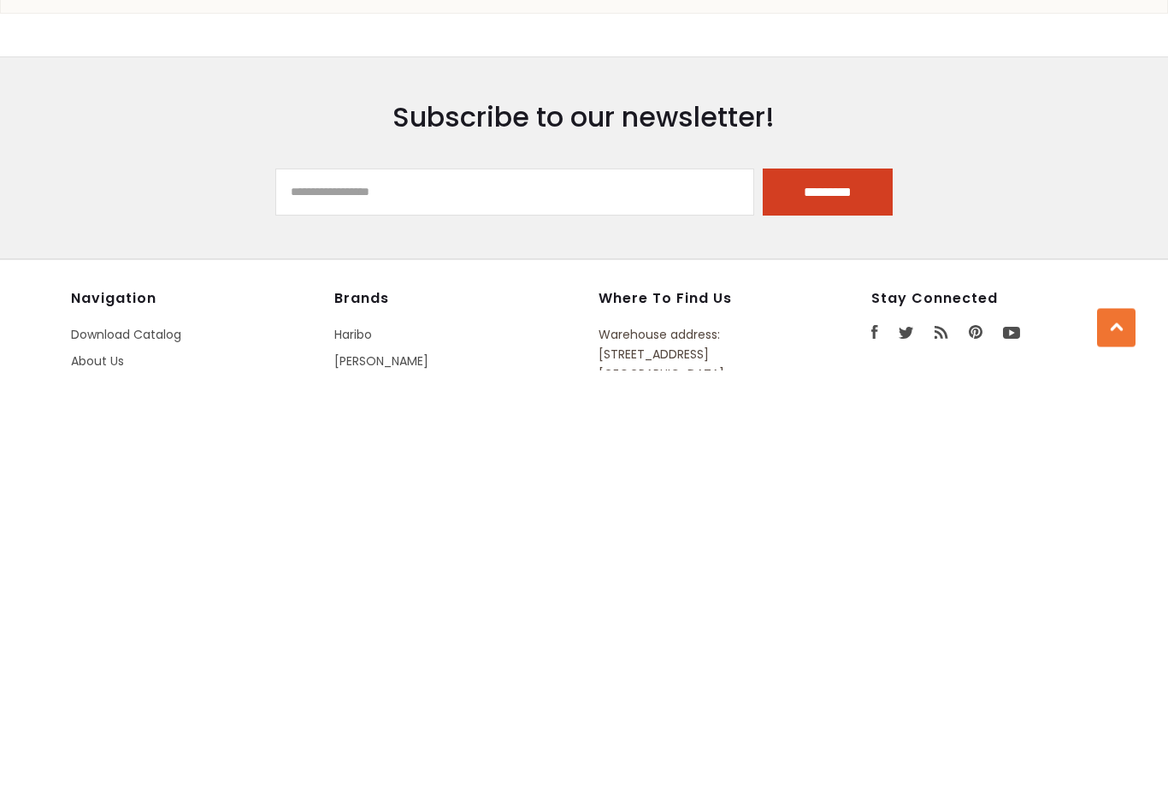
scroll to position [2223, 0]
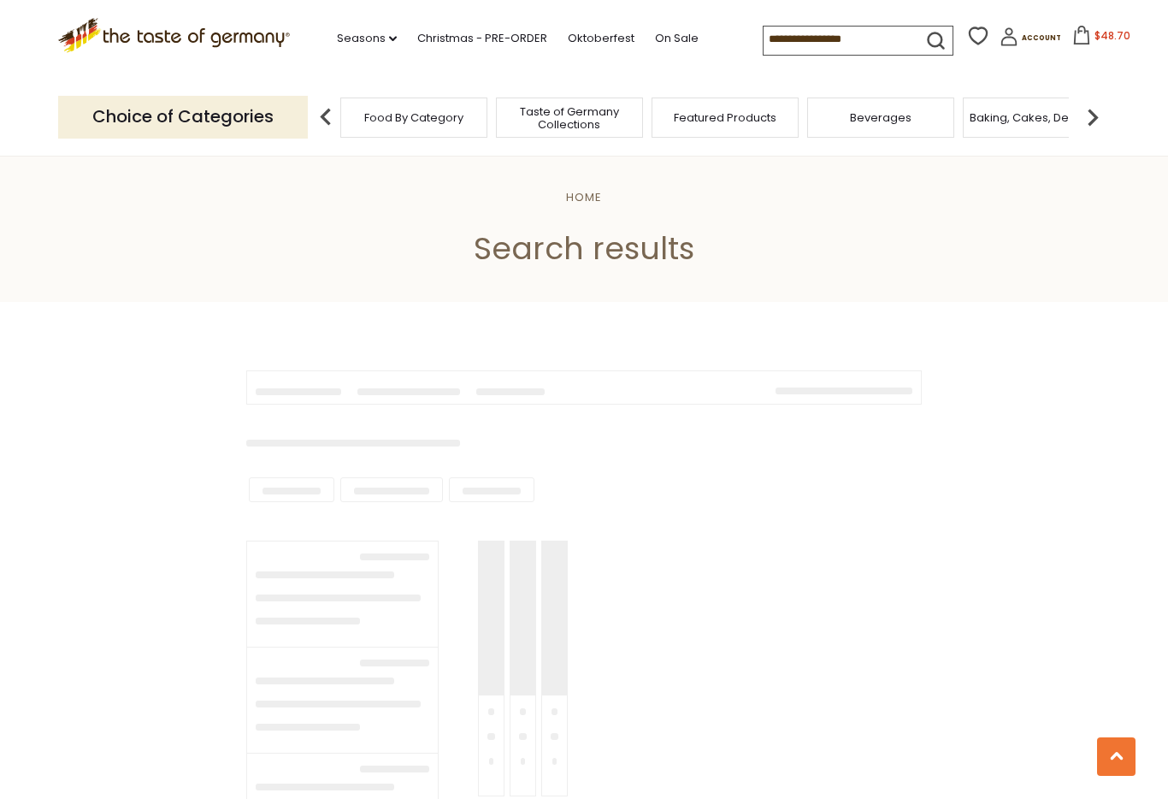
scroll to position [1478, 0]
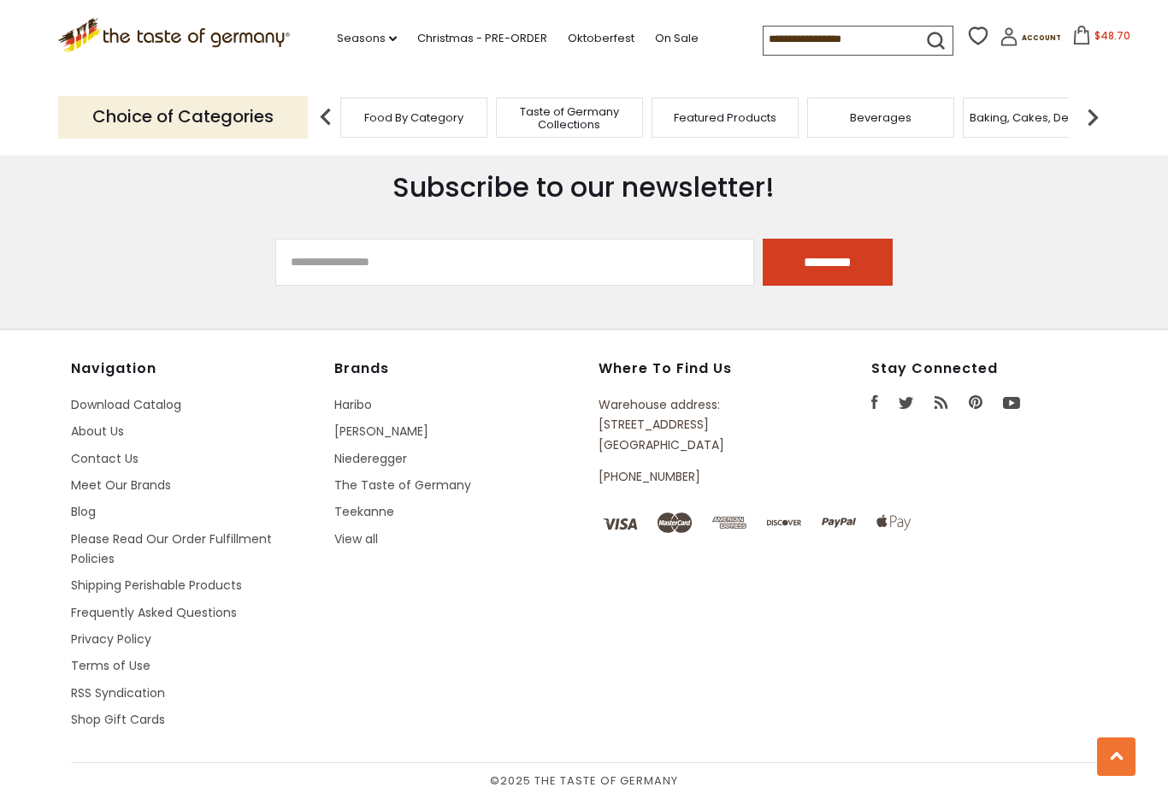
type input "**********"
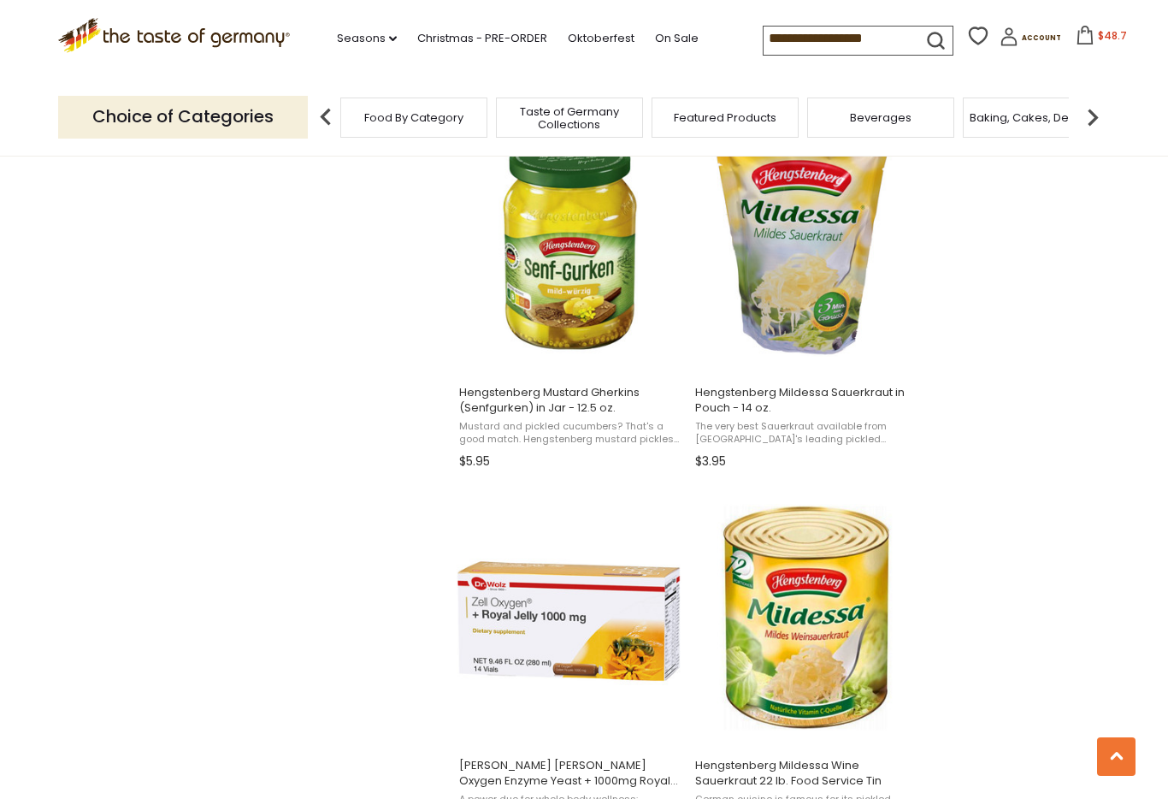
click at [587, 322] on img "Hengstenberg Mustard Gherkins (Senfgurken) in Jar - 12.5 oz." at bounding box center [570, 243] width 227 height 227
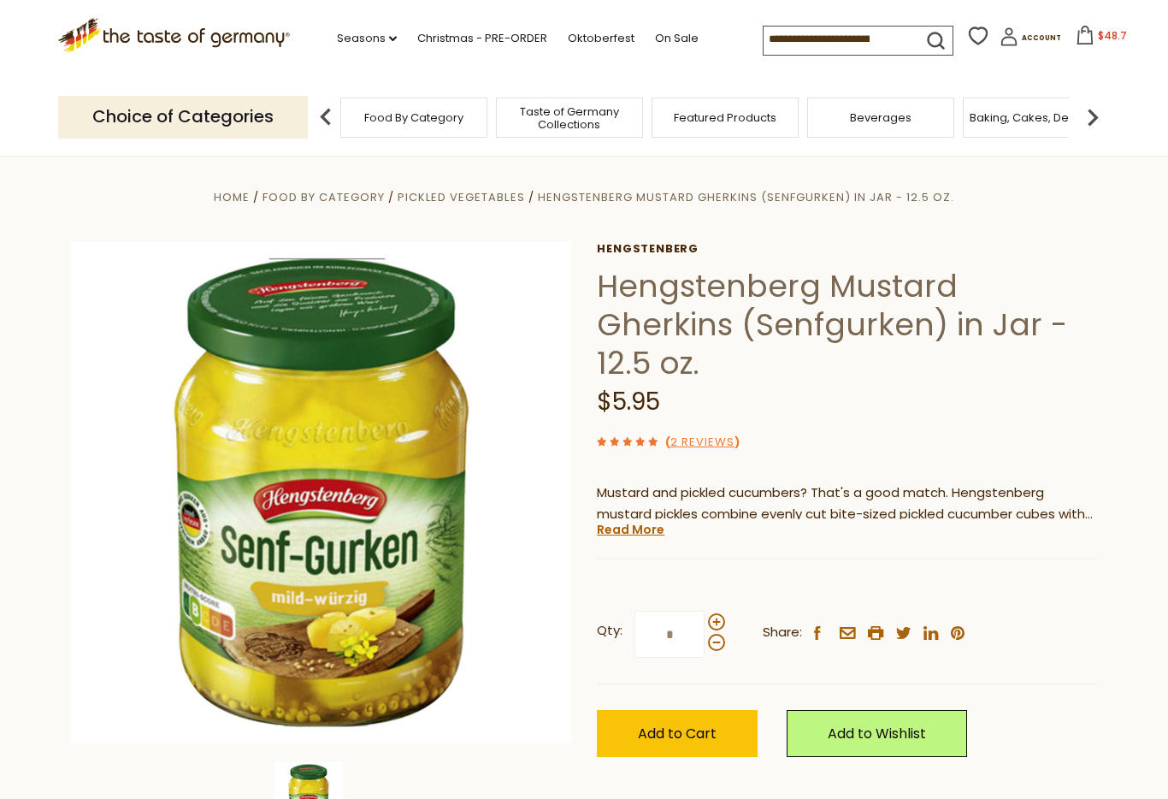
scroll to position [187, 0]
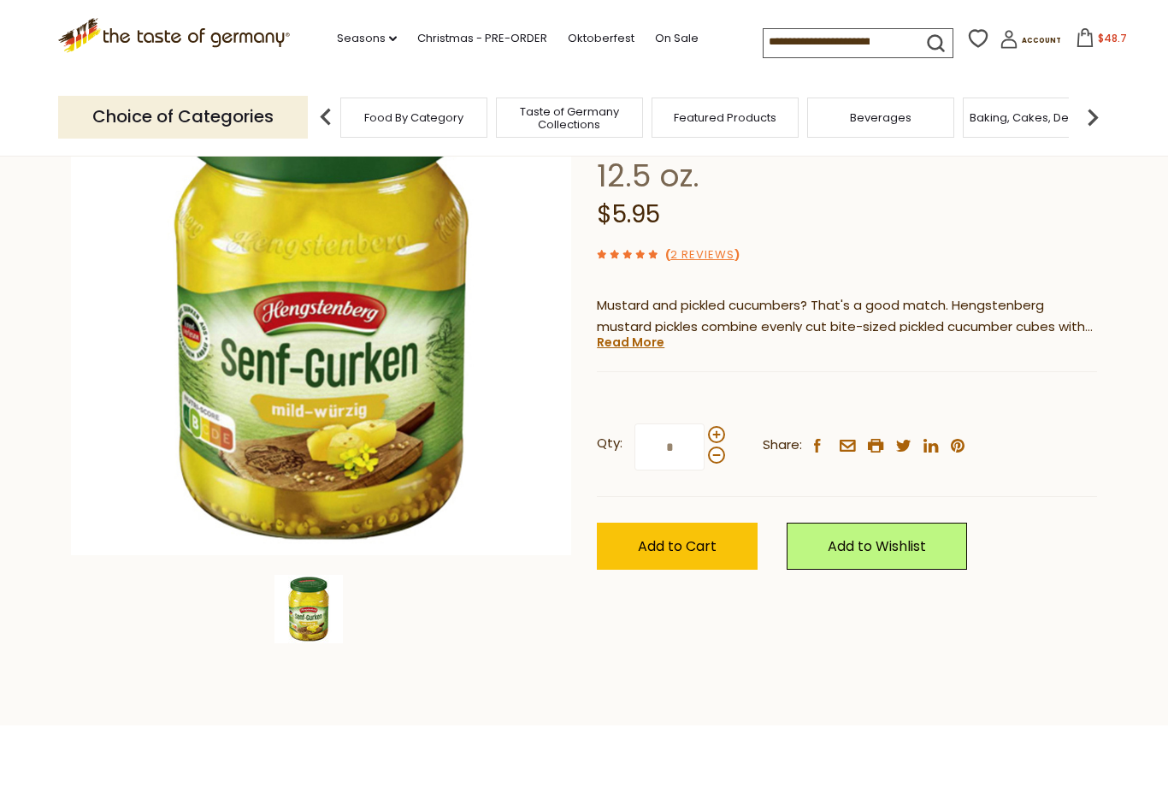
click at [691, 536] on span "Add to Cart" at bounding box center [677, 546] width 79 height 20
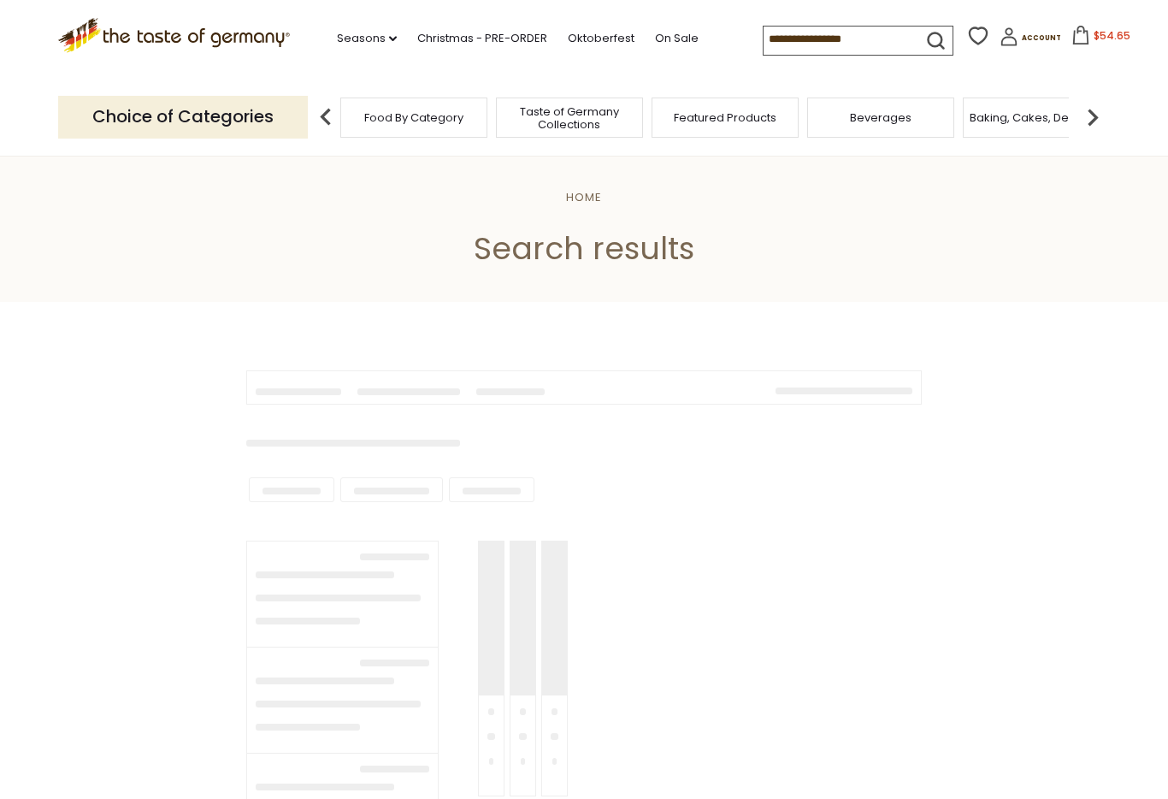
type input "**********"
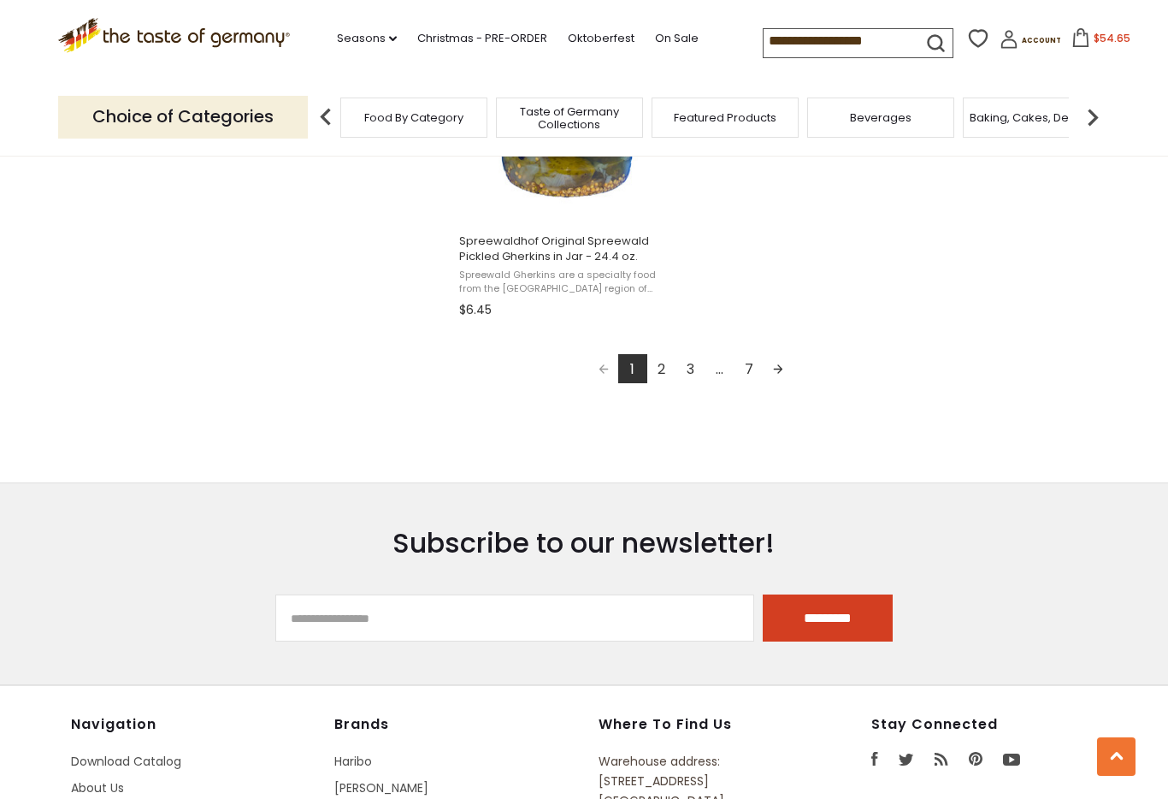
scroll to position [3121, 0]
click at [783, 367] on link "Next page" at bounding box center [778, 368] width 29 height 29
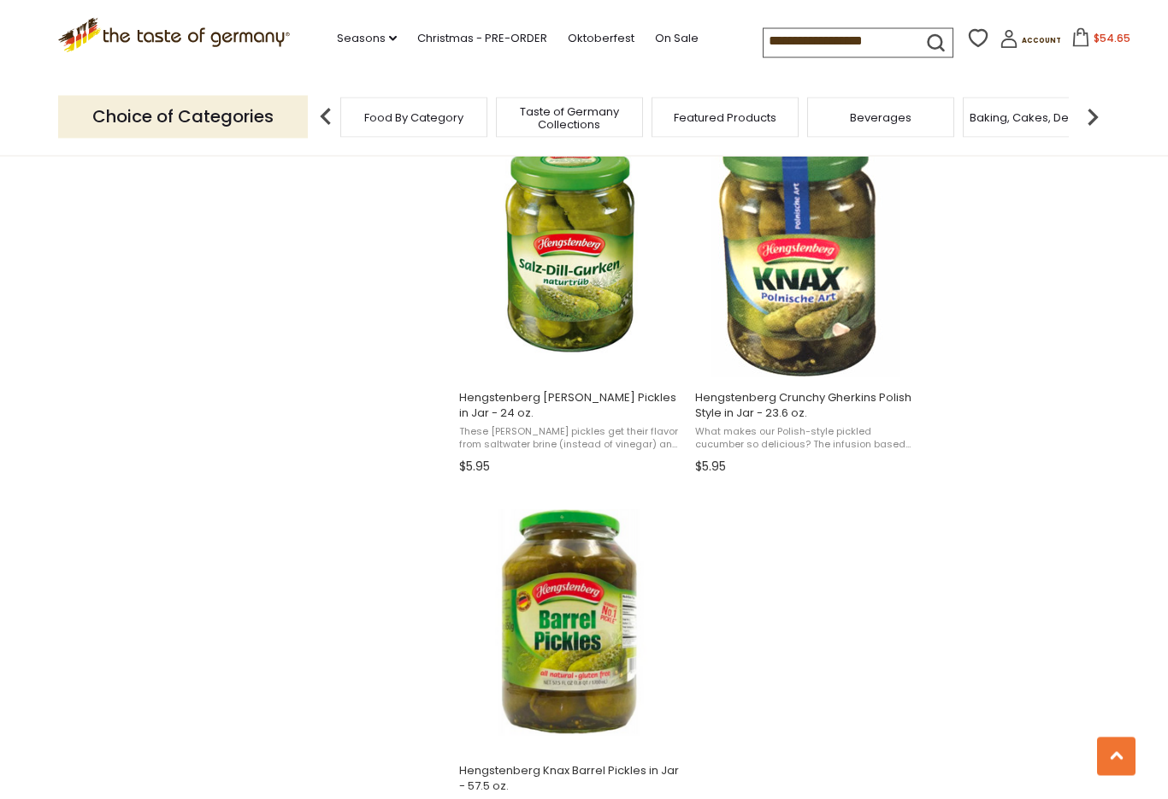
scroll to position [2592, 0]
click at [818, 341] on button "View product" at bounding box center [805, 358] width 225 height 37
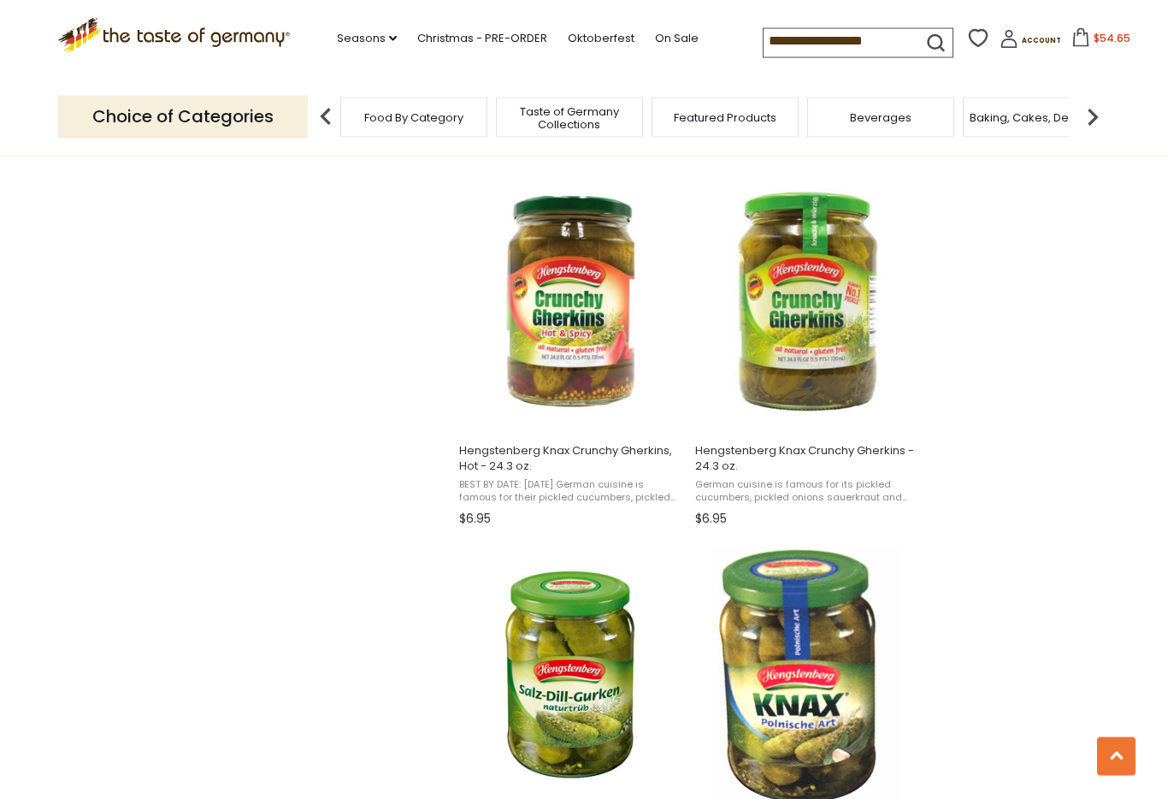
scroll to position [2160, 0]
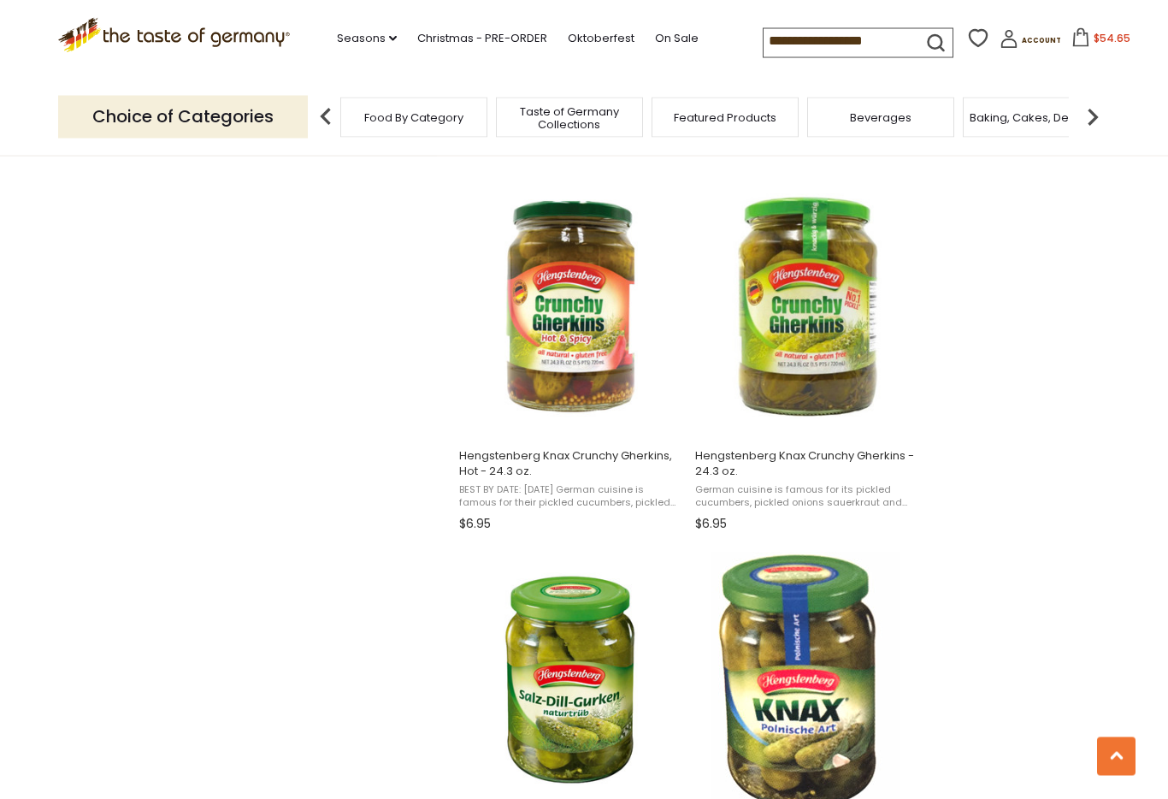
click at [594, 416] on button "Add to cart" at bounding box center [569, 417] width 225 height 37
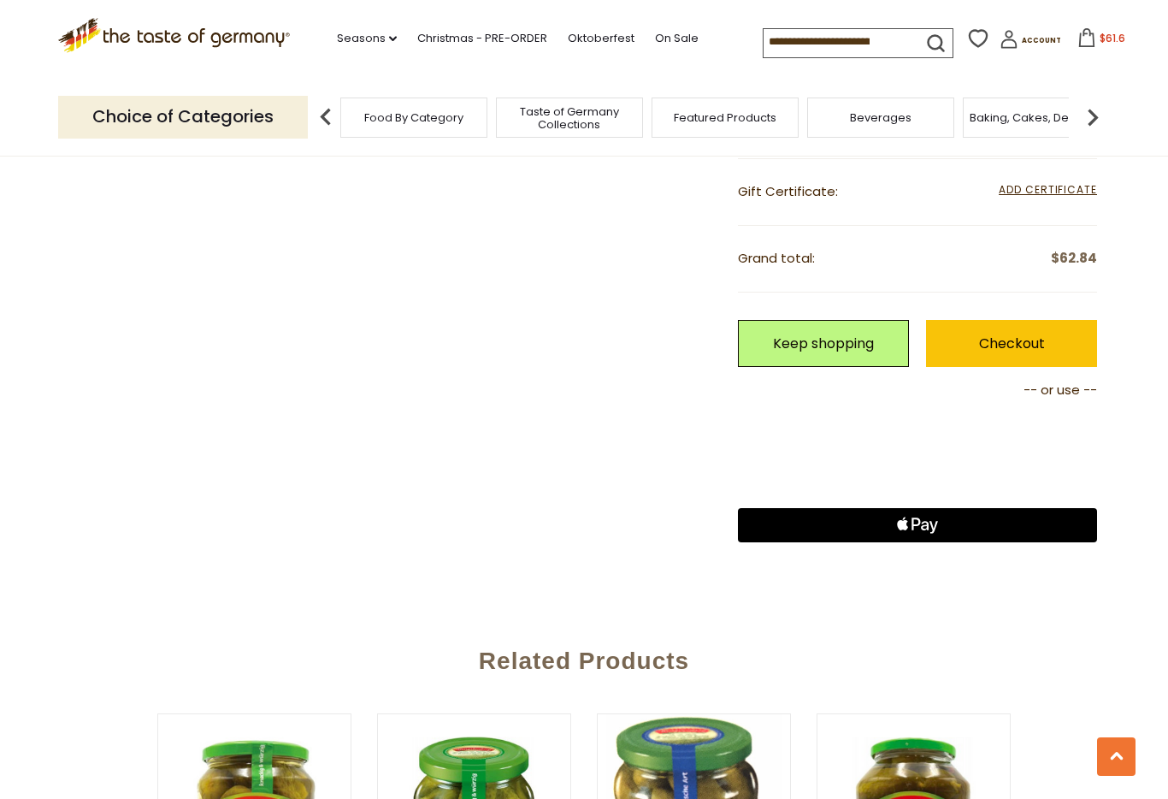
scroll to position [1090, 0]
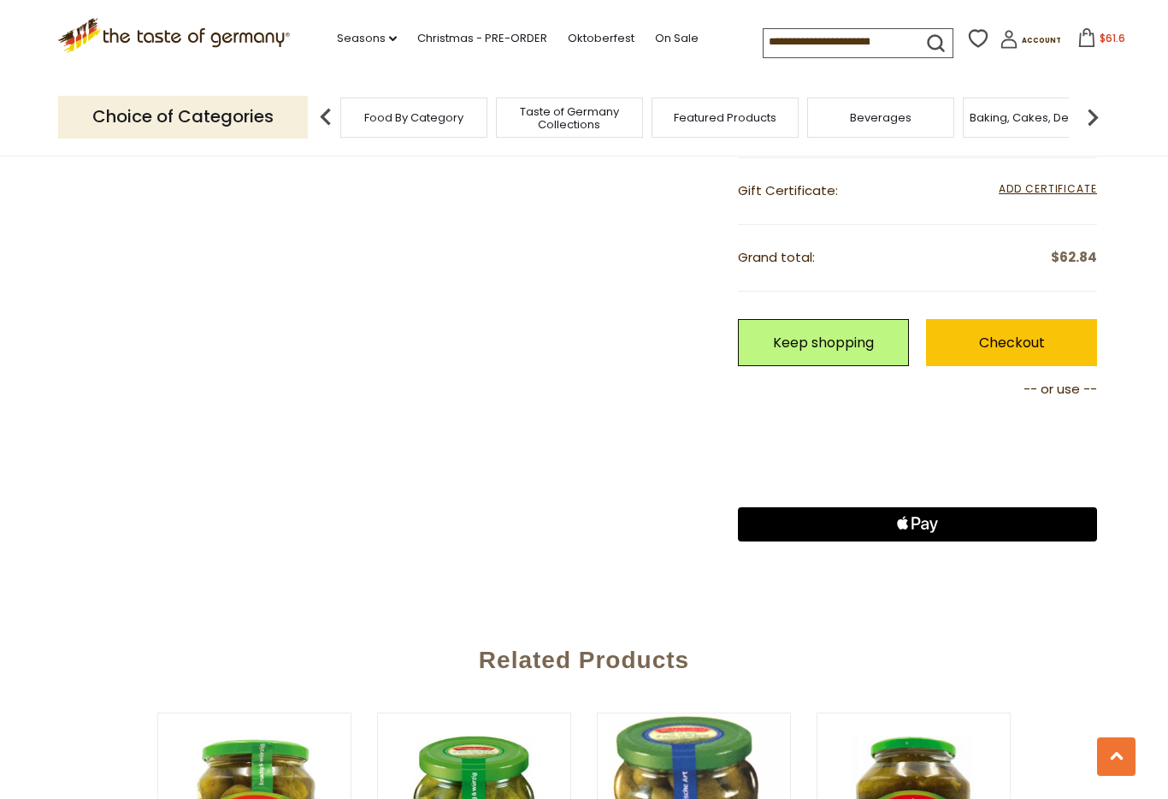
click at [1013, 332] on link "Checkout" at bounding box center [1011, 342] width 171 height 47
